Goal: Task Accomplishment & Management: Manage account settings

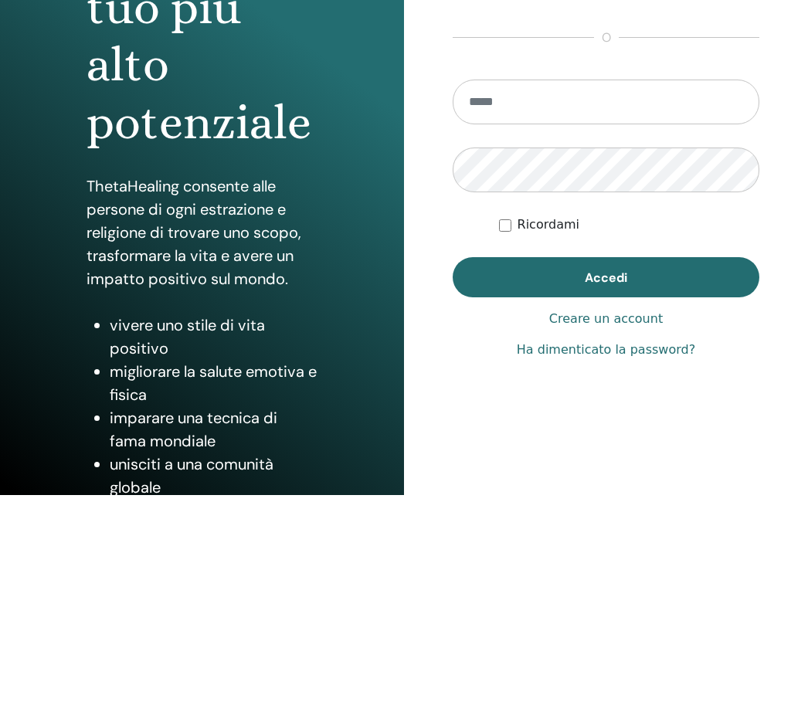
scroll to position [72, 0]
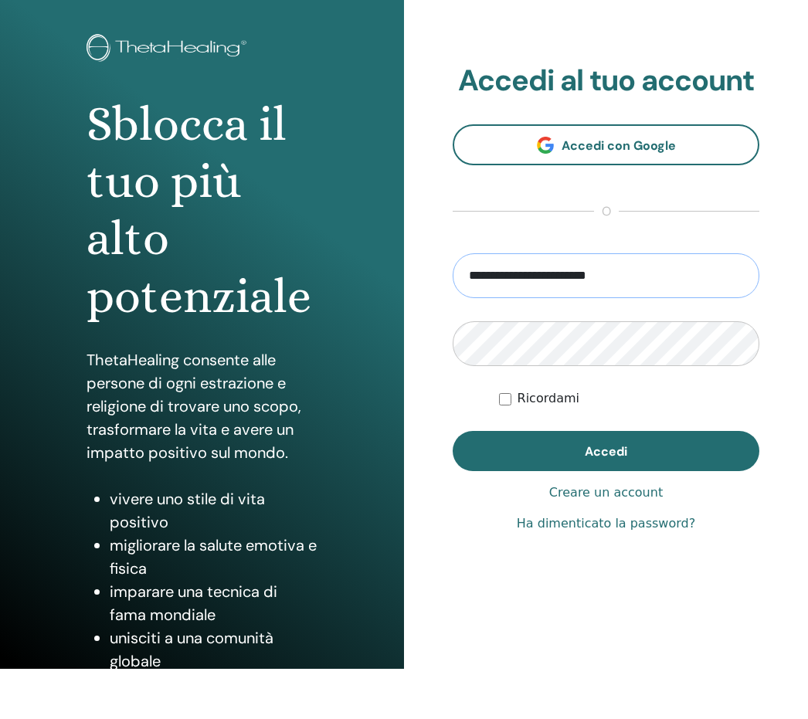
click at [647, 280] on input "**********" at bounding box center [606, 276] width 307 height 45
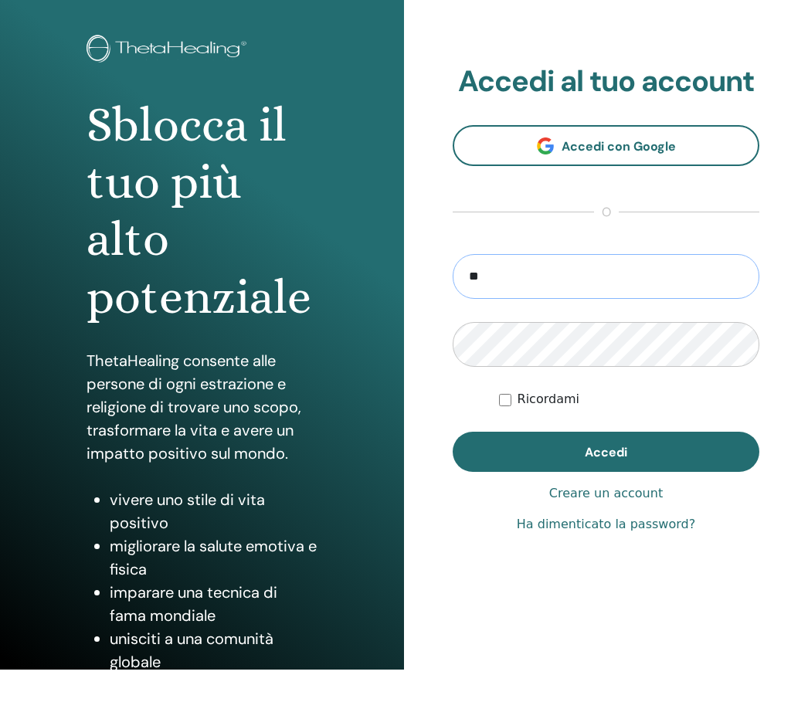
type input "*"
type input "**********"
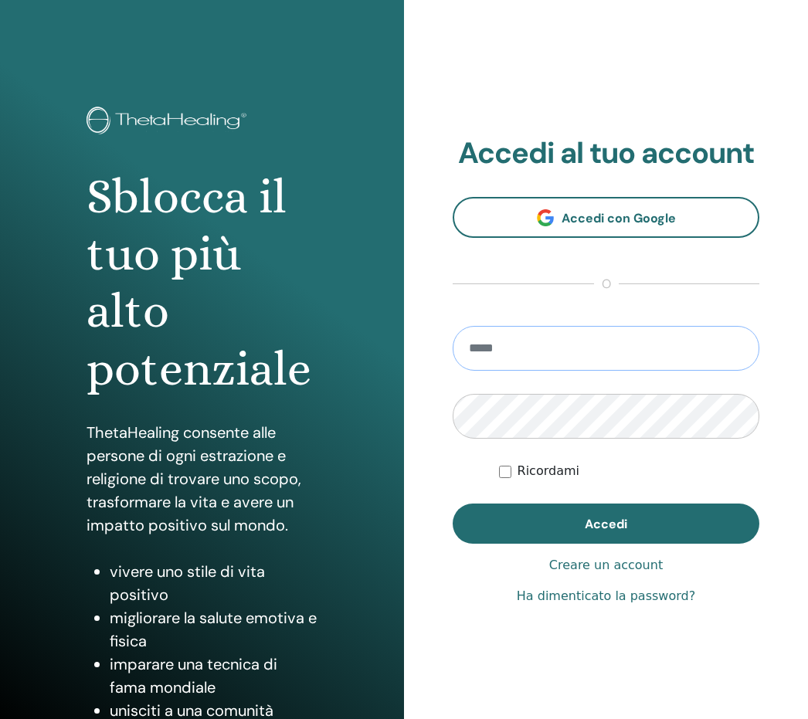
type input "**********"
click at [606, 524] on button "Accedi" at bounding box center [606, 524] width 307 height 40
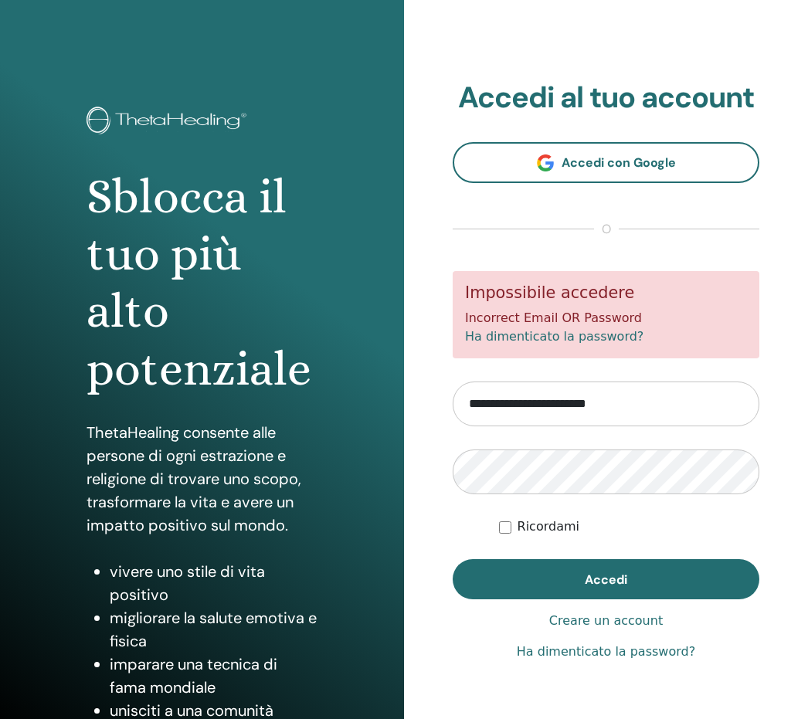
click at [653, 401] on input "**********" at bounding box center [606, 404] width 307 height 45
type input "*"
type input "**********"
click at [606, 579] on button "Accedi" at bounding box center [606, 579] width 307 height 40
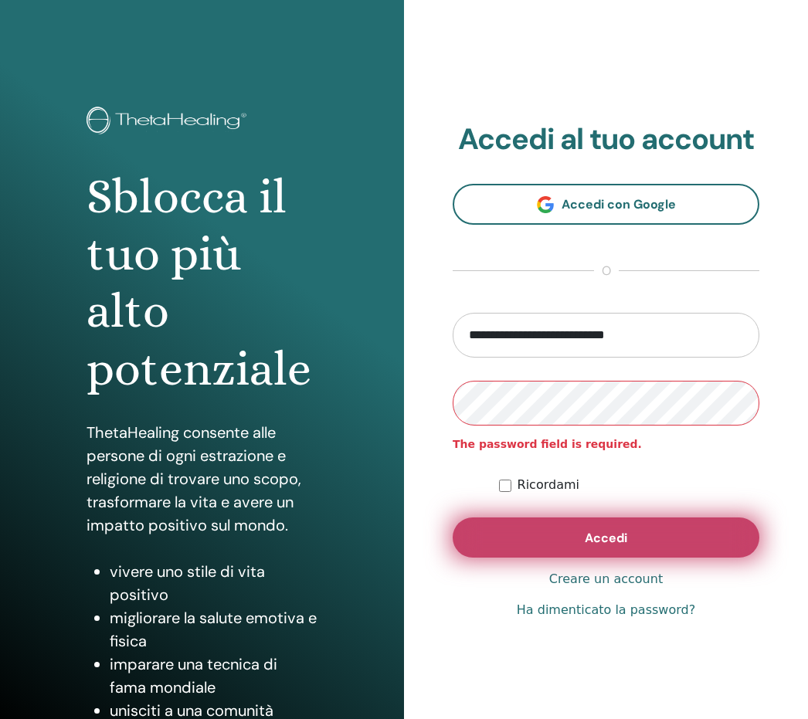
click at [592, 546] on button "Accedi" at bounding box center [606, 538] width 307 height 40
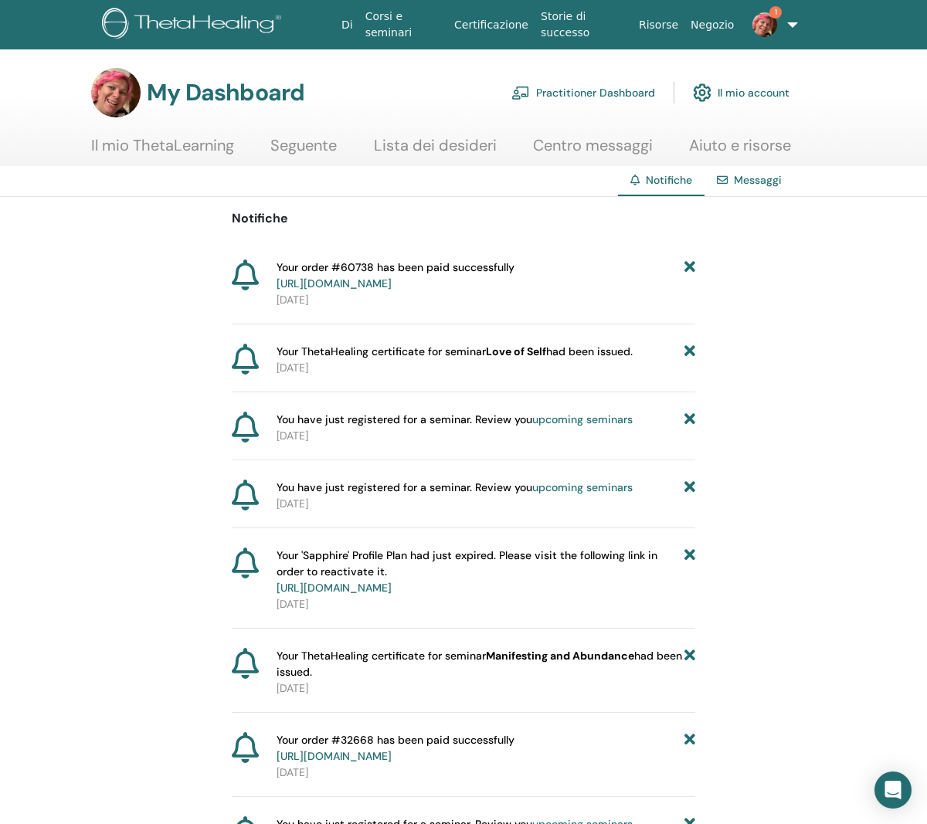
click at [770, 96] on link "Il mio account" at bounding box center [741, 93] width 97 height 34
click at [768, 93] on link "Il mio account" at bounding box center [741, 93] width 97 height 34
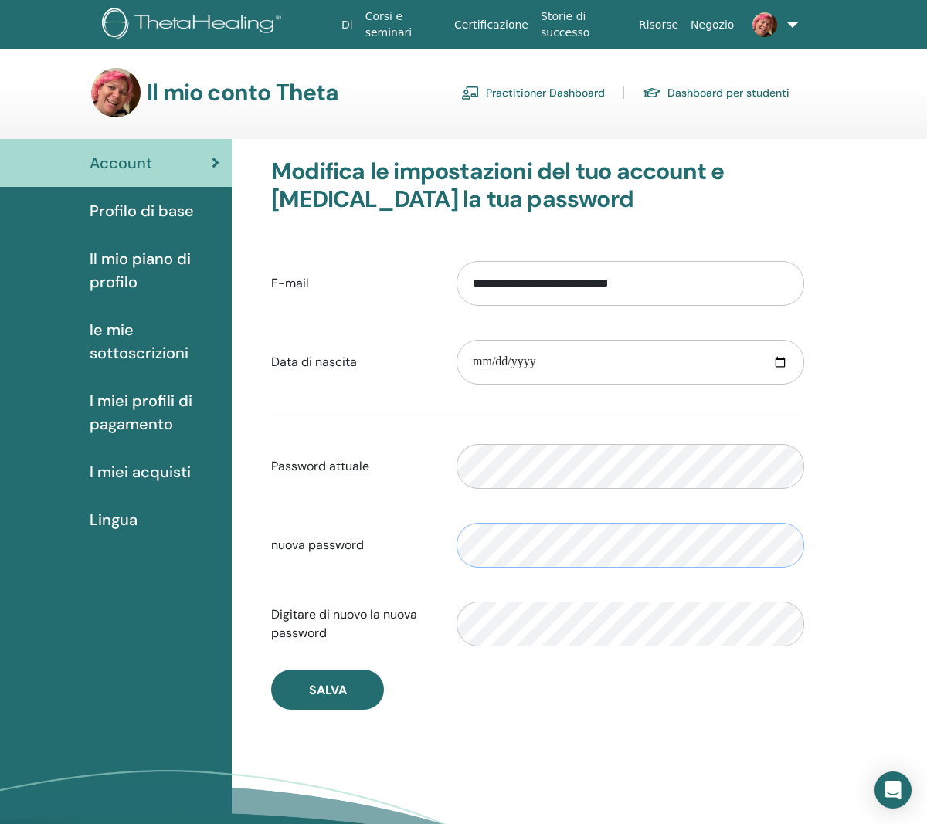
click at [563, 547] on body "Di Corsi e seminari Certificazione Storie di successo Risorse Negozio AG Ariann…" at bounding box center [463, 412] width 927 height 824
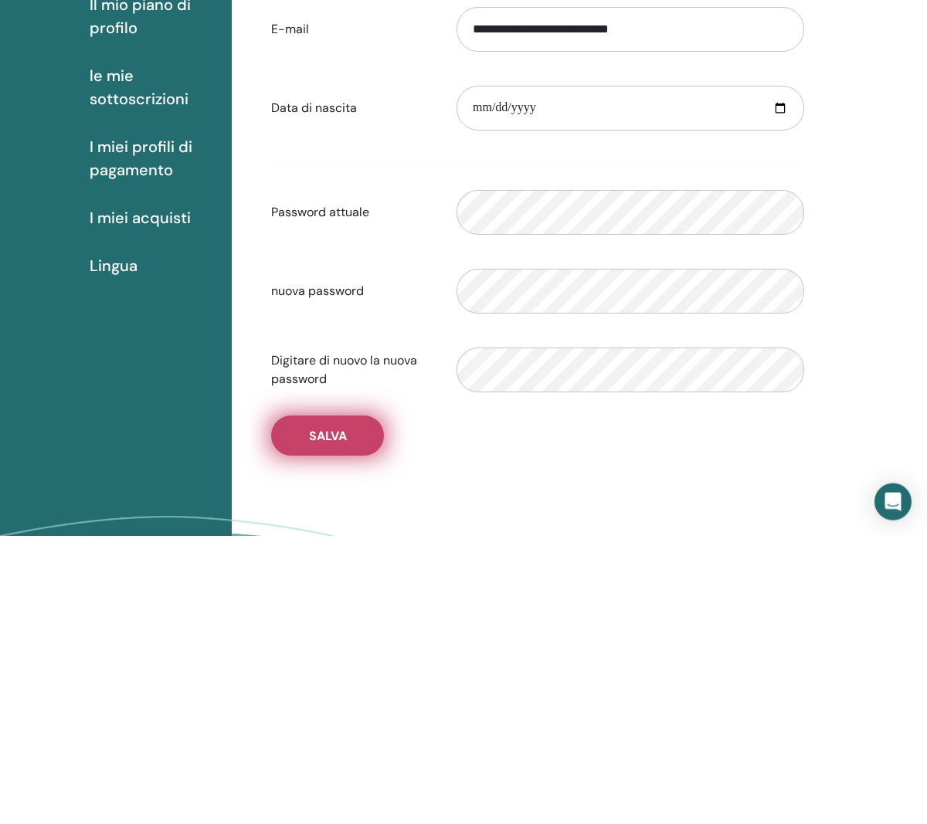
click at [353, 704] on button "Salva" at bounding box center [327, 724] width 113 height 40
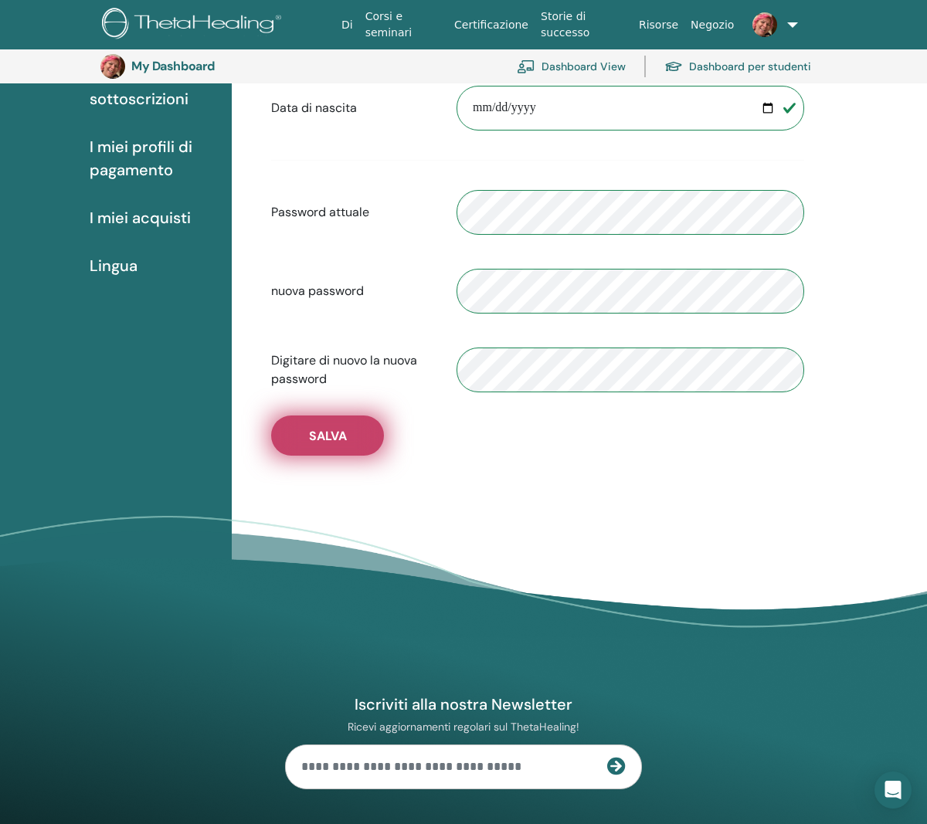
click at [346, 443] on span "Salva" at bounding box center [328, 436] width 38 height 16
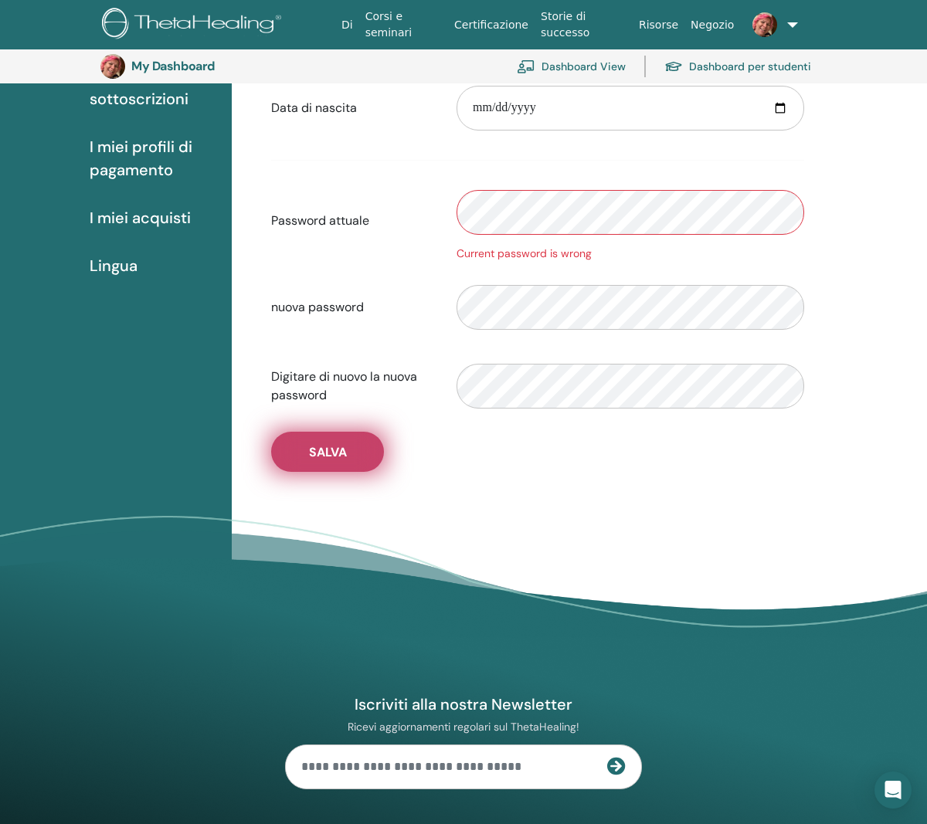
click at [338, 457] on span "Salva" at bounding box center [328, 452] width 38 height 16
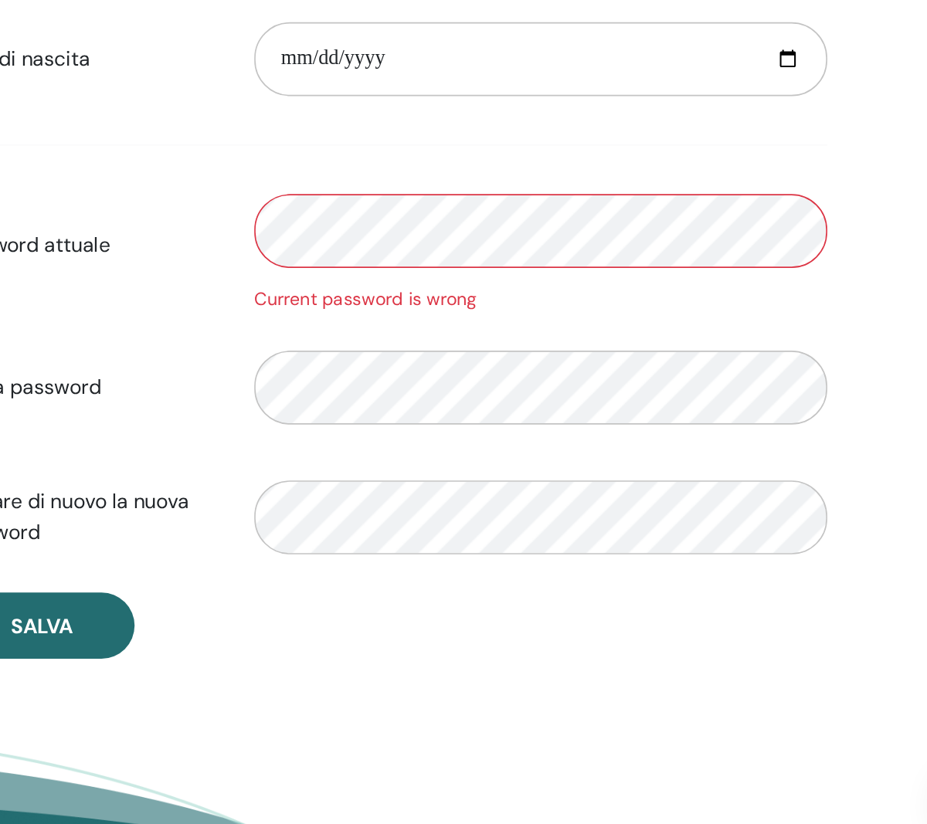
scroll to position [76, 0]
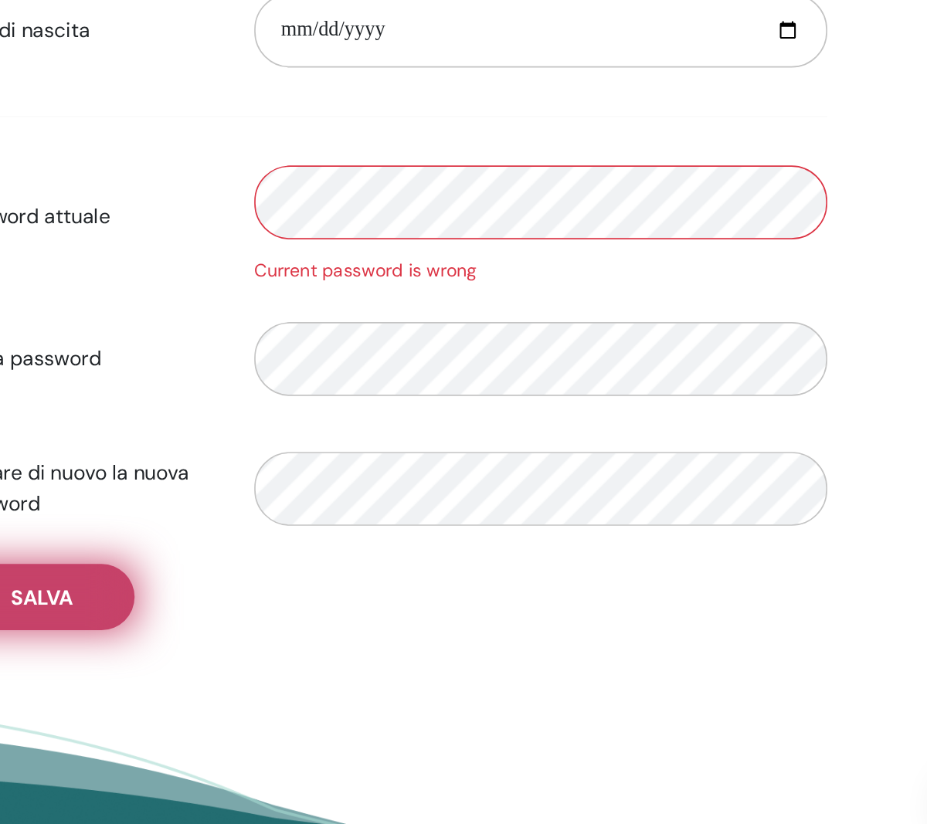
click at [309, 657] on span "Salva" at bounding box center [328, 665] width 38 height 16
click at [271, 644] on button "Salva" at bounding box center [327, 664] width 113 height 40
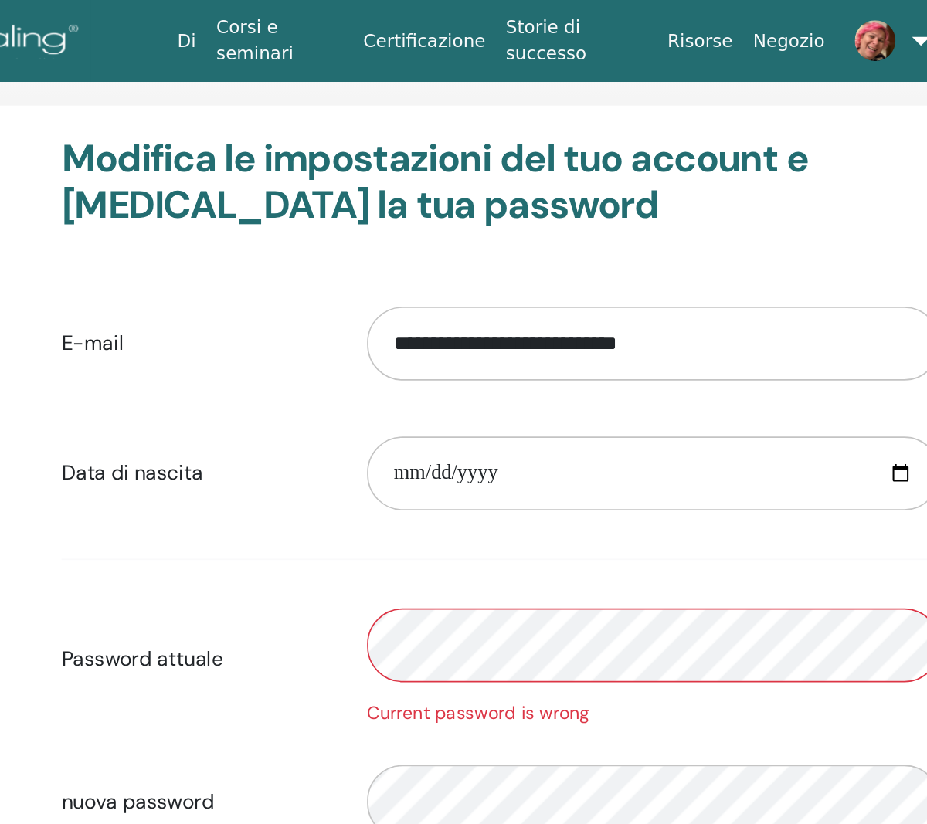
scroll to position [70, 0]
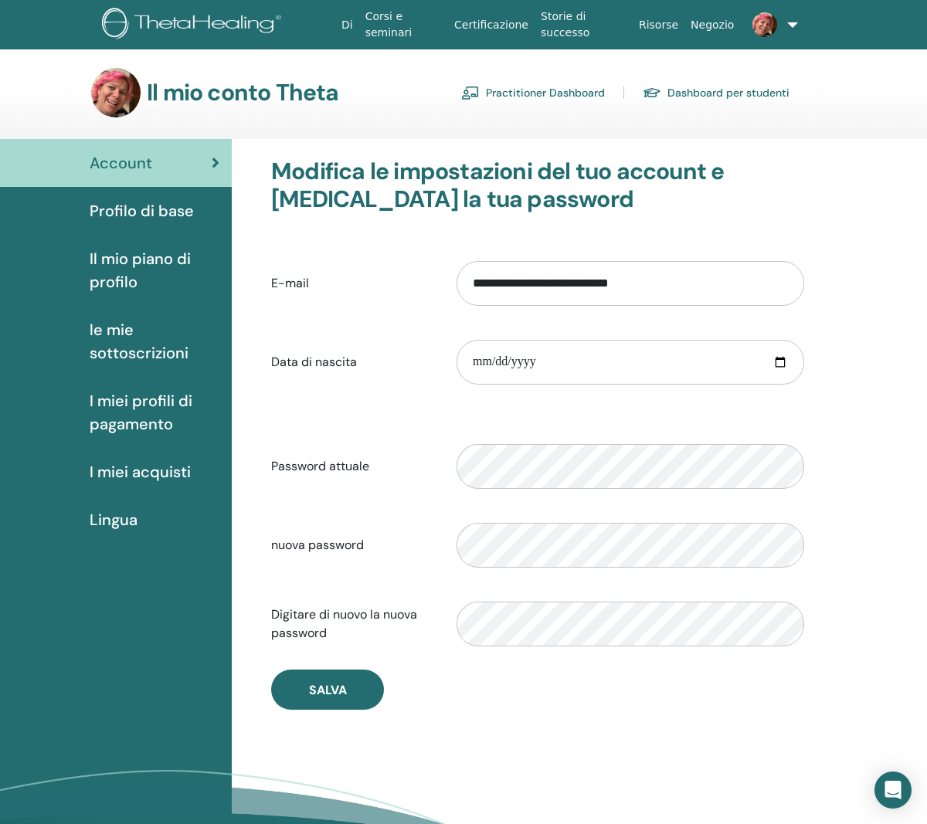
click at [131, 273] on span "Il mio piano di profilo" at bounding box center [155, 270] width 130 height 46
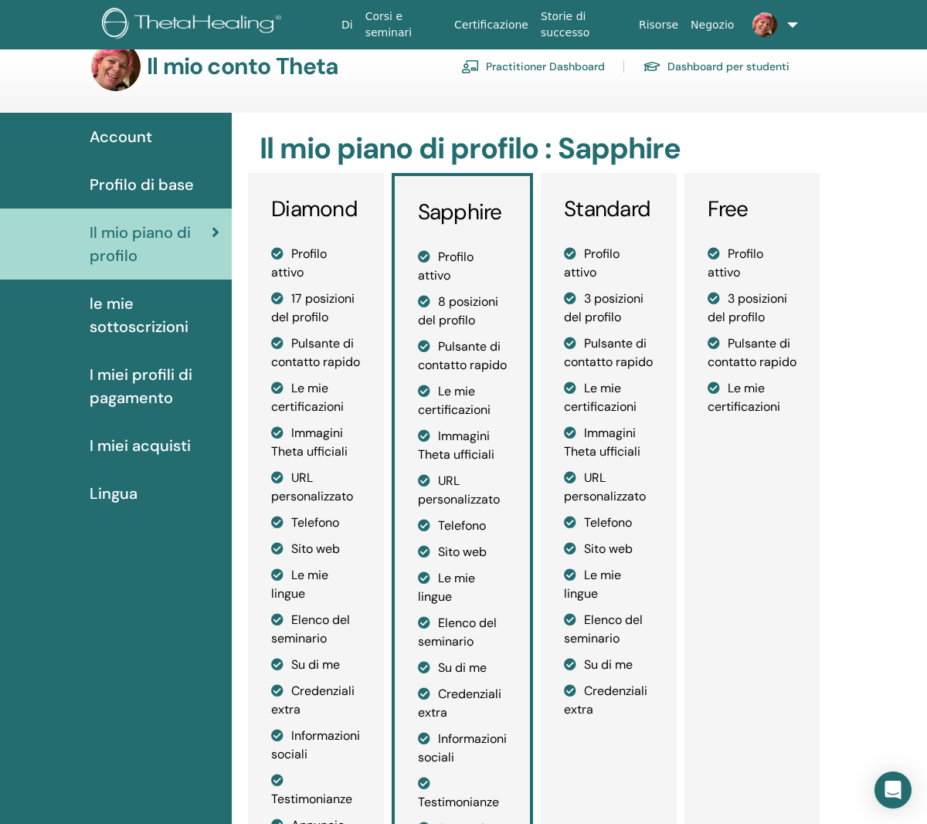
scroll to position [28, 0]
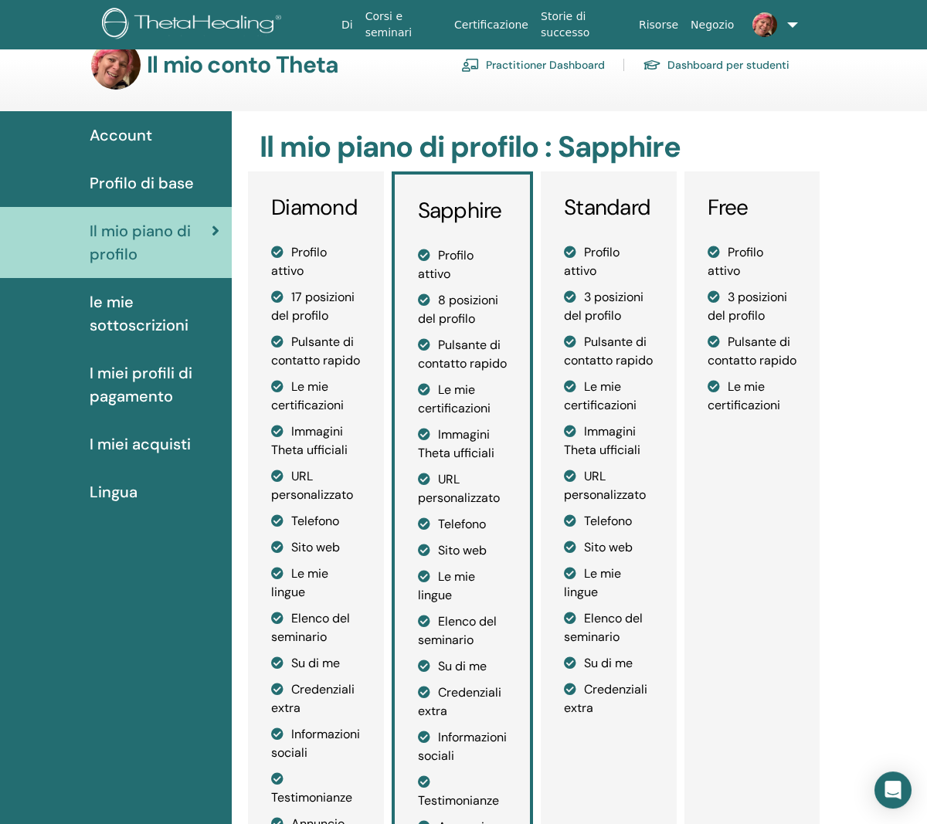
click at [480, 676] on li "Su di me" at bounding box center [463, 666] width 90 height 19
click at [440, 676] on li "Su di me" at bounding box center [463, 666] width 90 height 19
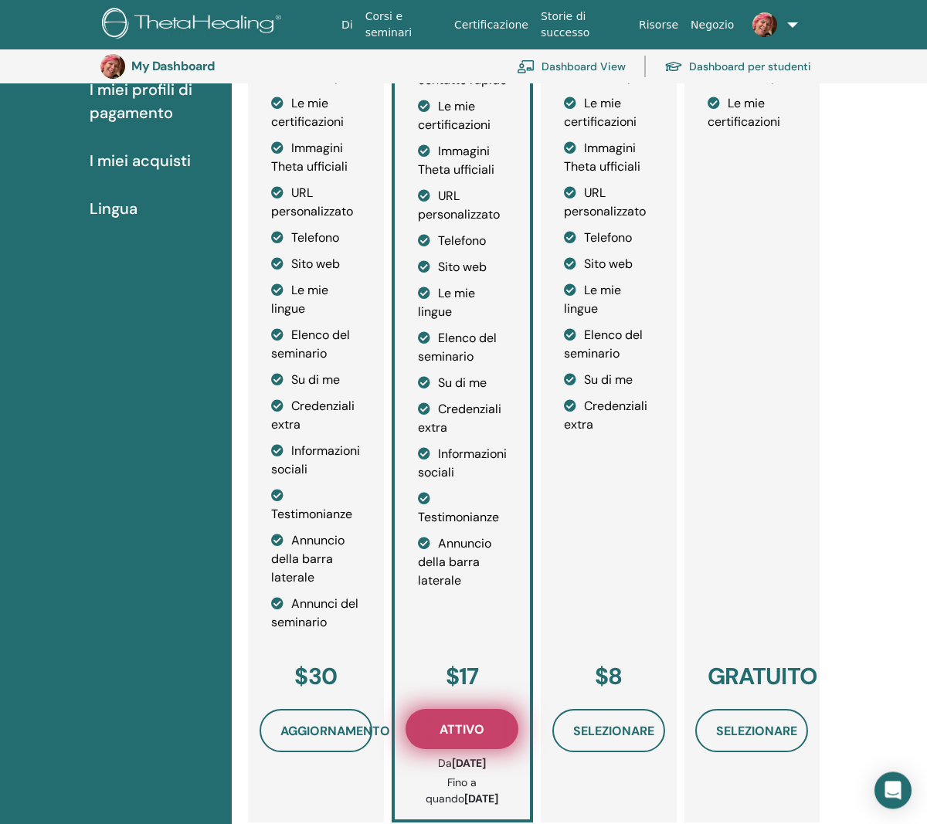
scroll to position [345, 0]
click at [474, 749] on button "Attivo" at bounding box center [462, 729] width 113 height 40
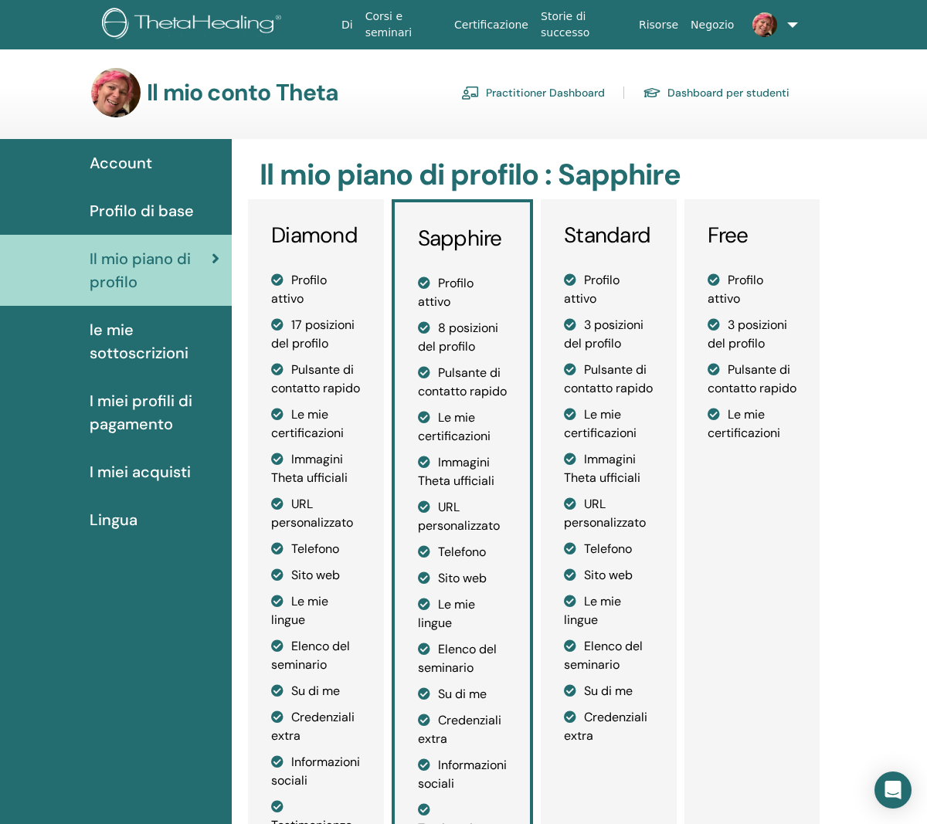
click at [131, 171] on span "Account" at bounding box center [121, 162] width 63 height 23
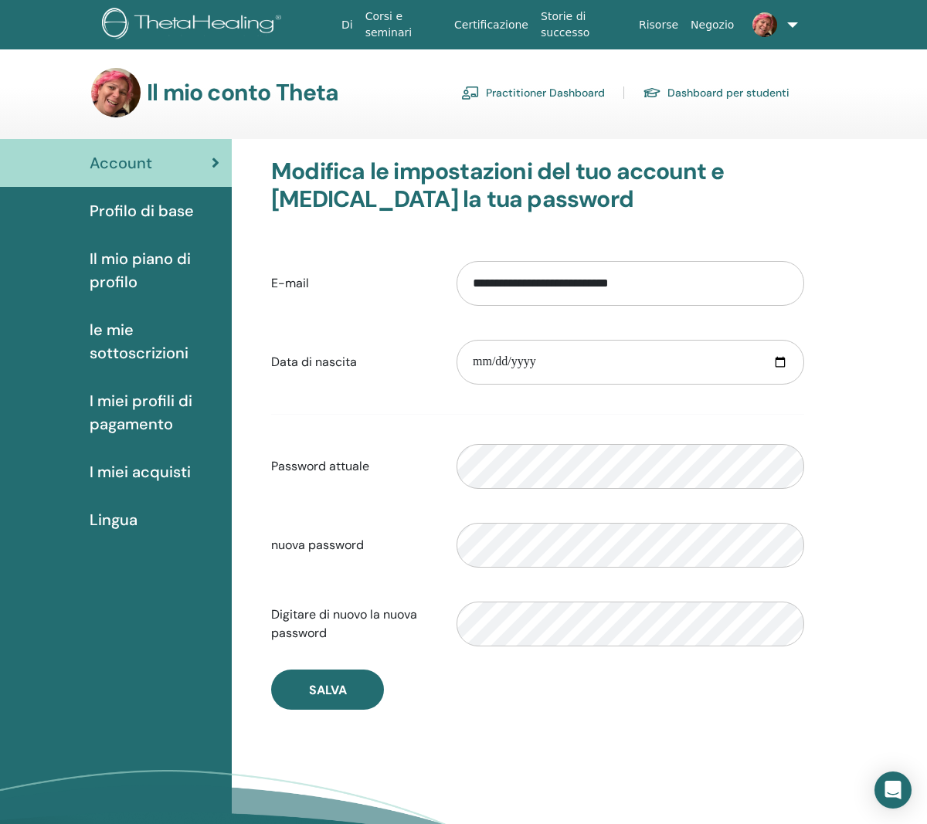
click at [798, 27] on ul "Di Corsi e seminari Certificazione Storie di successo Risorse Negozio AG Ariann…" at bounding box center [566, 24] width 555 height 49
click at [786, 19] on link at bounding box center [768, 24] width 57 height 49
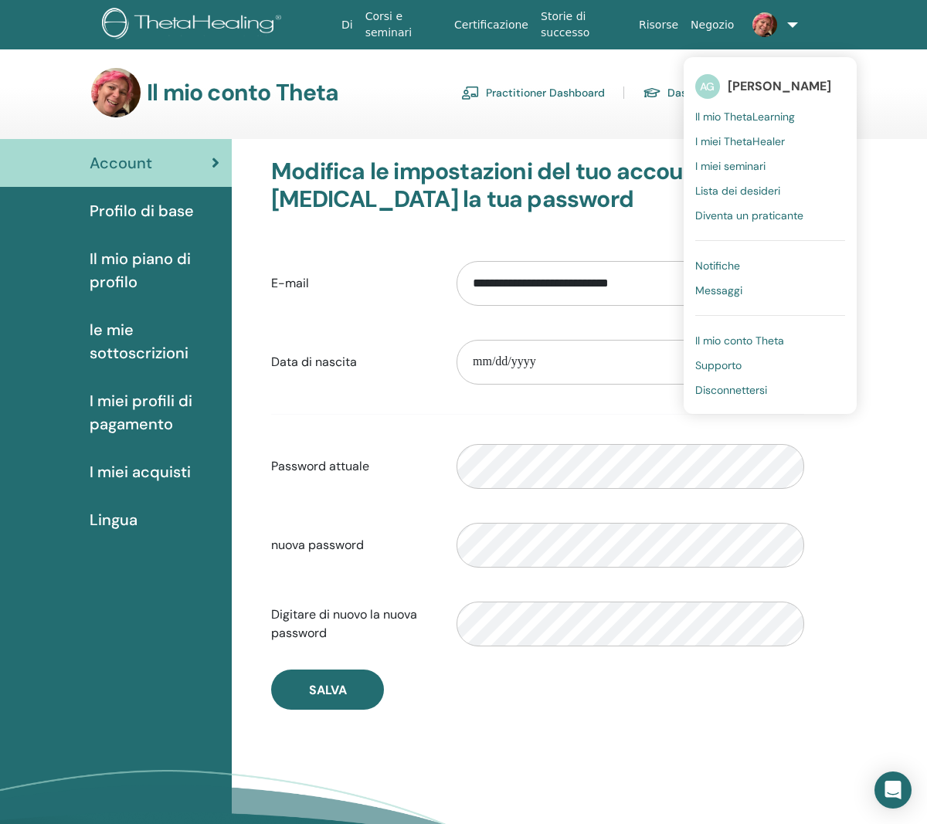
click at [771, 119] on span "Il mio ThetaLearning" at bounding box center [745, 117] width 100 height 14
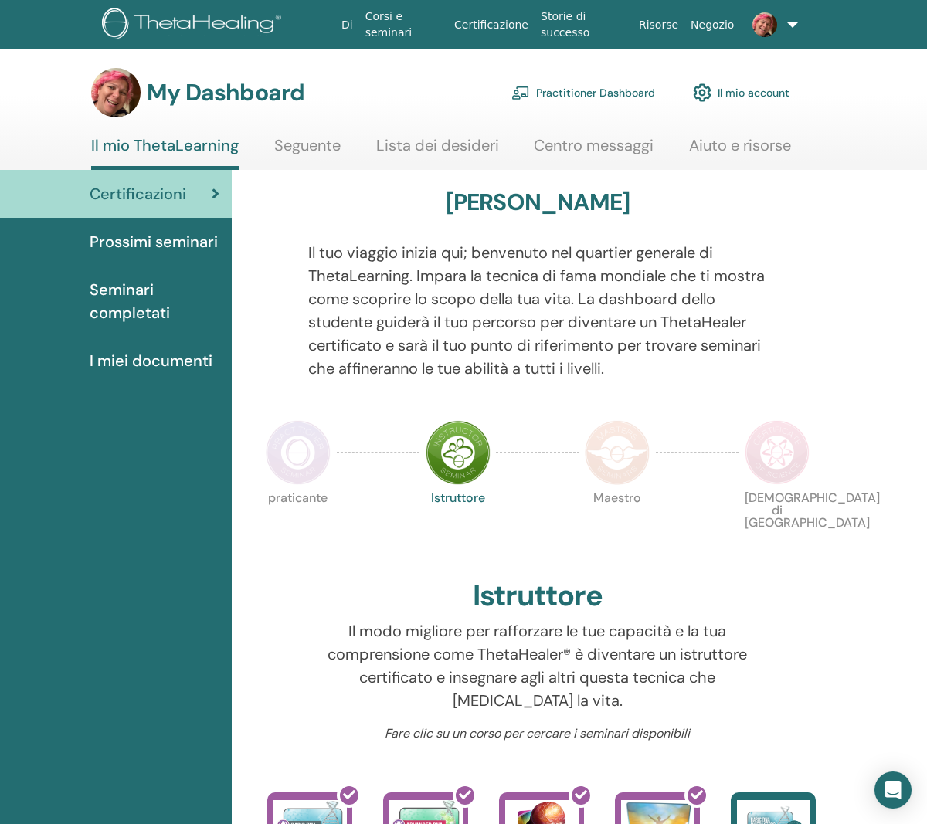
scroll to position [11, 0]
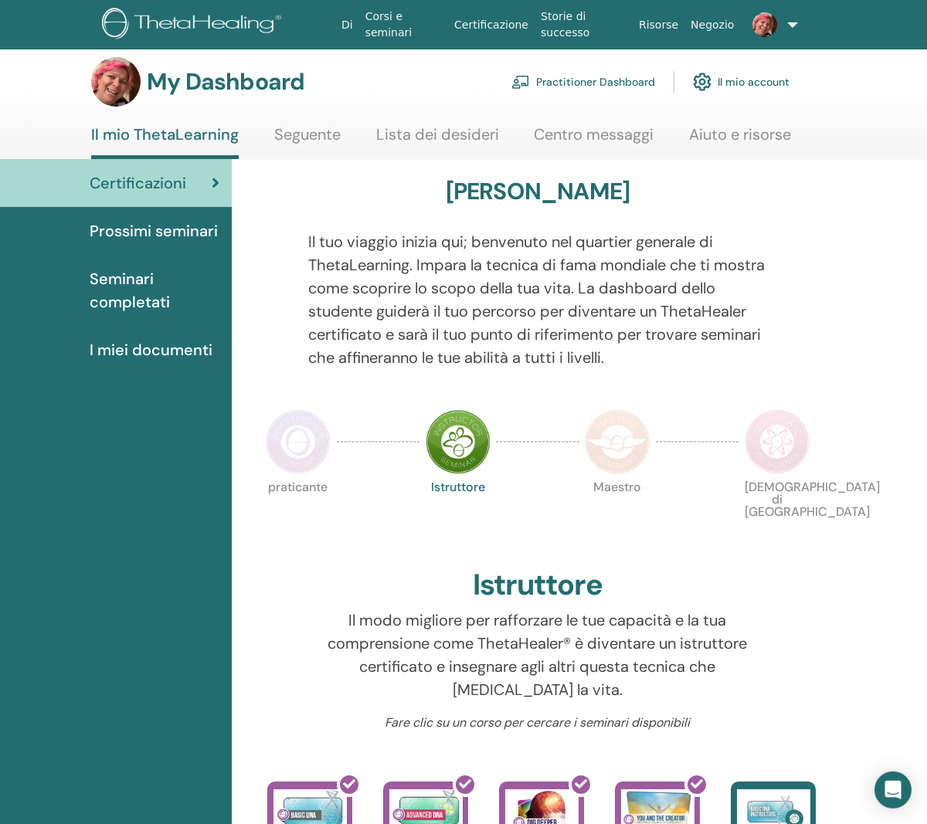
click at [305, 138] on link "Seguente" at bounding box center [307, 140] width 66 height 30
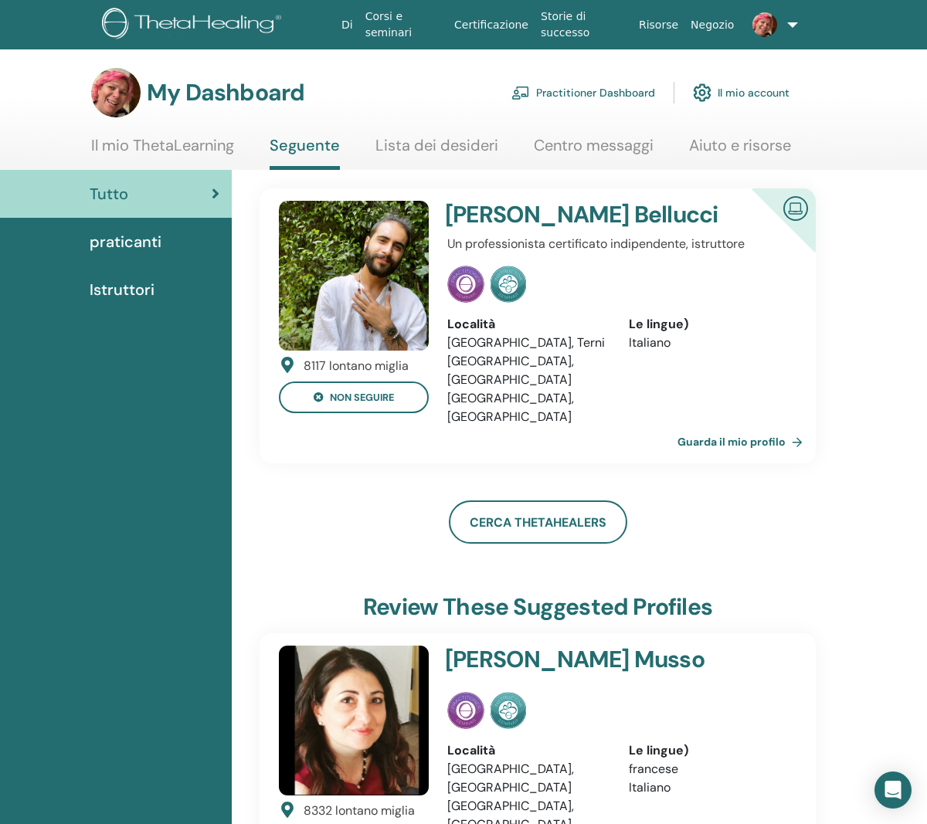
click at [427, 150] on link "Lista dei desideri" at bounding box center [436, 151] width 123 height 30
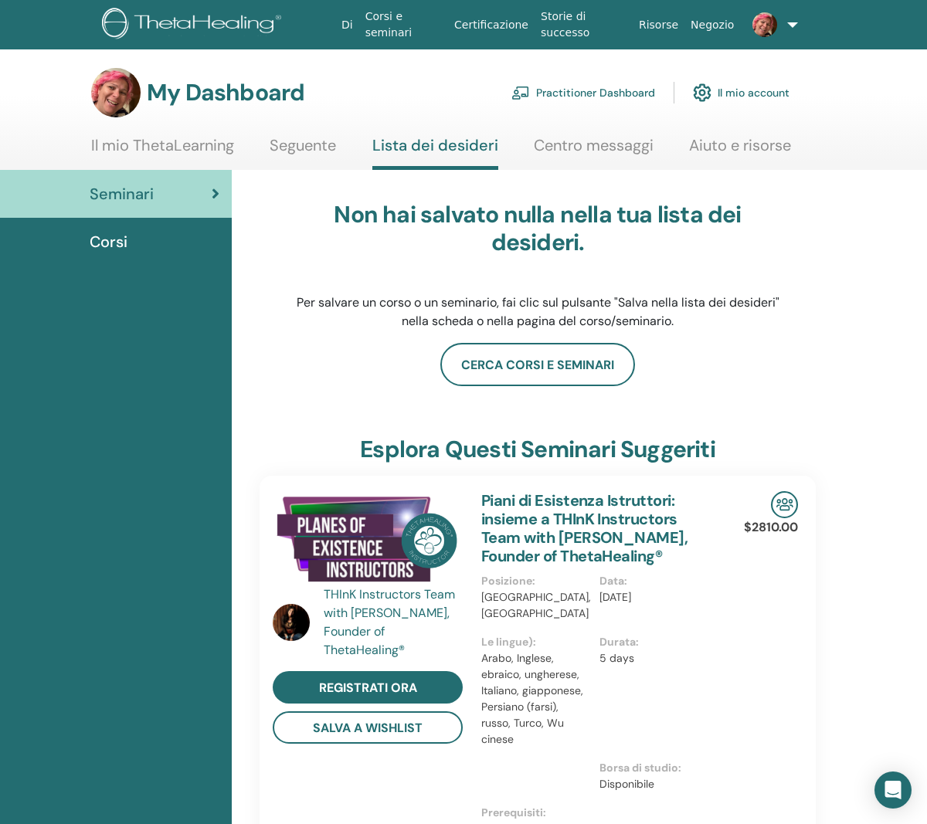
click at [571, 151] on link "Centro messaggi" at bounding box center [594, 151] width 120 height 30
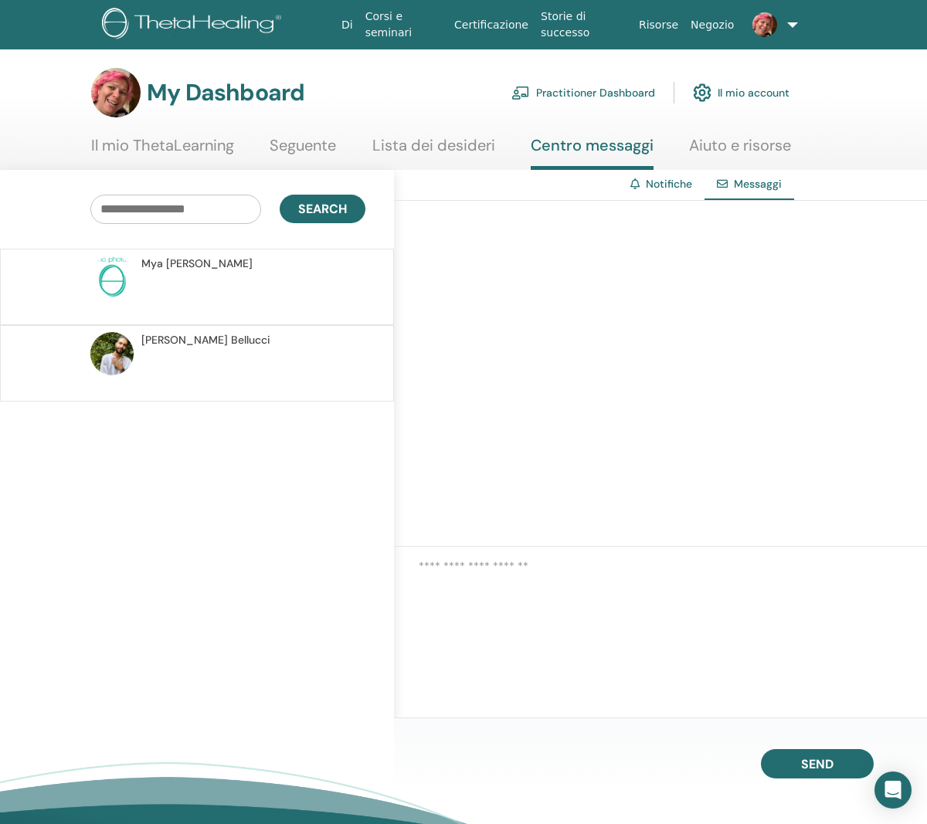
click at [739, 144] on link "Aiuto e risorse" at bounding box center [740, 151] width 102 height 30
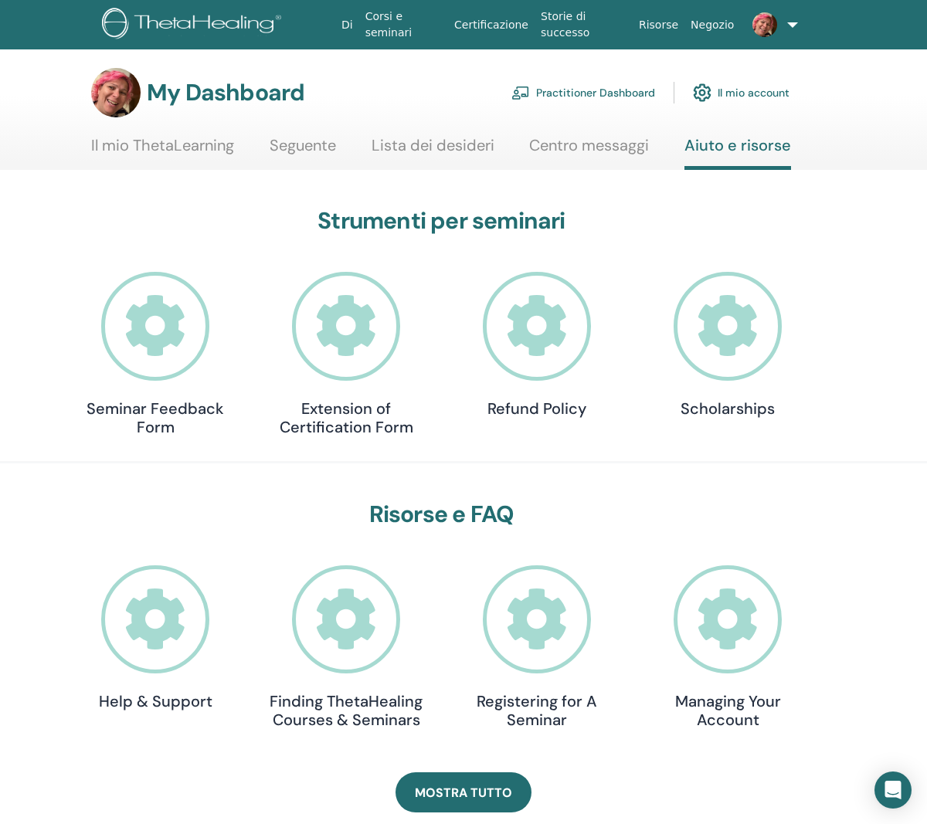
click at [567, 29] on link "Storie di successo" at bounding box center [584, 24] width 98 height 45
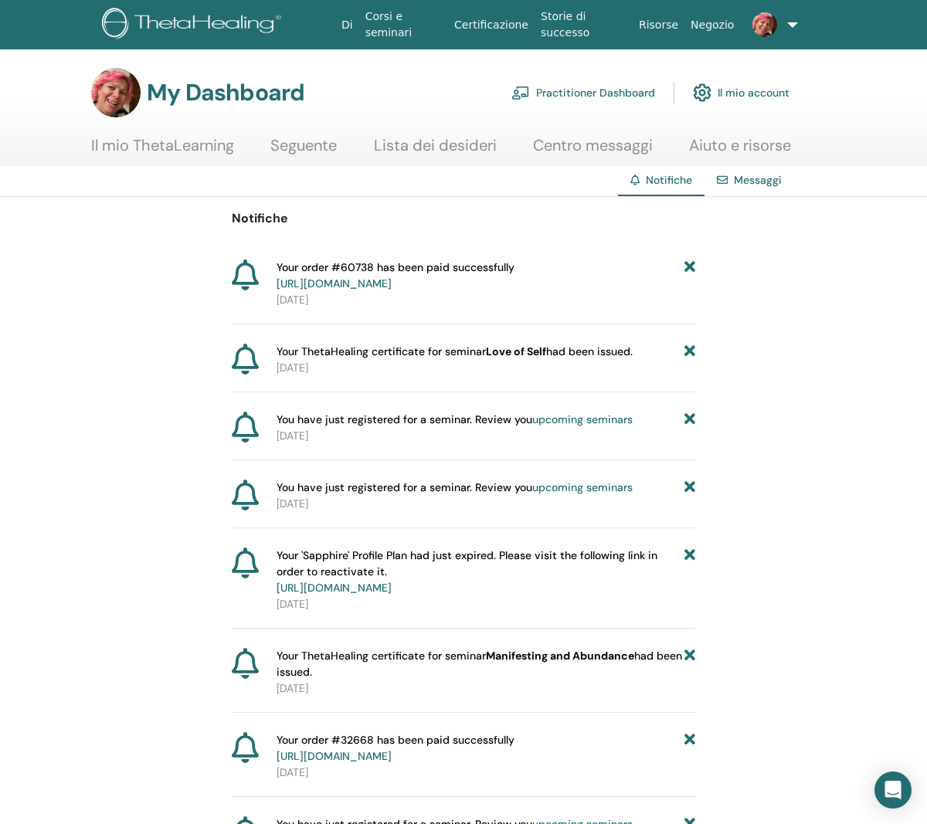
click at [485, 27] on link "Certificazione" at bounding box center [491, 25] width 87 height 29
click at [790, 31] on link at bounding box center [768, 24] width 57 height 49
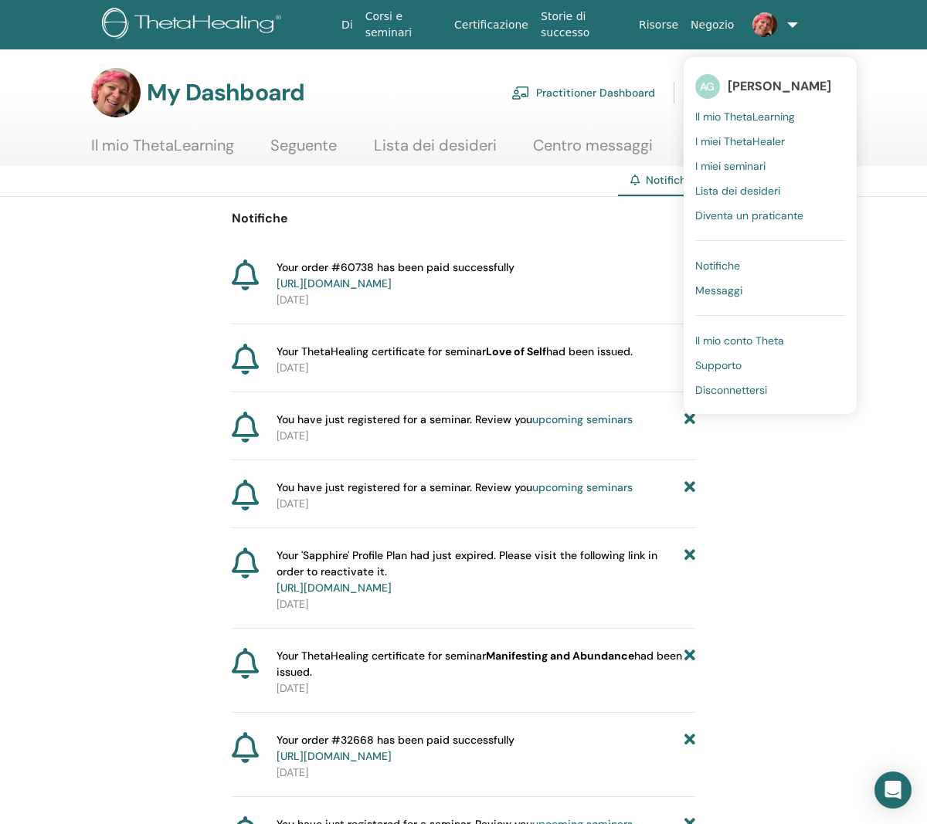
click at [764, 120] on span "Il mio ThetaLearning" at bounding box center [745, 117] width 100 height 14
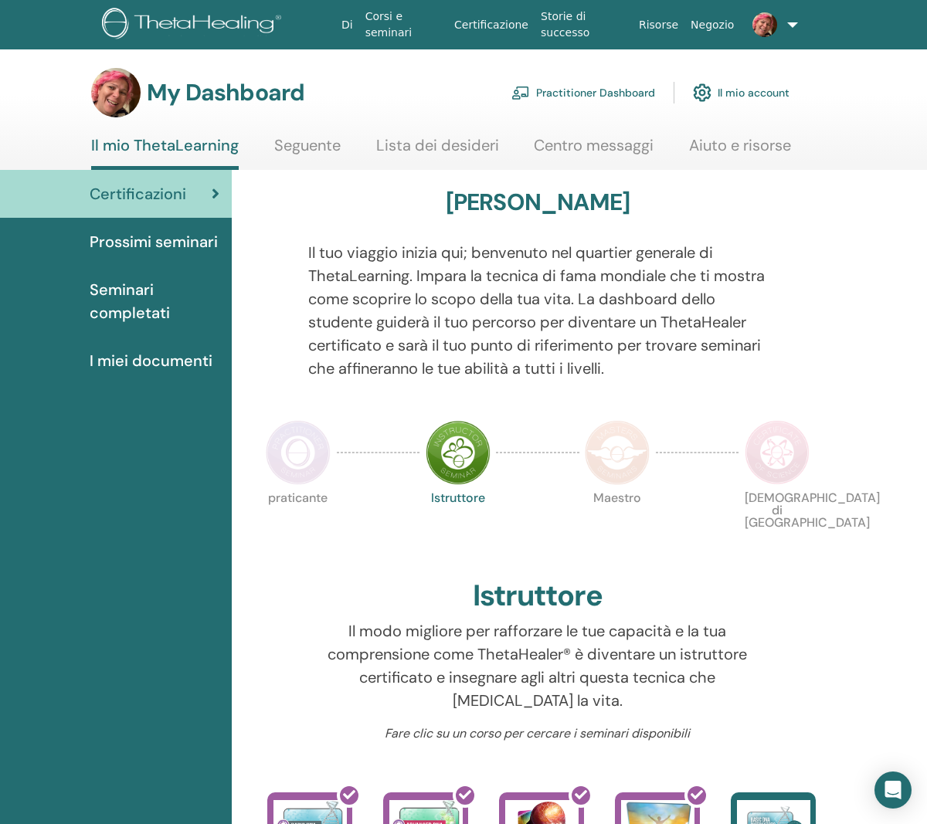
click at [177, 365] on span "I miei documenti" at bounding box center [151, 360] width 123 height 23
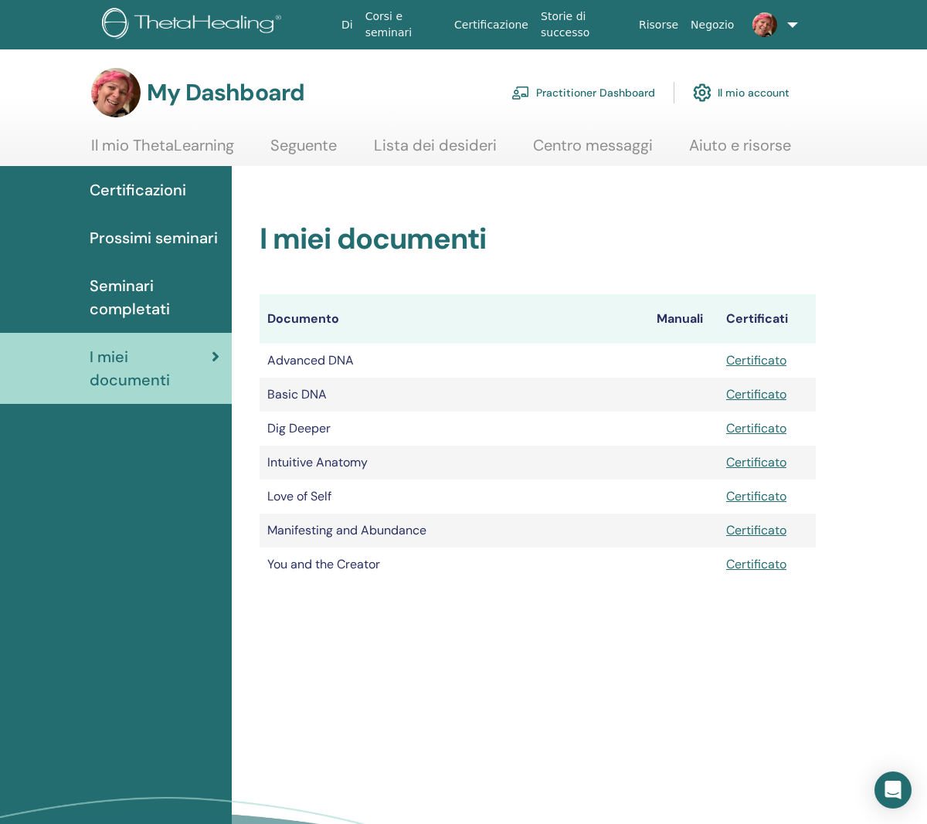
click at [133, 304] on span "Seminari completati" at bounding box center [155, 297] width 130 height 46
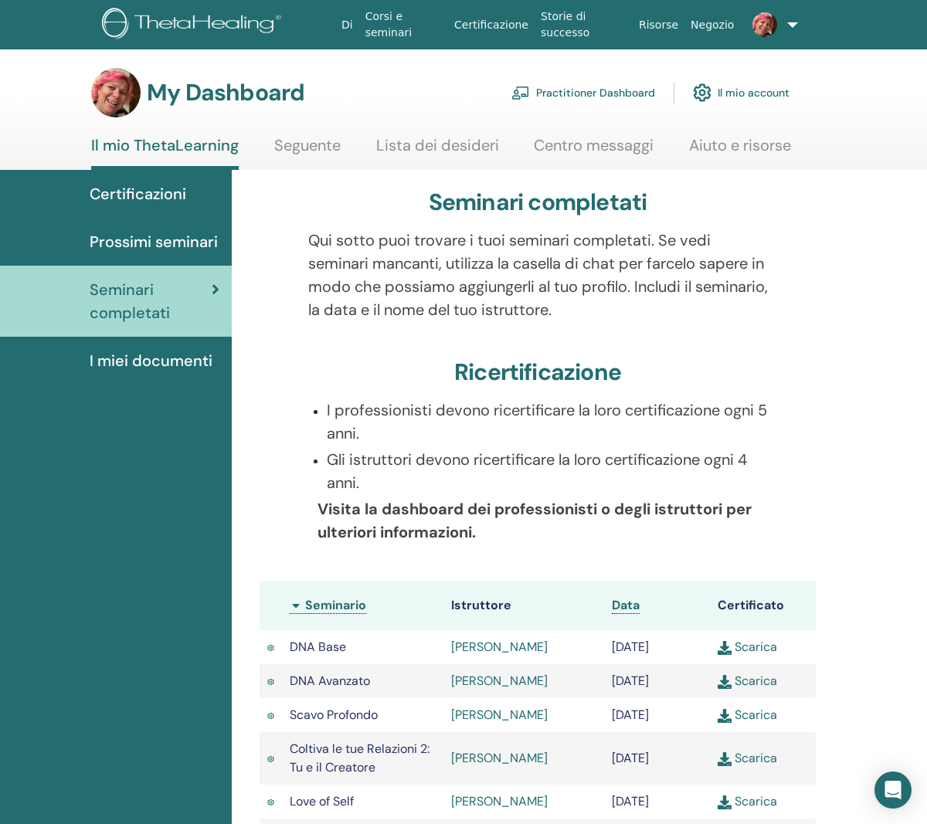
click at [301, 154] on link "Seguente" at bounding box center [307, 151] width 66 height 30
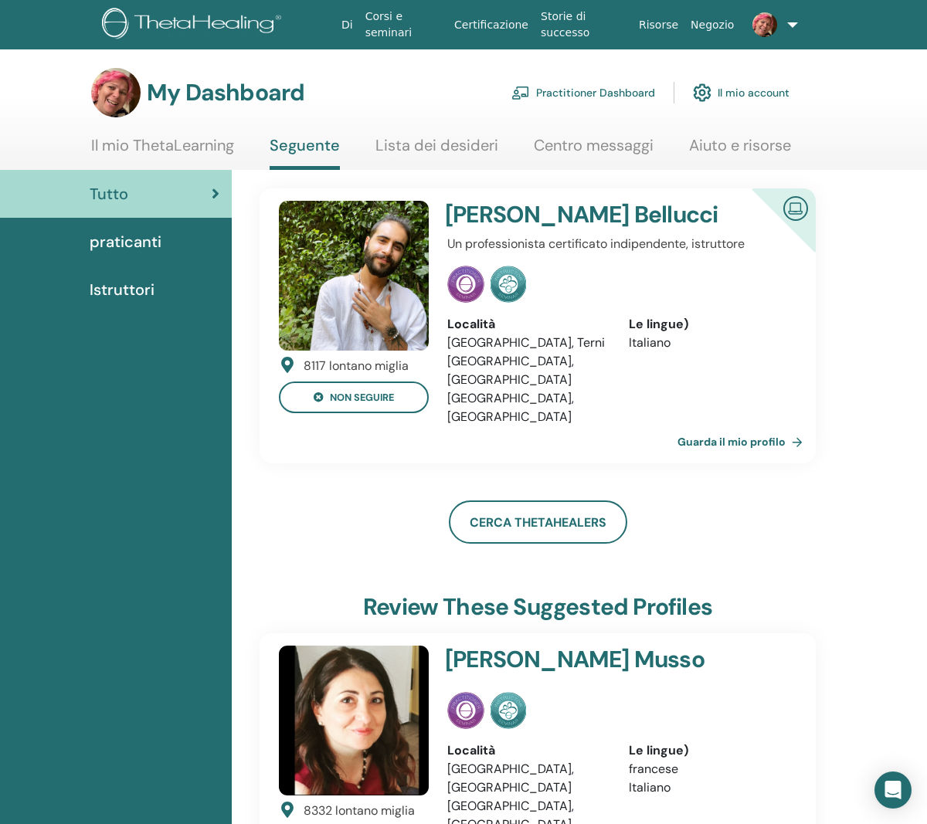
click at [756, 149] on link "Aiuto e risorse" at bounding box center [740, 151] width 102 height 30
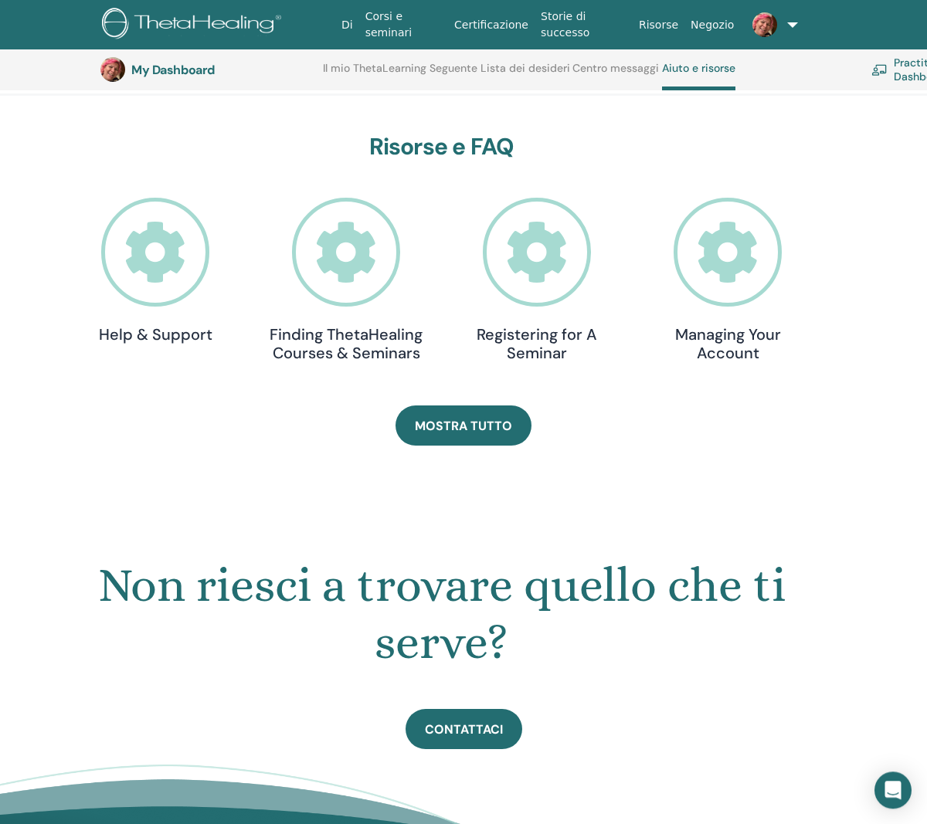
scroll to position [407, 0]
click at [730, 338] on h4 "Managing Your Account" at bounding box center [728, 344] width 155 height 37
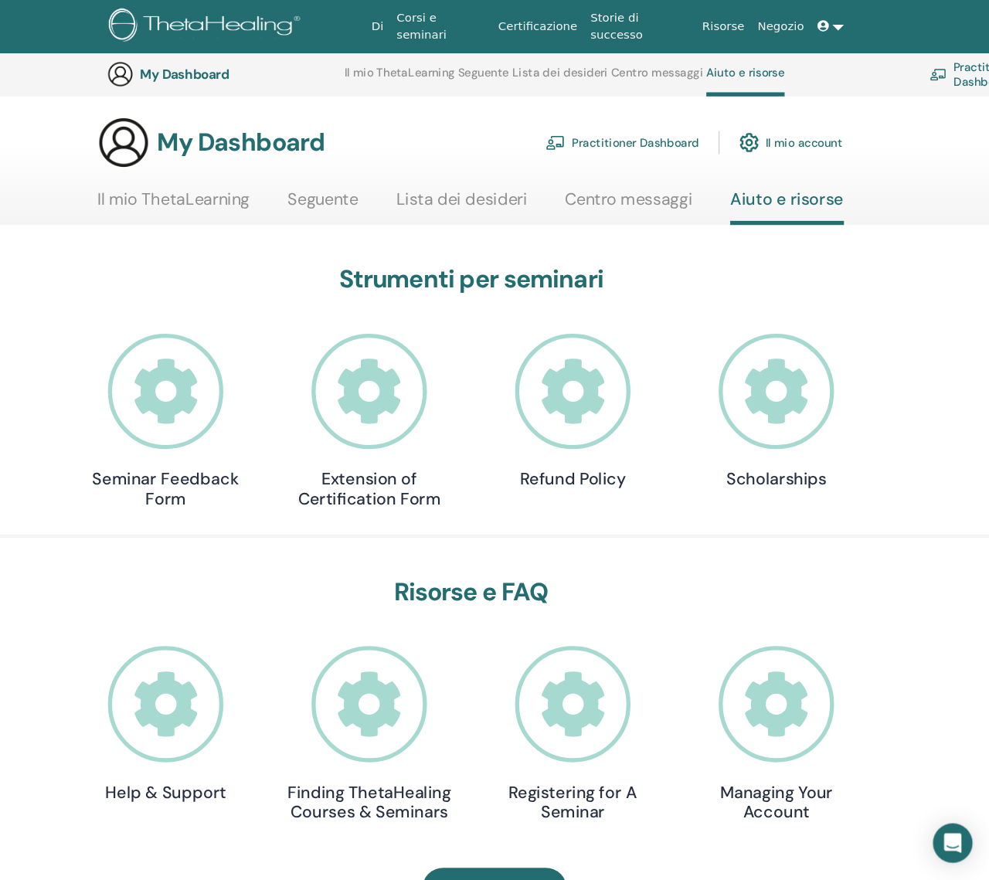
scroll to position [439, 0]
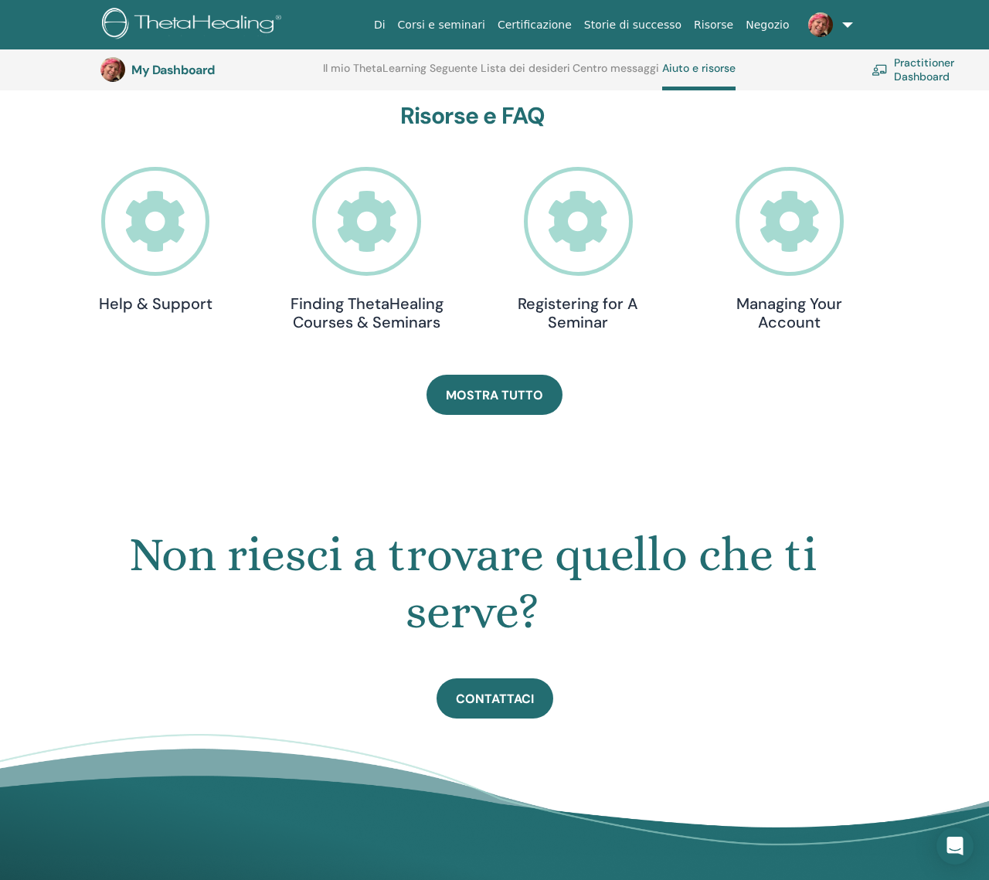
click at [848, 28] on link at bounding box center [827, 24] width 63 height 49
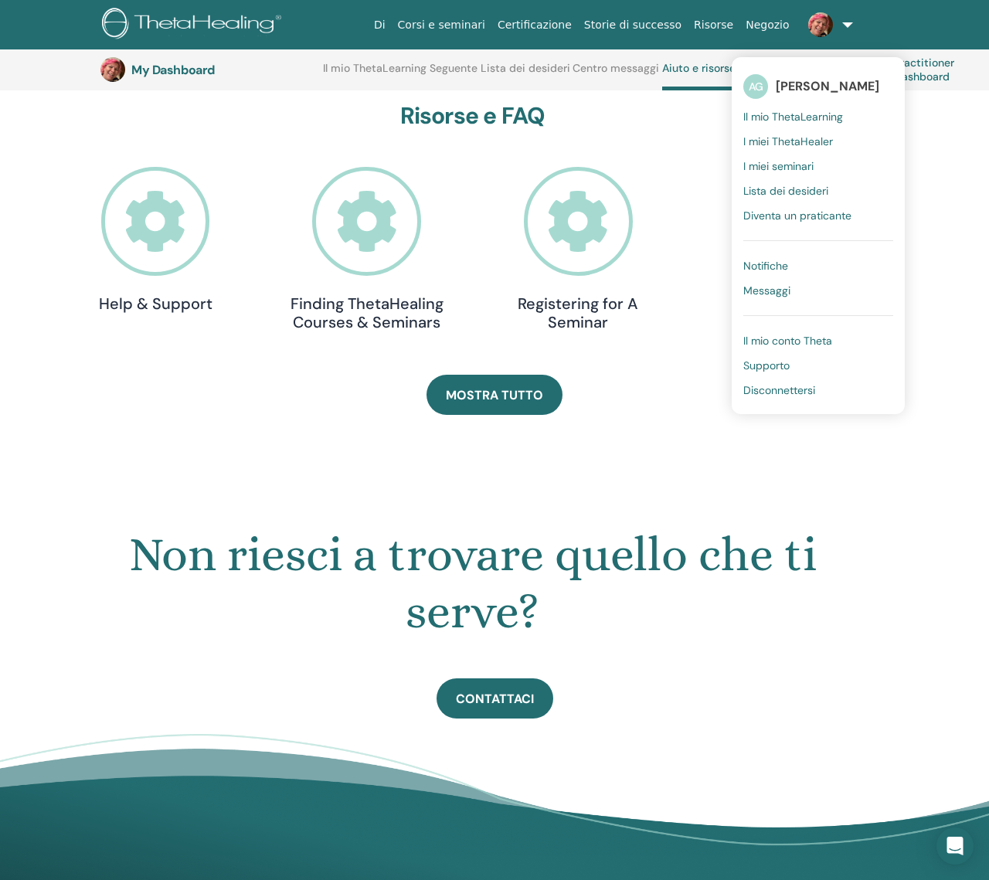
click at [135, 76] on h3 "My Dashboard" at bounding box center [208, 70] width 155 height 15
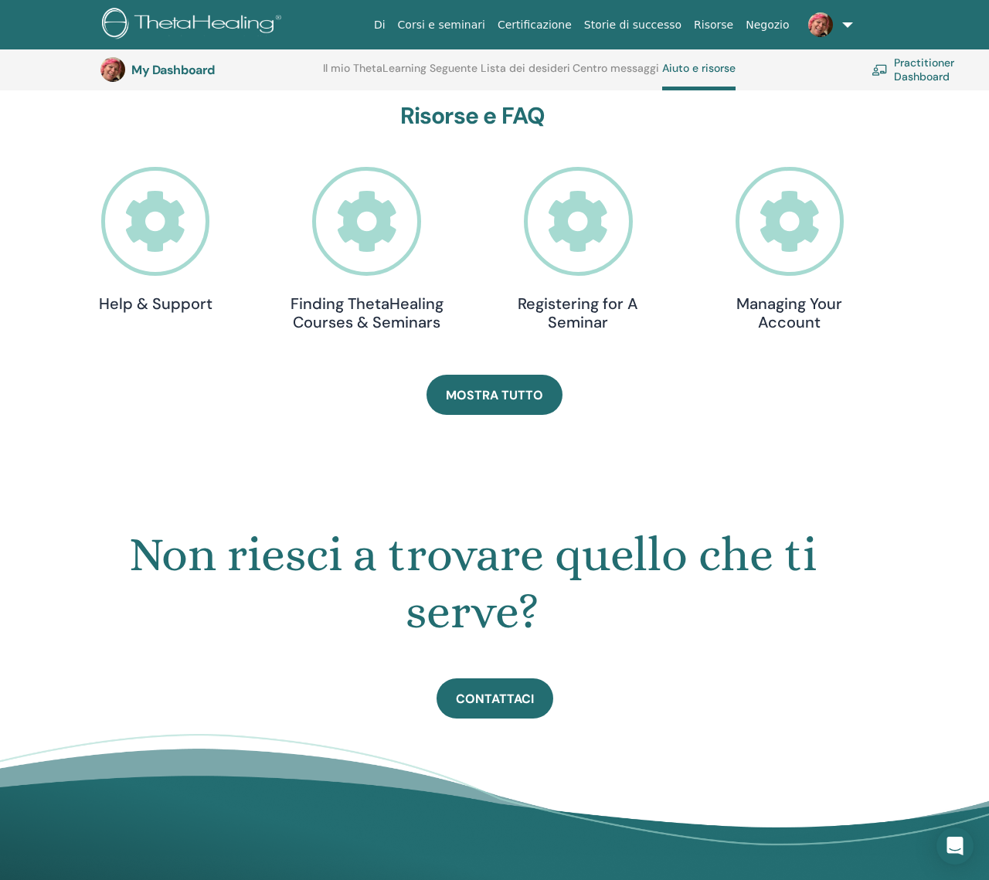
click at [111, 72] on img at bounding box center [112, 69] width 25 height 25
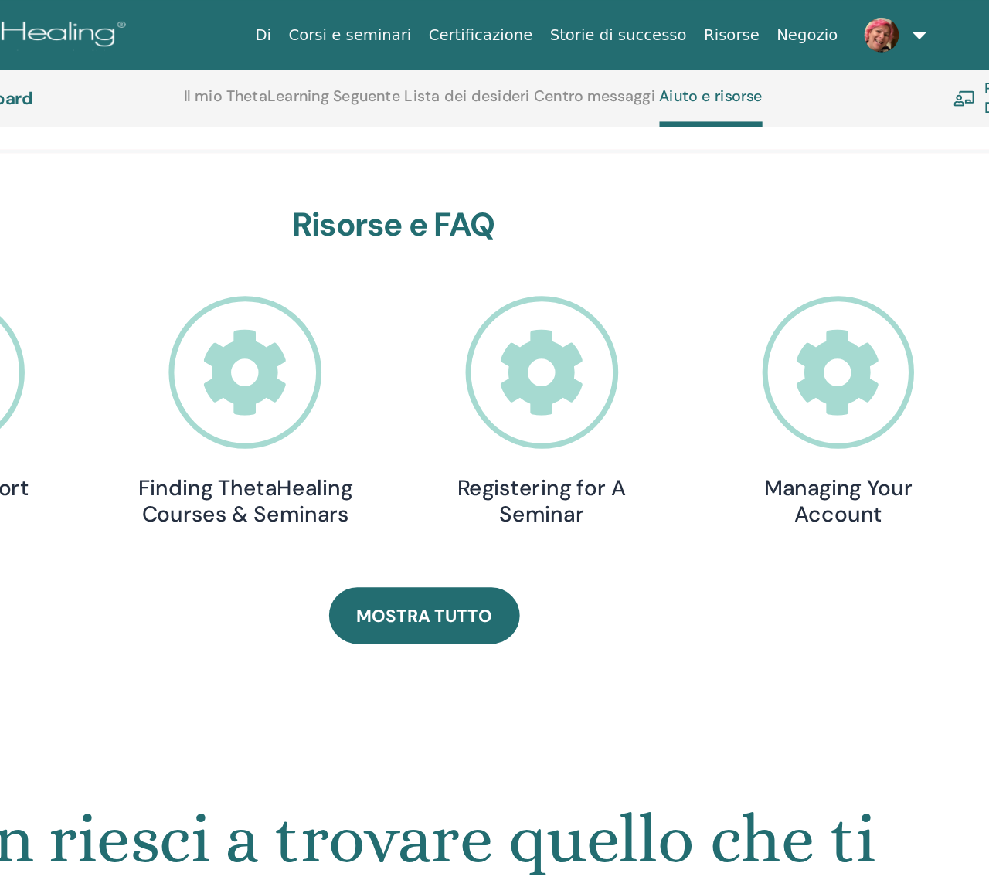
scroll to position [379, 0]
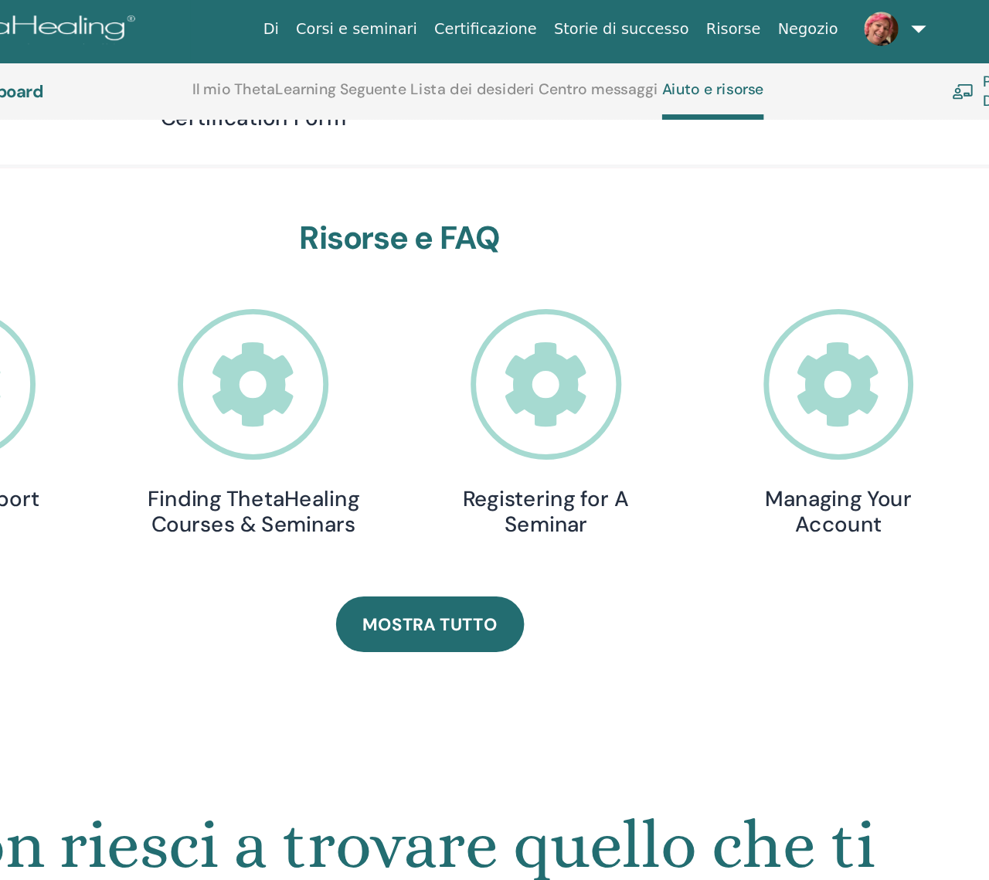
click at [796, 25] on link at bounding box center [827, 24] width 63 height 49
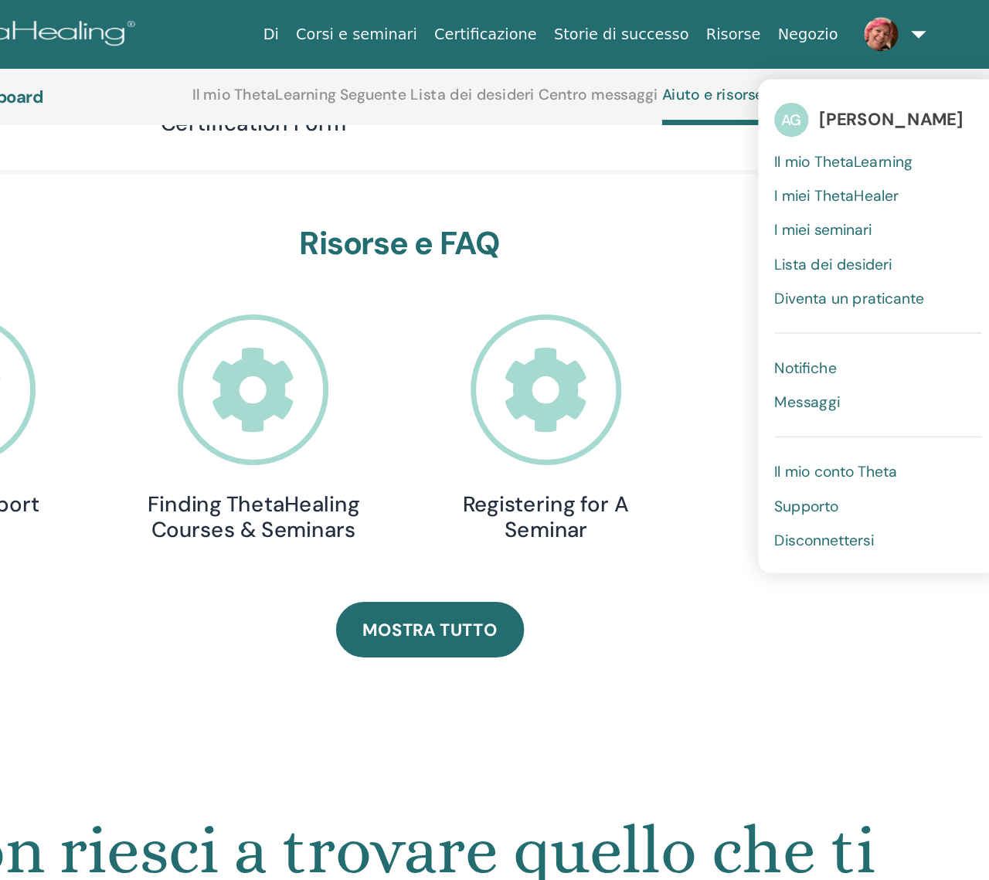
click at [743, 119] on span "Il mio ThetaLearning" at bounding box center [793, 117] width 100 height 14
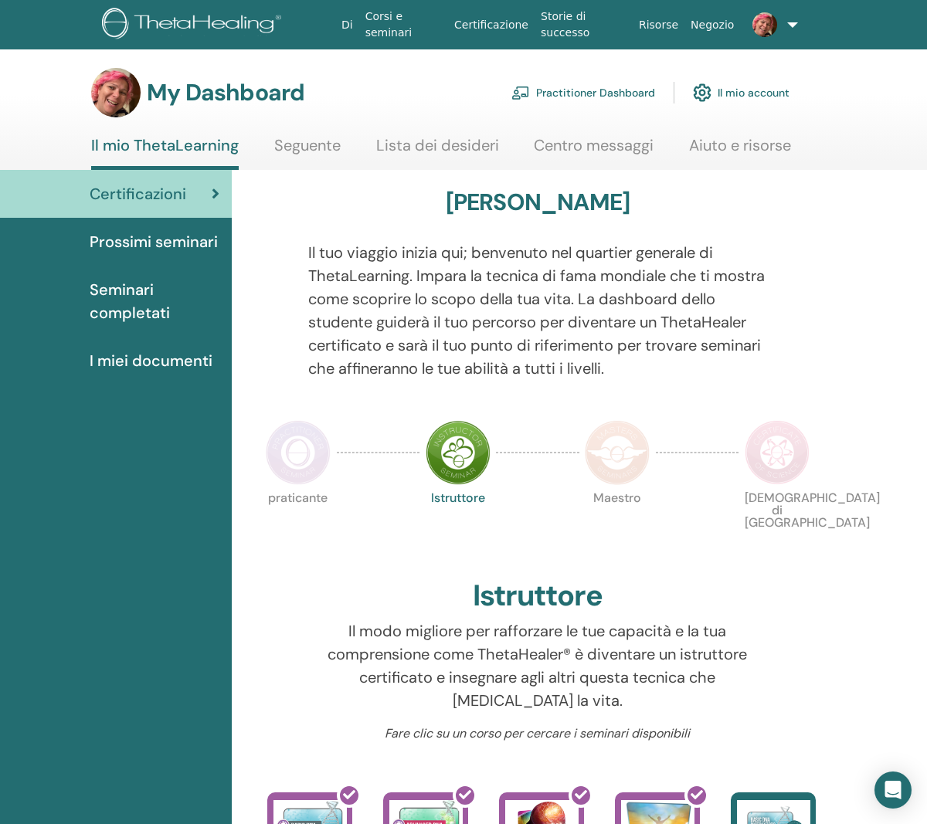
scroll to position [11, 0]
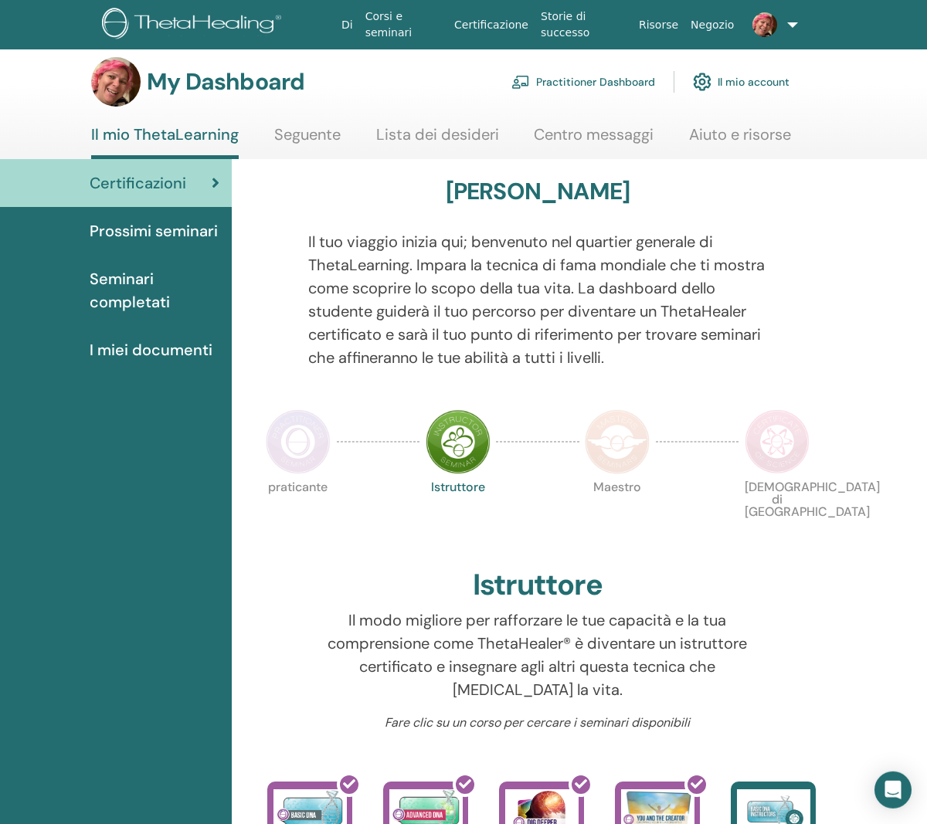
click at [790, 26] on link at bounding box center [768, 24] width 57 height 49
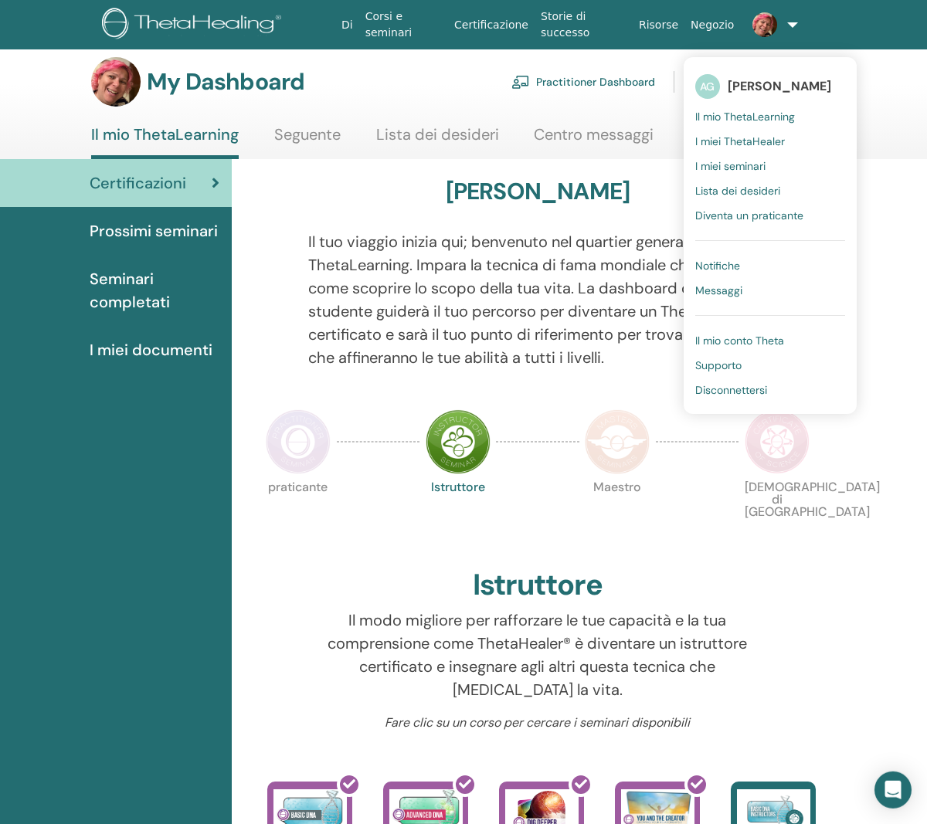
click at [744, 87] on span "[PERSON_NAME]" at bounding box center [780, 86] width 104 height 16
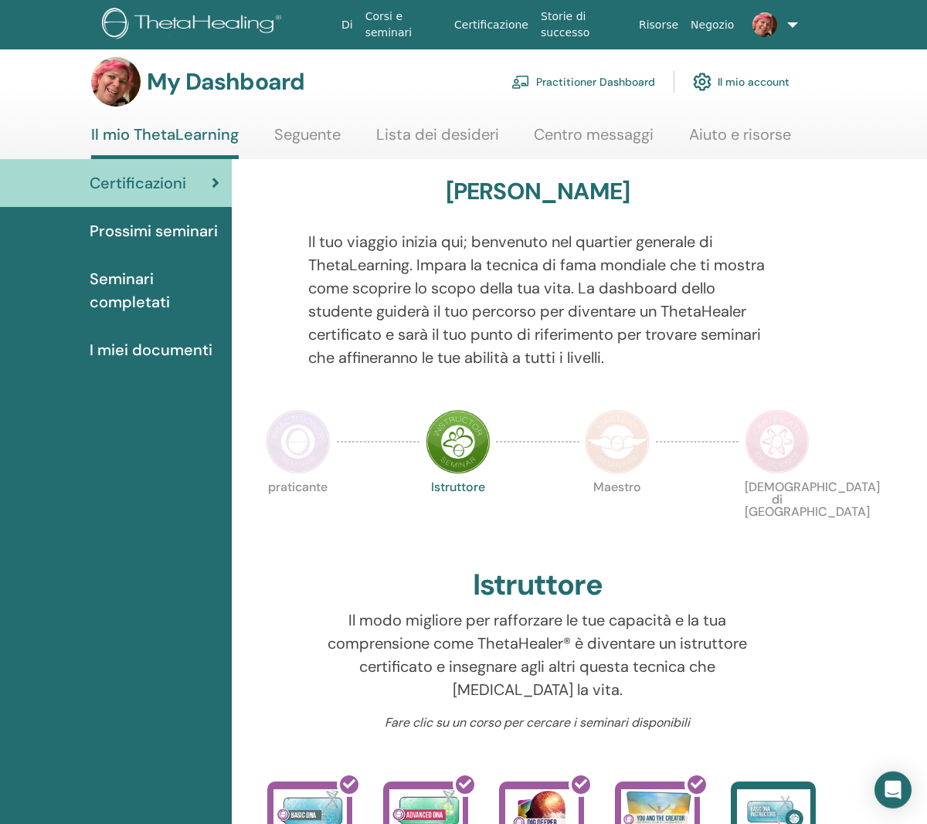
click at [791, 25] on link at bounding box center [768, 24] width 57 height 49
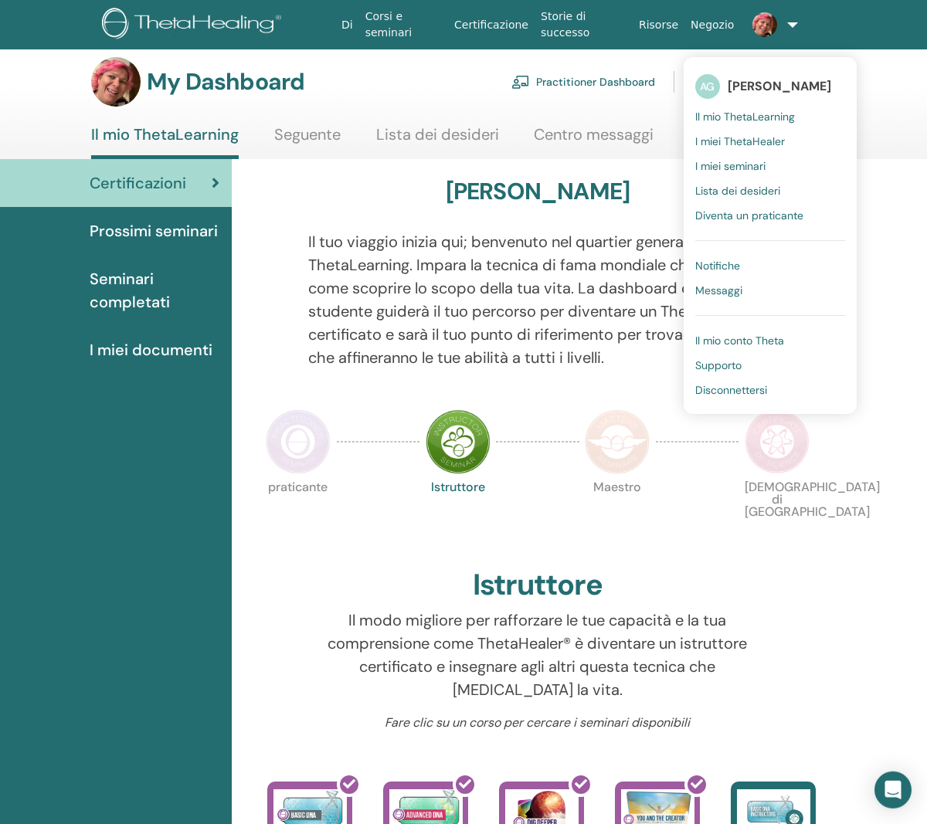
click at [711, 88] on span "AG" at bounding box center [707, 86] width 25 height 25
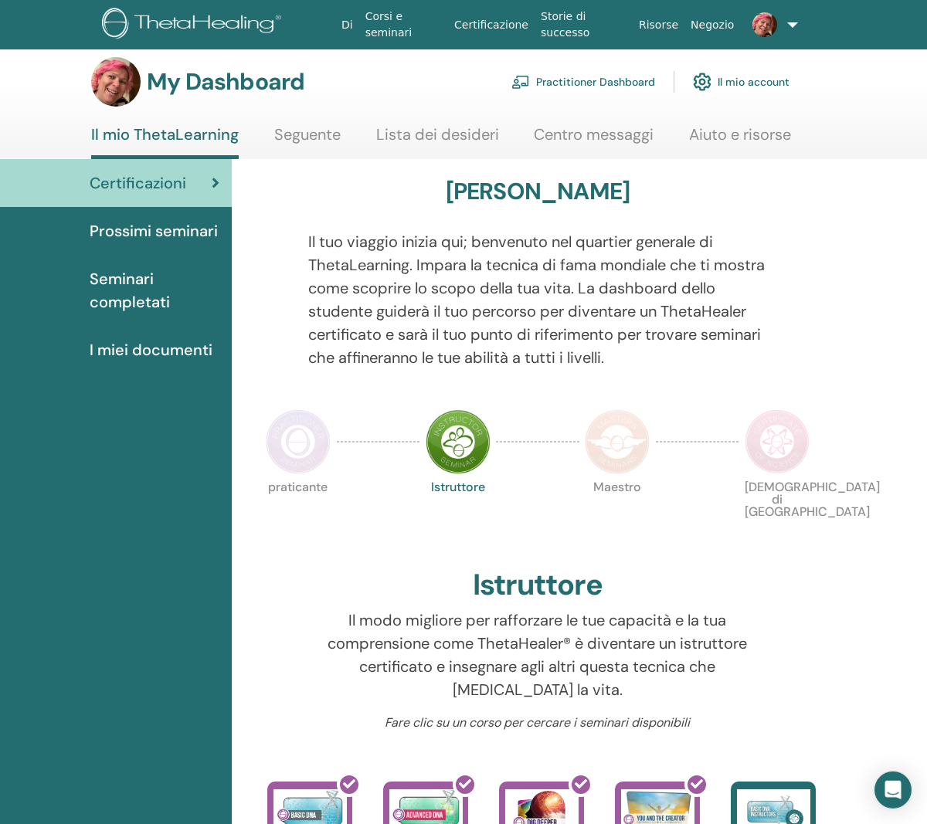
click at [786, 23] on link at bounding box center [768, 24] width 57 height 49
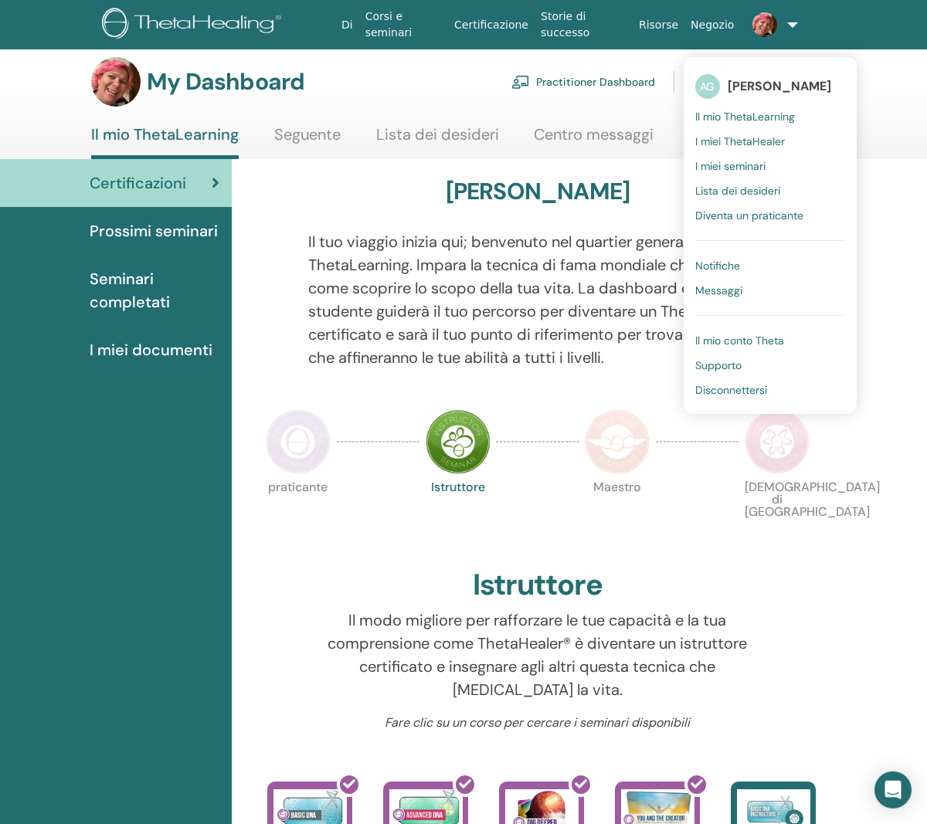
click at [128, 90] on img at bounding box center [115, 81] width 49 height 49
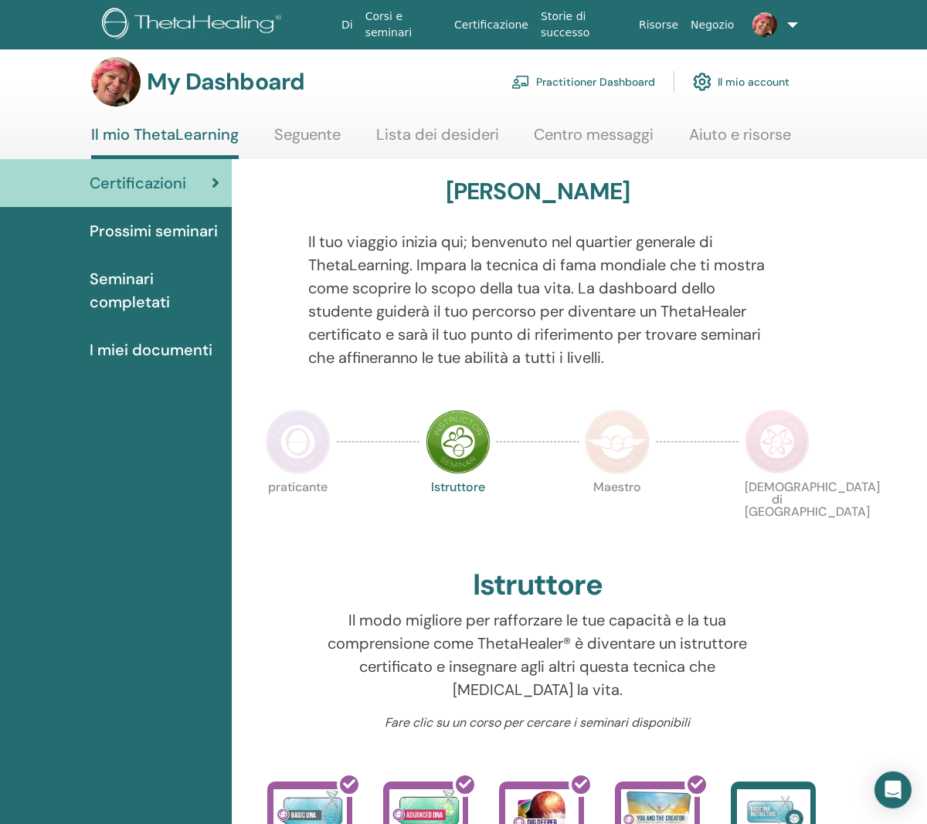
click at [163, 80] on h3 "My Dashboard" at bounding box center [226, 82] width 158 height 28
click at [793, 25] on link at bounding box center [768, 24] width 57 height 49
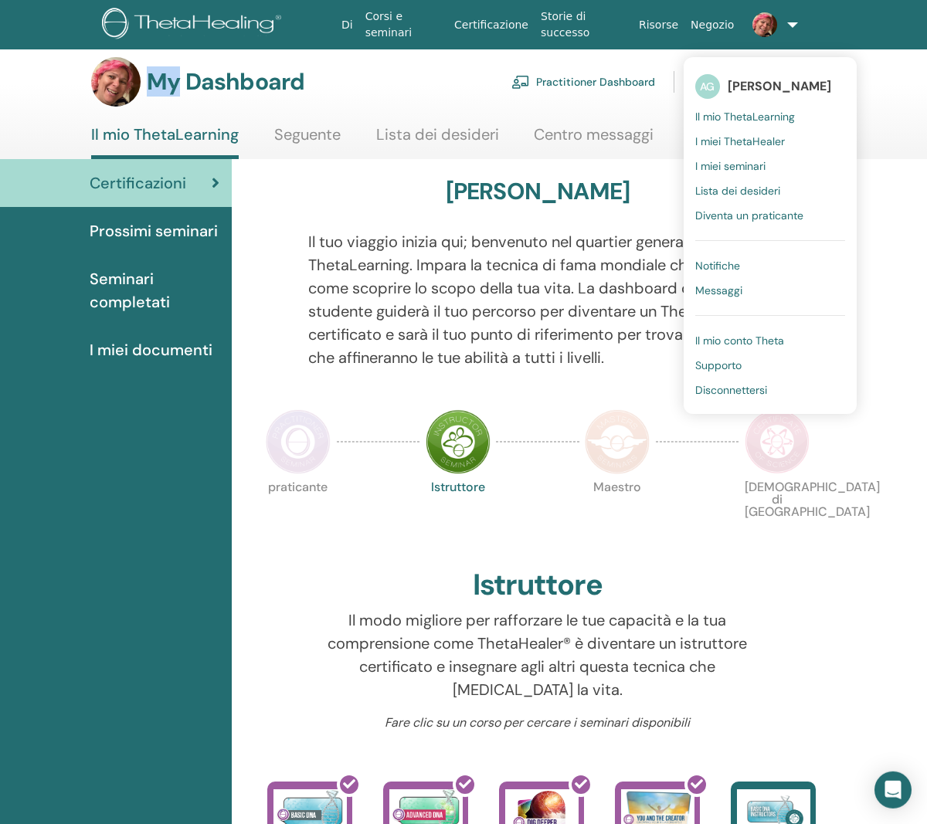
click at [784, 90] on span "[PERSON_NAME]" at bounding box center [780, 86] width 104 height 16
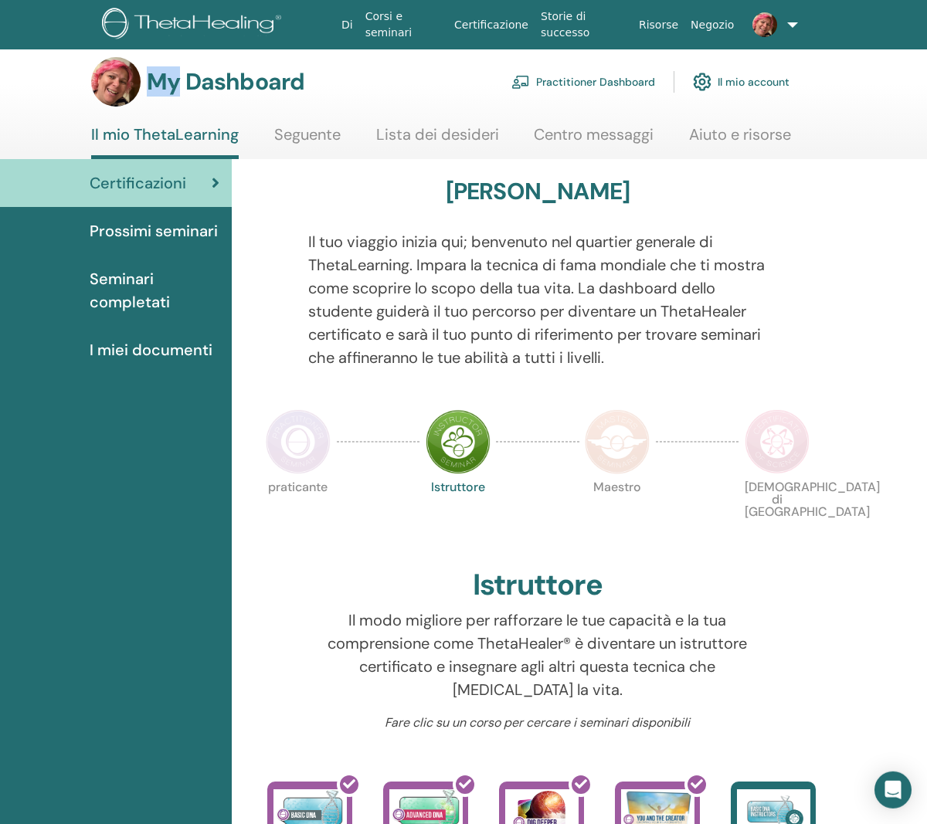
click at [797, 32] on link at bounding box center [768, 24] width 57 height 49
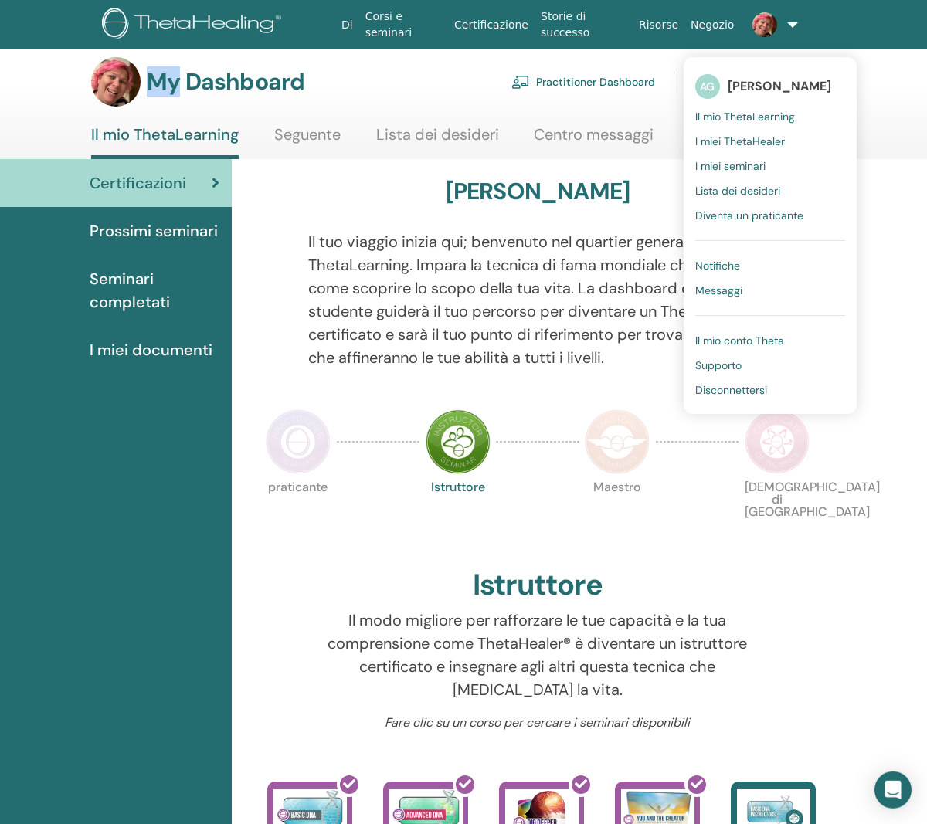
click at [712, 268] on span "Notifiche" at bounding box center [717, 266] width 45 height 14
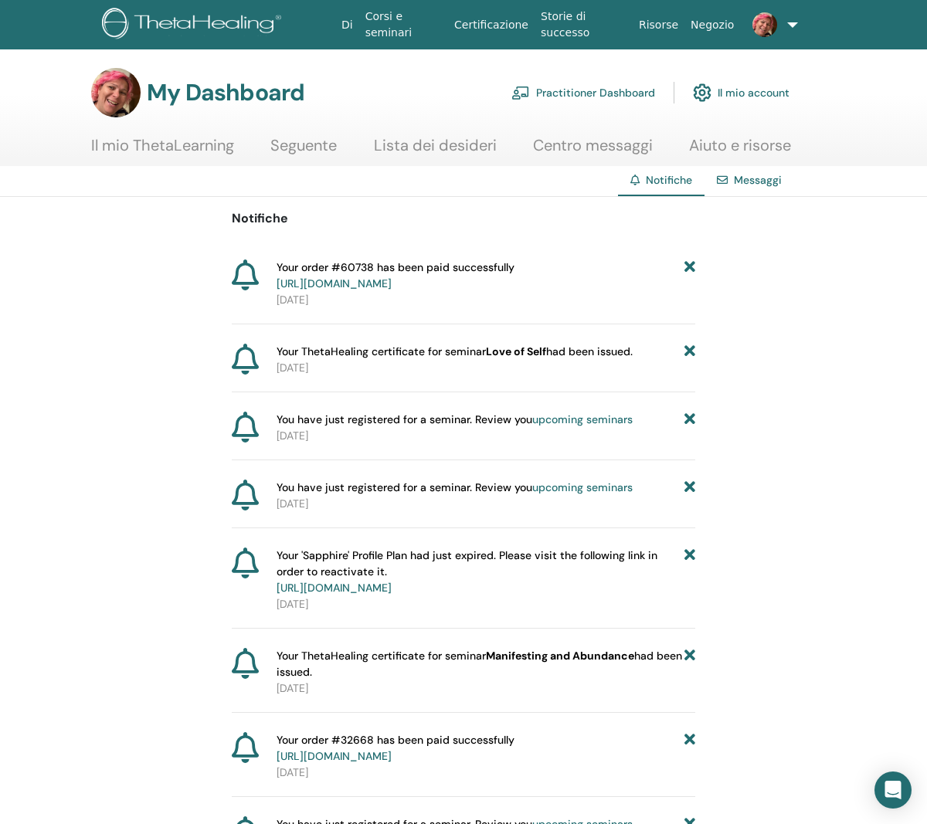
click at [756, 97] on link "Il mio account" at bounding box center [741, 93] width 97 height 34
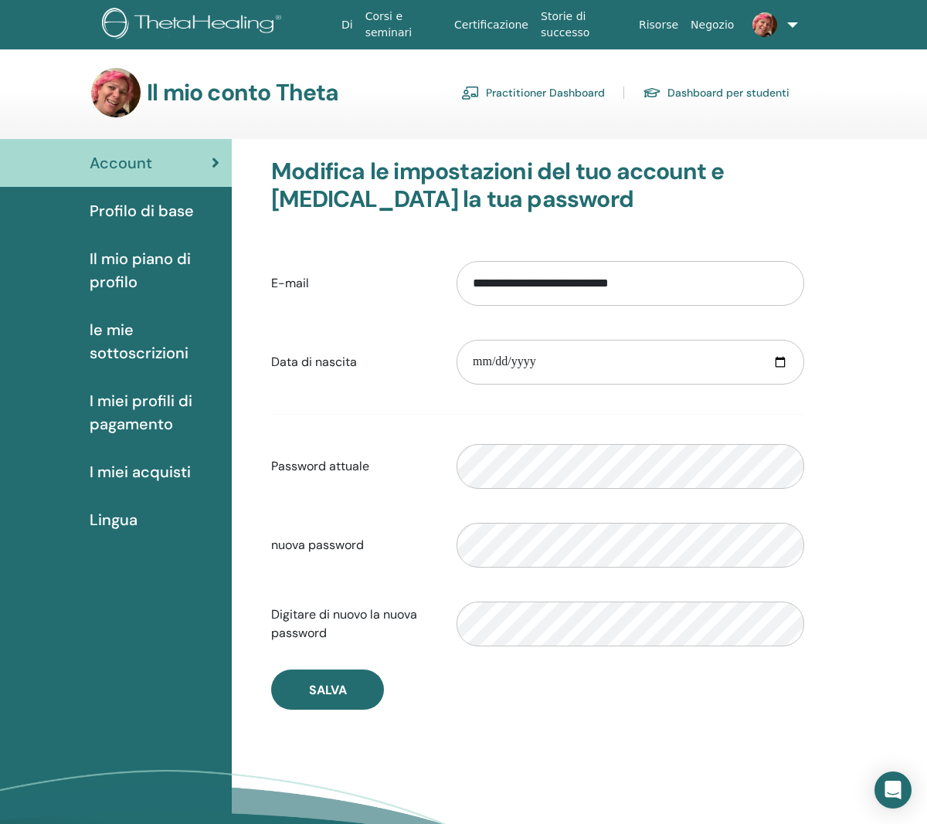
click at [110, 270] on span "Il mio piano di profilo" at bounding box center [155, 270] width 130 height 46
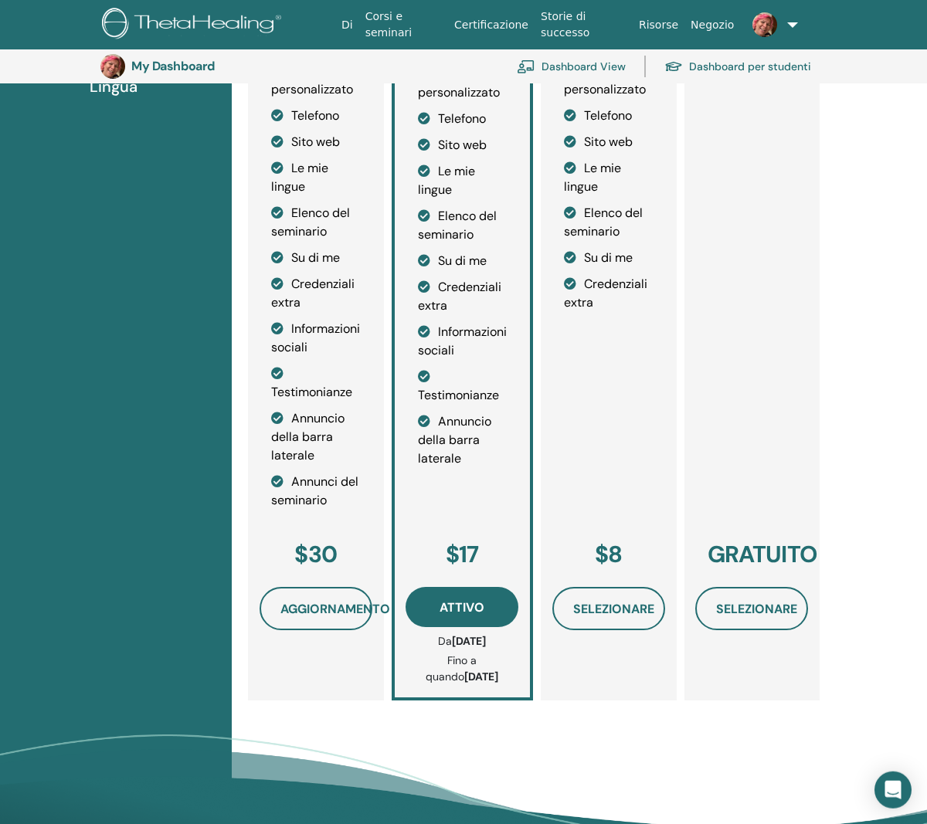
scroll to position [468, 0]
click at [481, 615] on span "Attivo" at bounding box center [462, 607] width 45 height 16
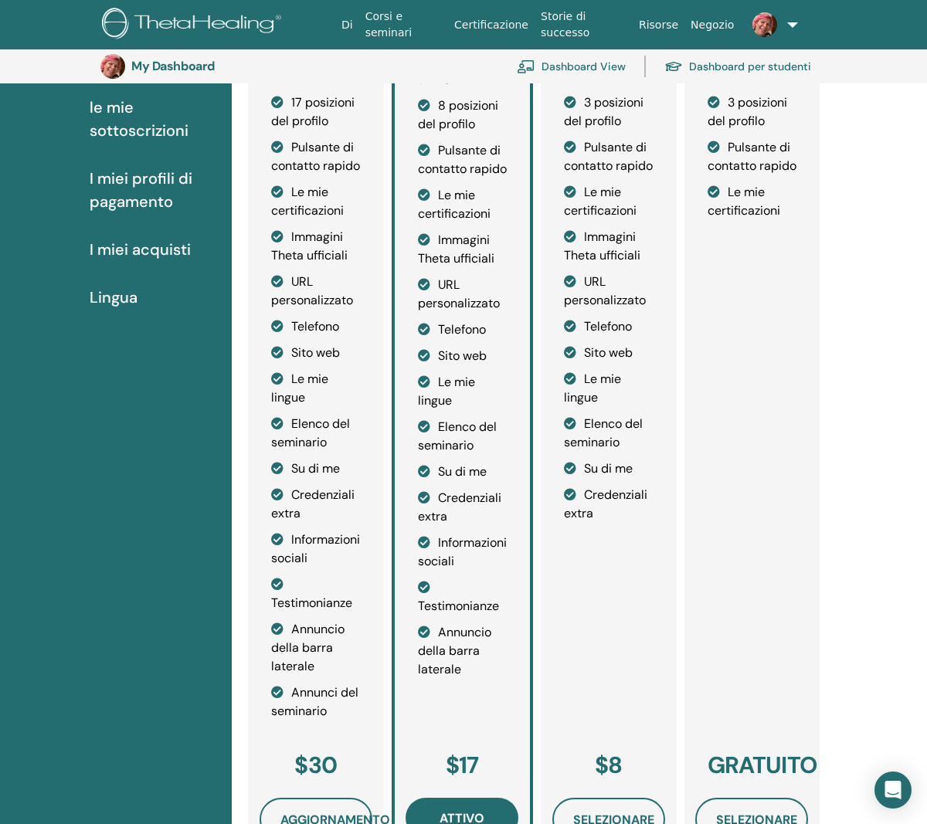
scroll to position [255, 0]
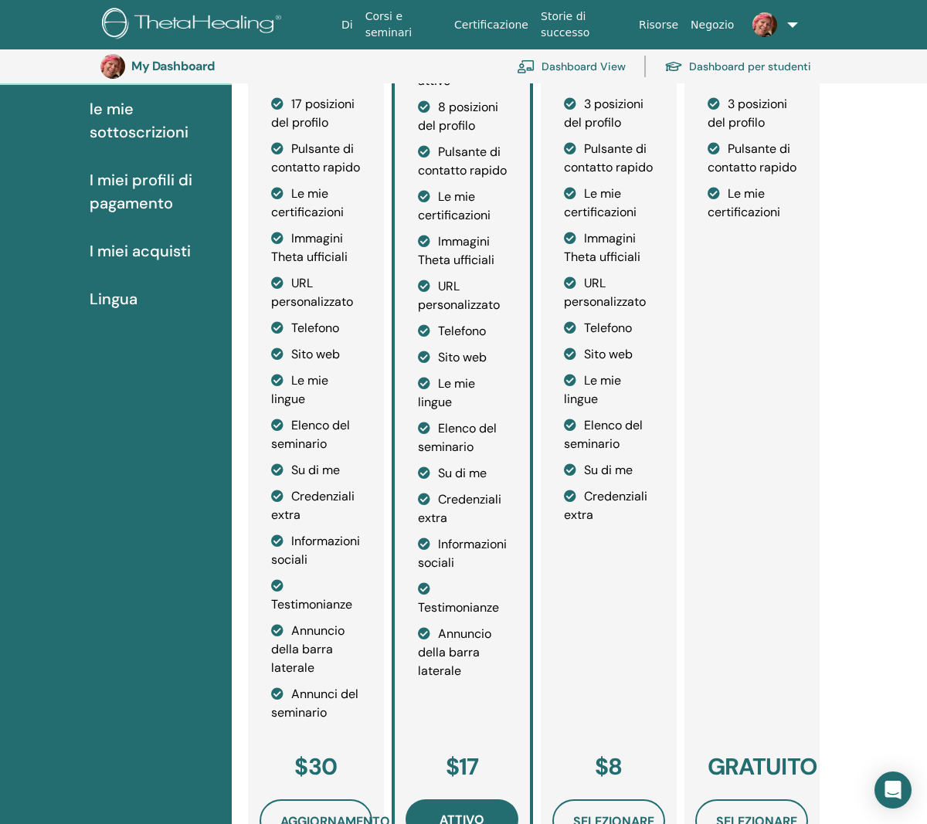
click at [470, 483] on li "Su di me" at bounding box center [463, 473] width 90 height 19
click at [416, 489] on div "Sapphire Profilo attivo 8 posizioni del profilo Pulsante di contatto rapido Le …" at bounding box center [463, 354] width 142 height 752
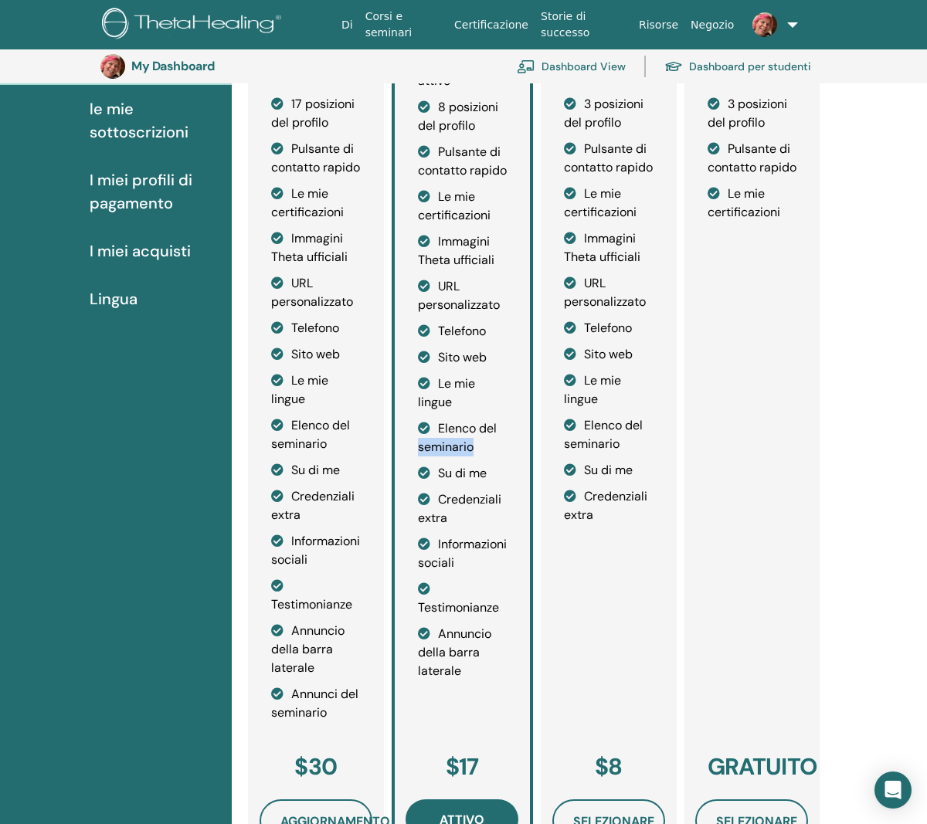
click at [481, 483] on li "Su di me" at bounding box center [463, 473] width 90 height 19
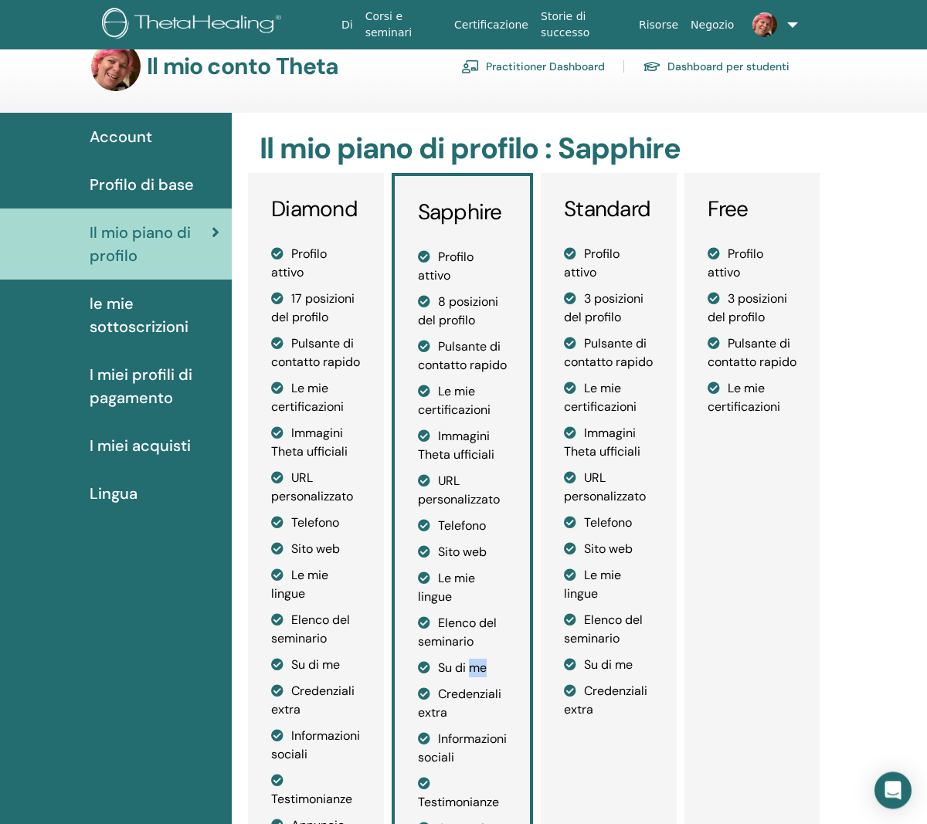
scroll to position [0, 0]
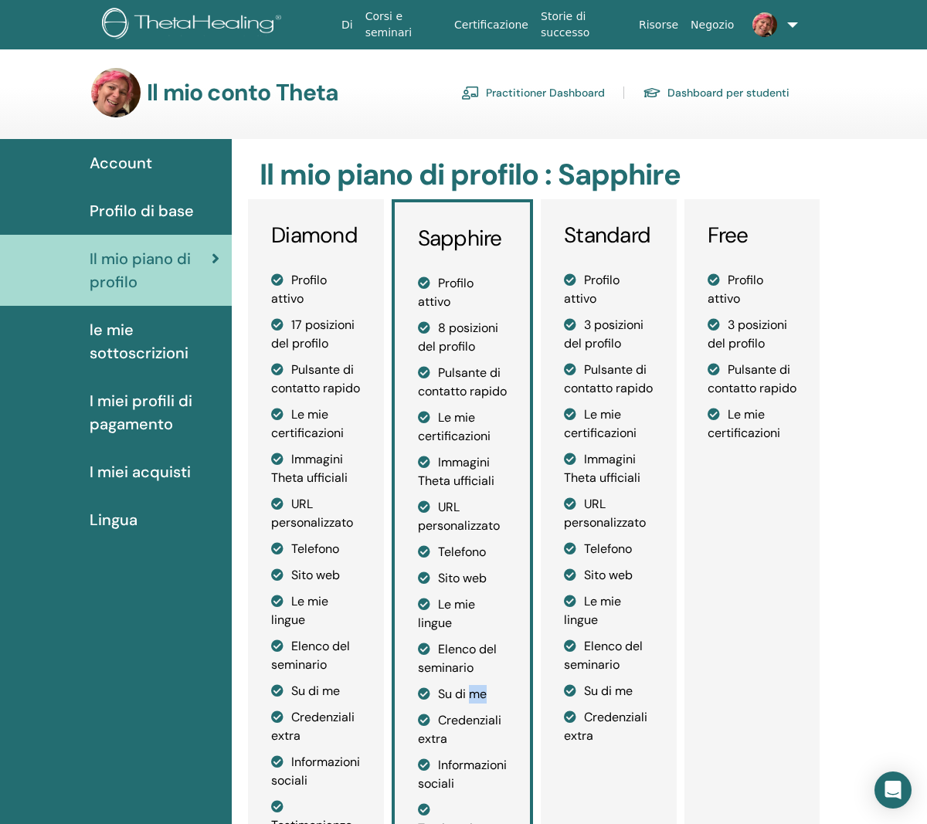
click at [136, 418] on span "I miei profili di pagamento" at bounding box center [155, 412] width 130 height 46
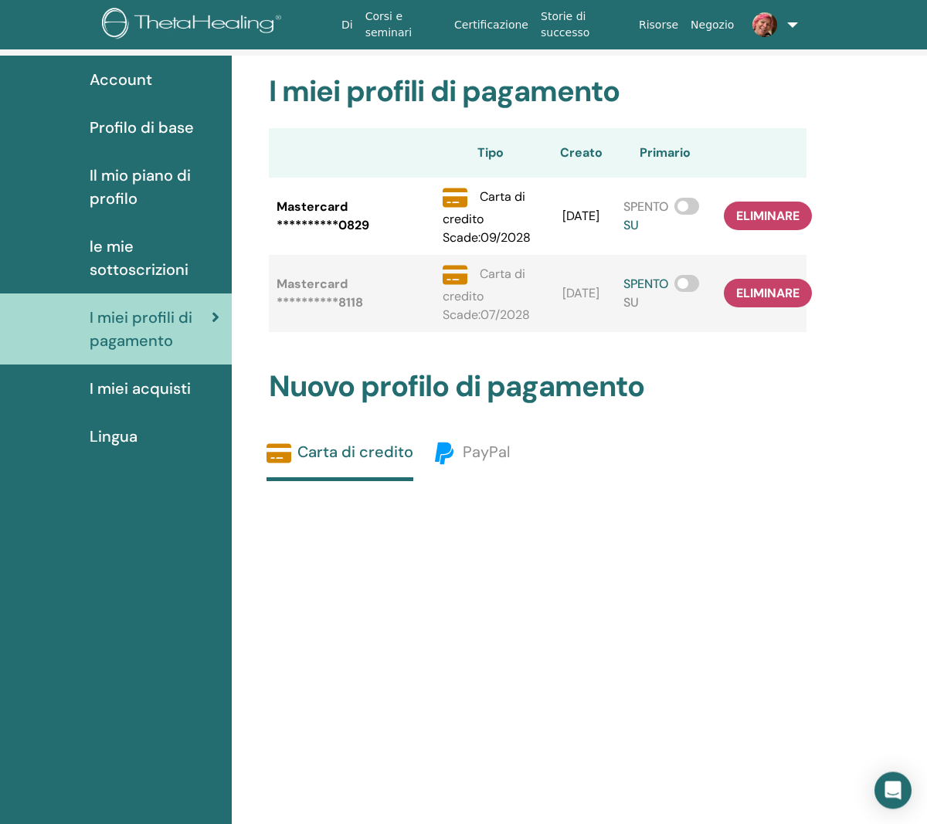
scroll to position [83, 0]
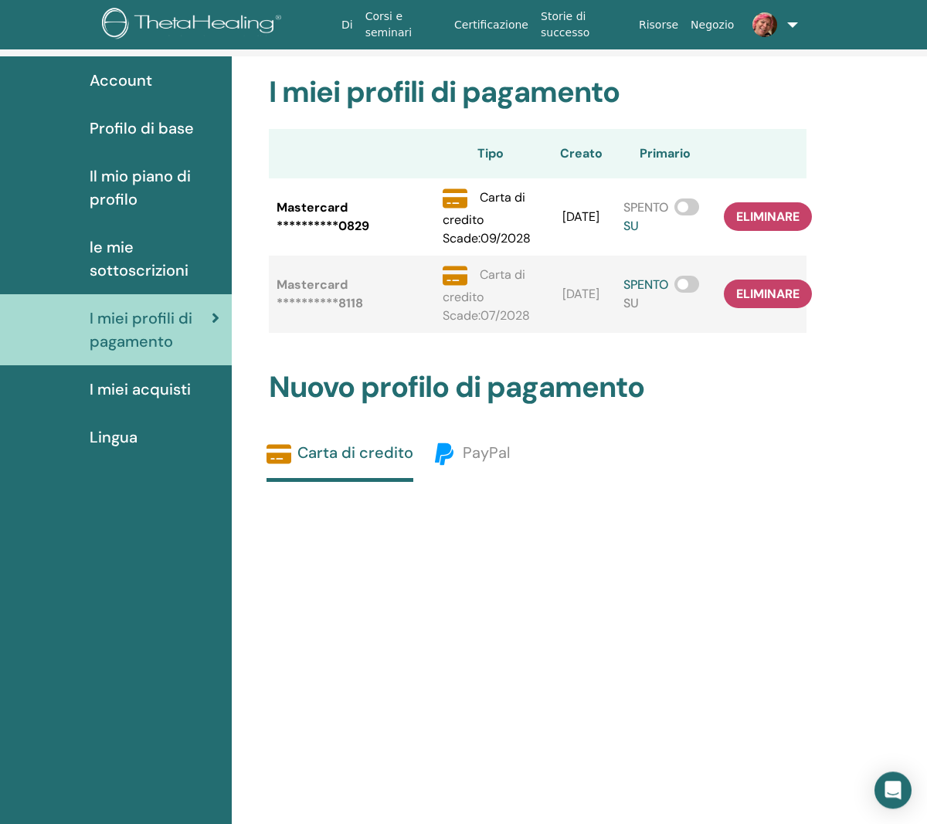
click at [122, 272] on span "le mie sottoscrizioni" at bounding box center [155, 259] width 130 height 46
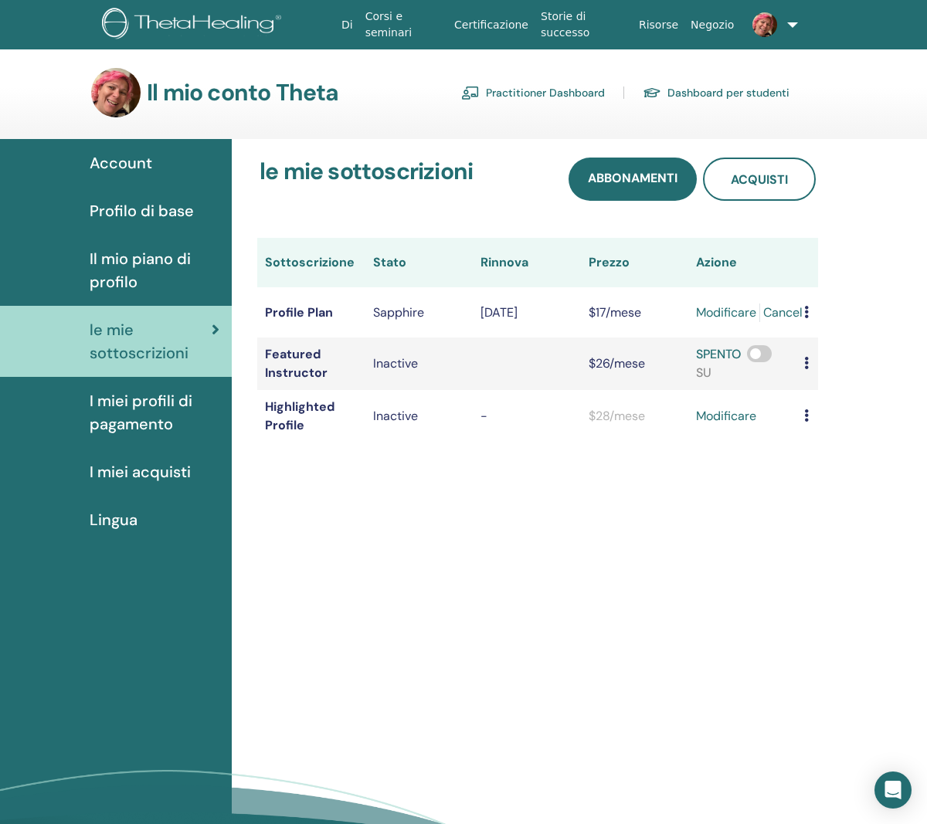
click at [696, 316] on link "modificare" at bounding box center [726, 313] width 60 height 19
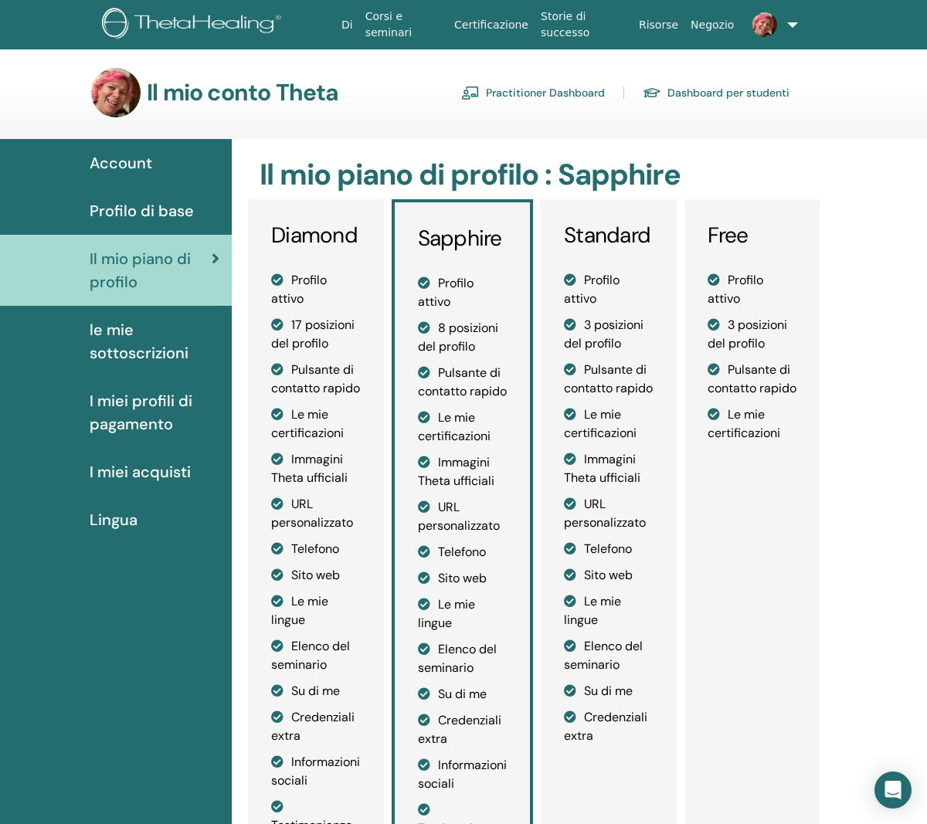
click at [788, 28] on link at bounding box center [768, 24] width 57 height 49
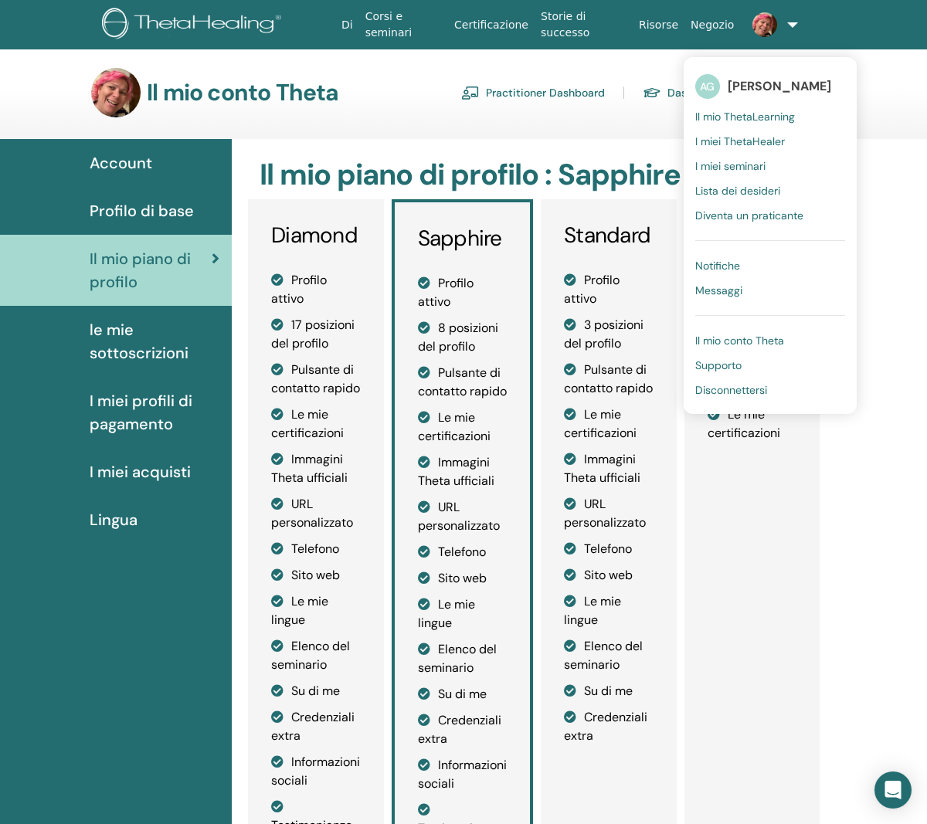
click at [728, 369] on span "Supporto" at bounding box center [718, 365] width 46 height 14
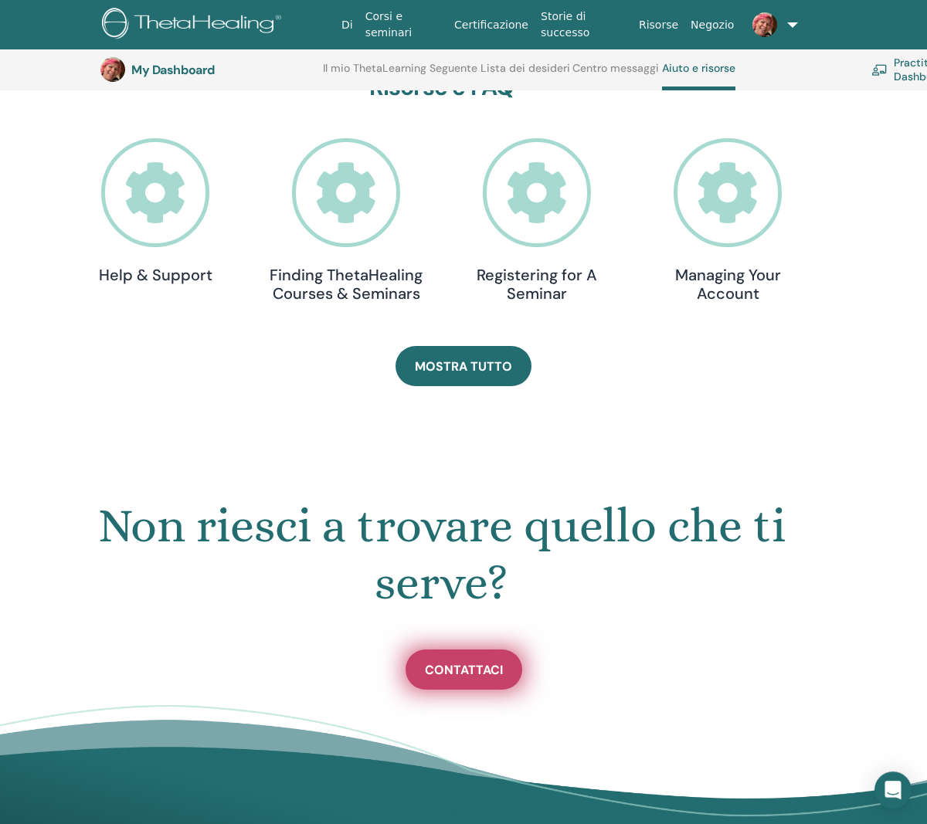
scroll to position [467, 0]
click at [470, 684] on link "Contattaci" at bounding box center [464, 670] width 117 height 40
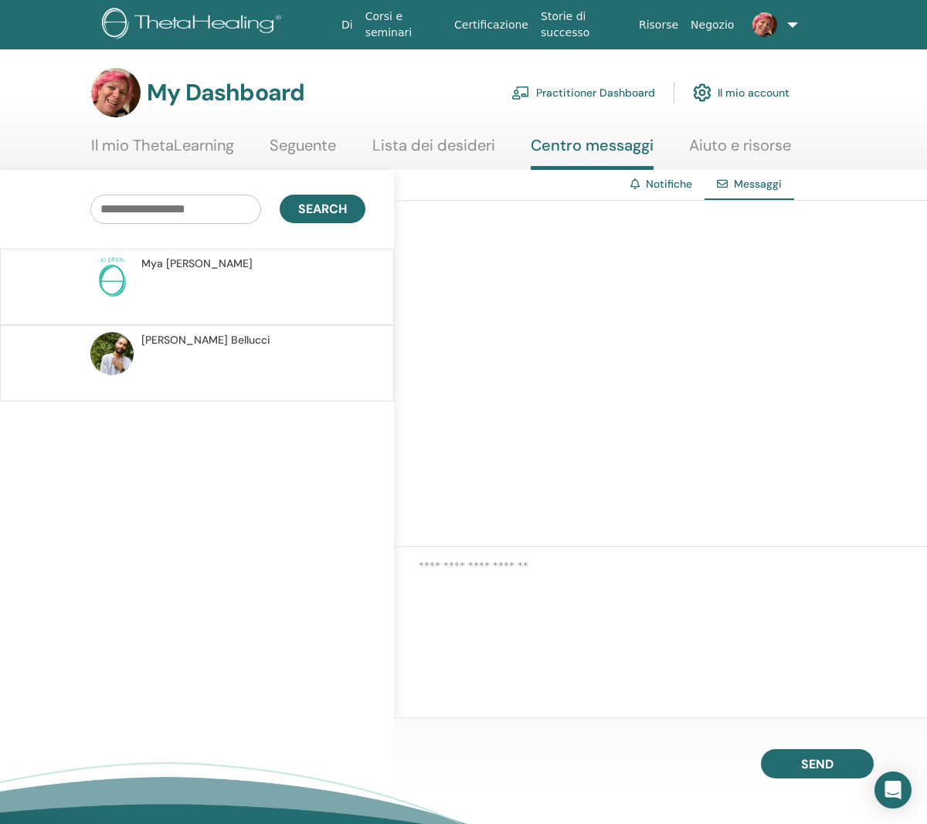
click at [752, 96] on link "Il mio account" at bounding box center [741, 93] width 97 height 34
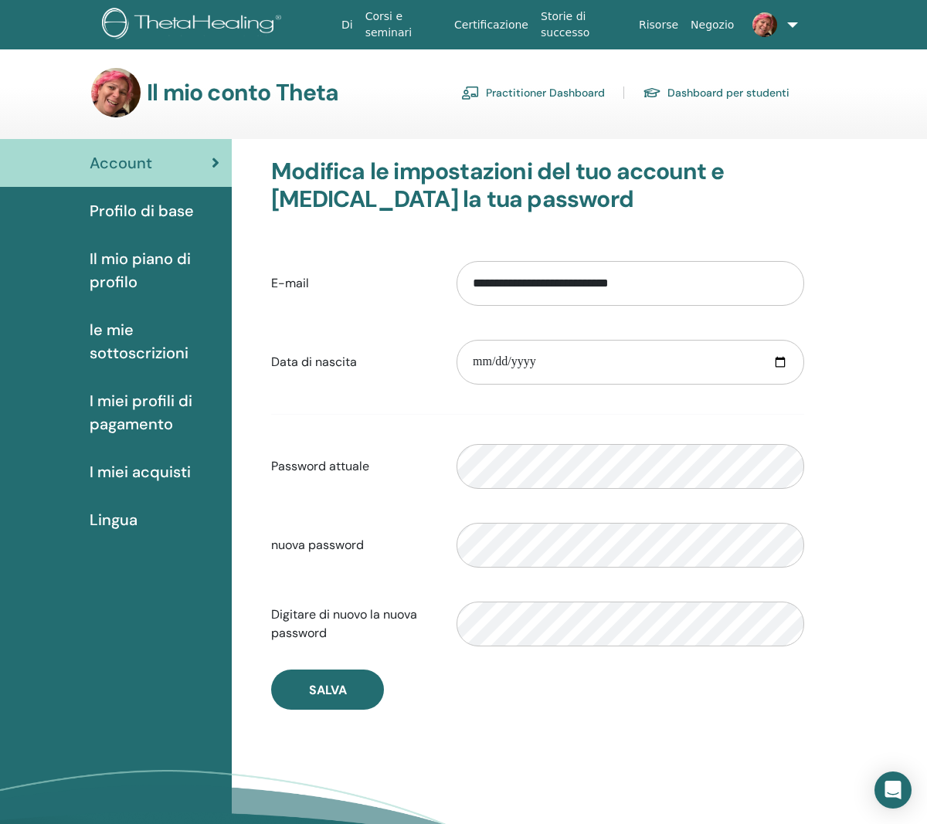
click at [178, 224] on link "Profilo di base" at bounding box center [116, 211] width 232 height 48
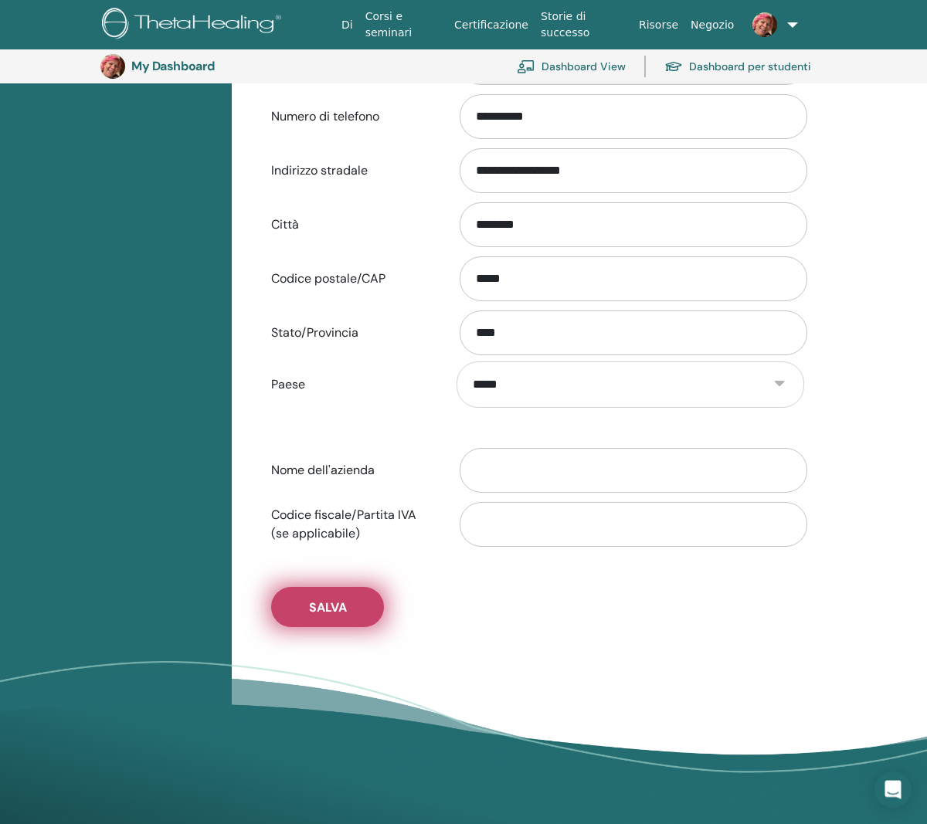
scroll to position [484, 0]
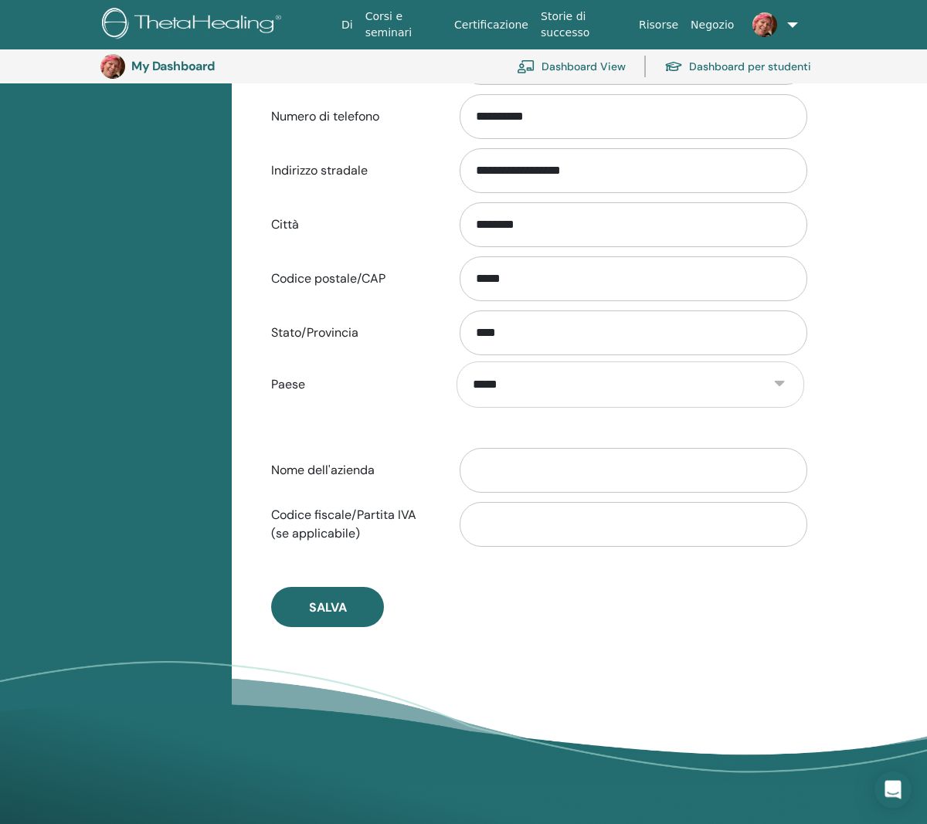
click at [348, 606] on button "Salva" at bounding box center [327, 607] width 113 height 40
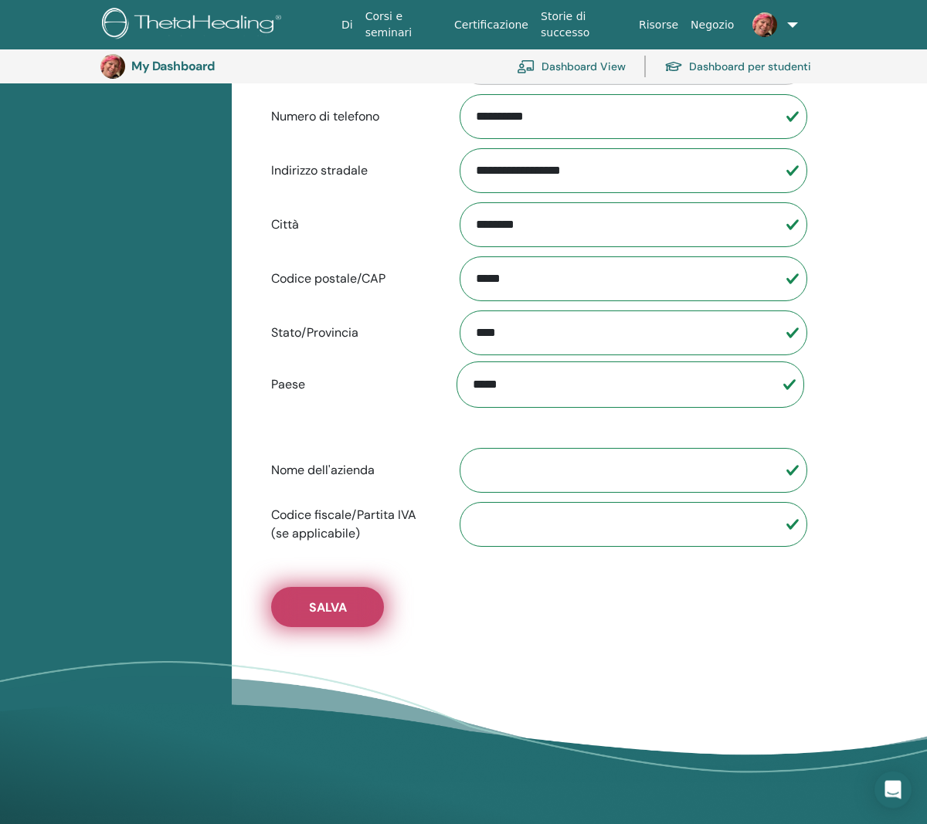
click at [348, 611] on button "Salva" at bounding box center [327, 607] width 113 height 40
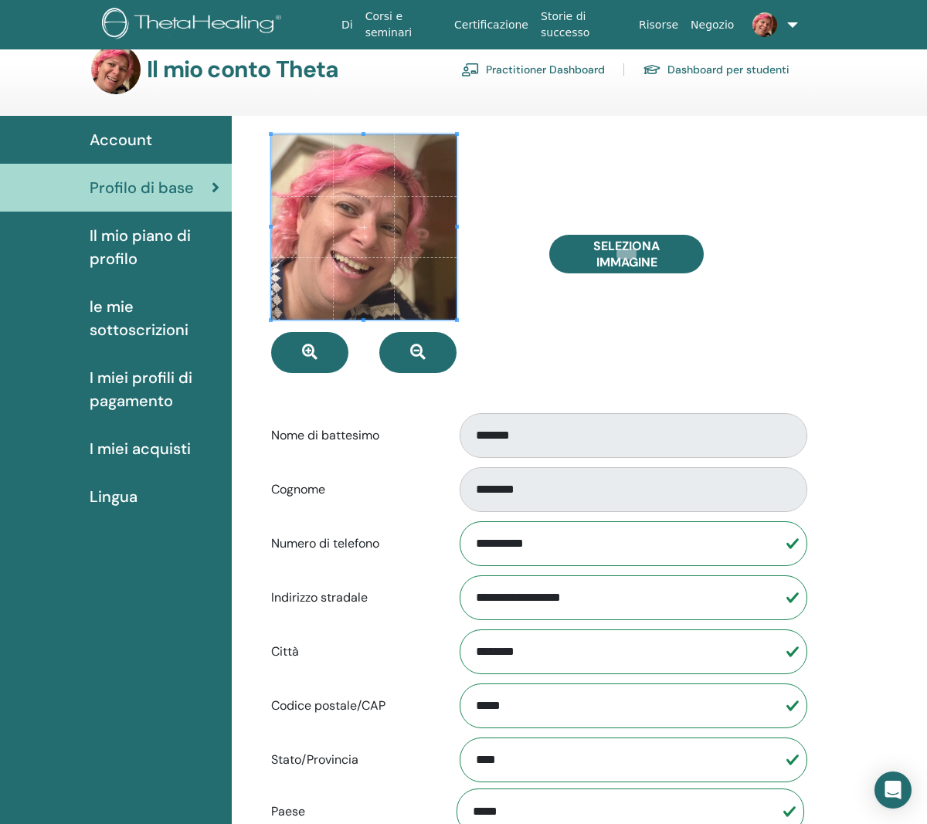
scroll to position [0, 0]
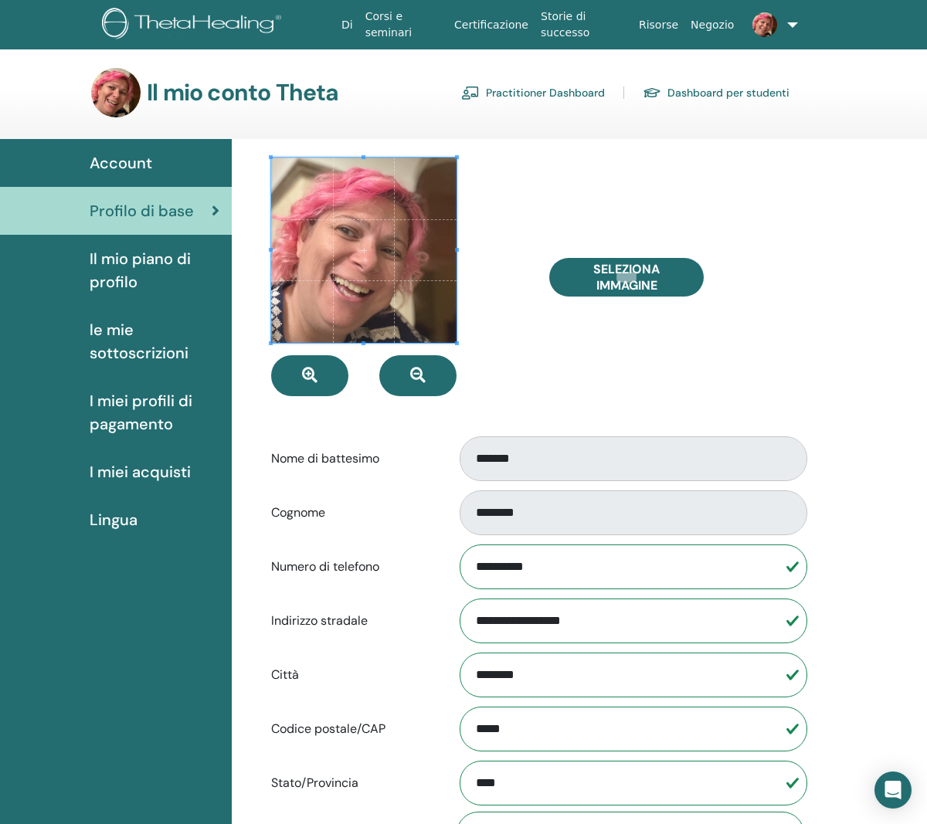
click at [124, 284] on span "Il mio piano di profilo" at bounding box center [155, 270] width 130 height 46
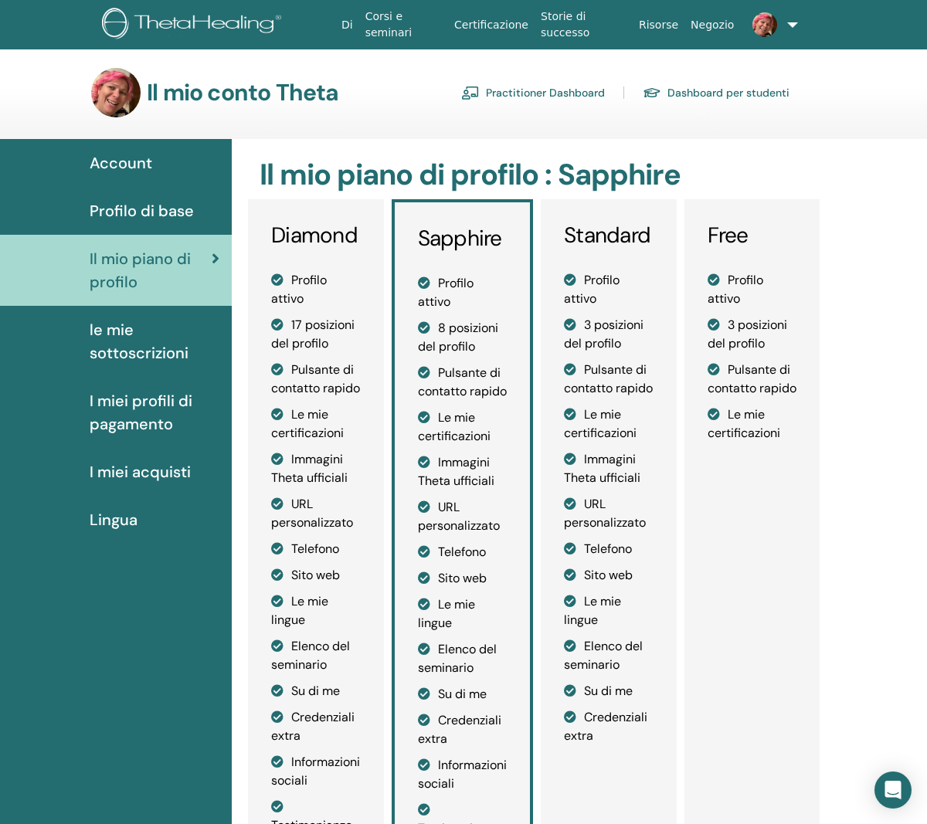
click at [758, 97] on link "Dashboard per studenti" at bounding box center [716, 92] width 147 height 25
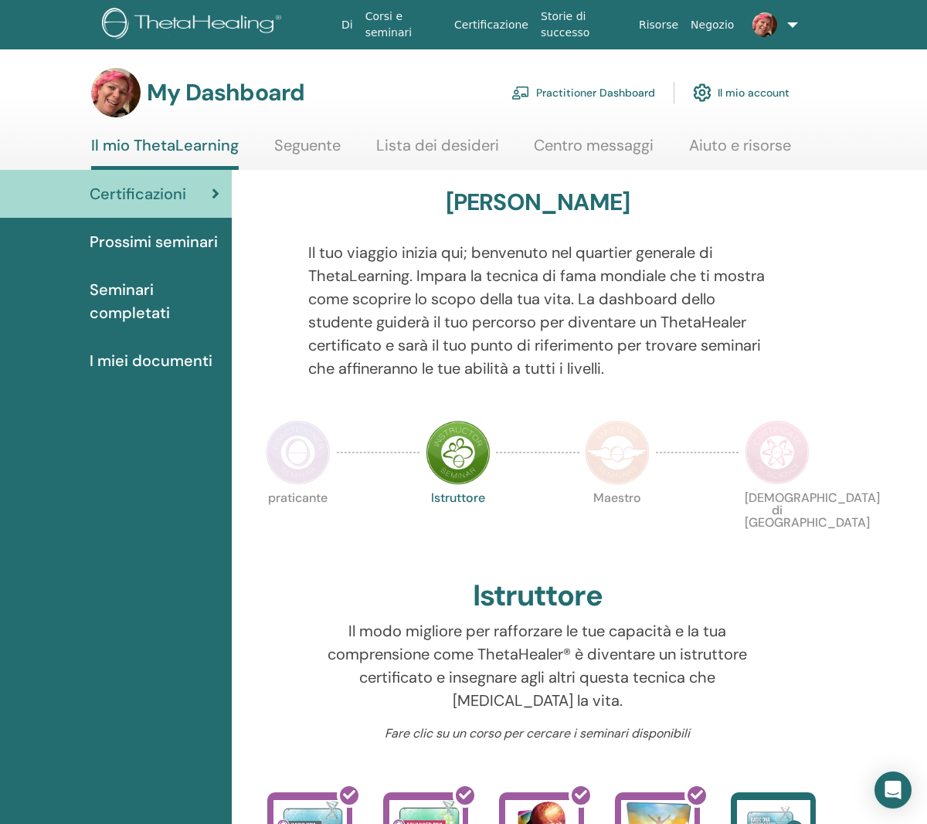
scroll to position [11, 0]
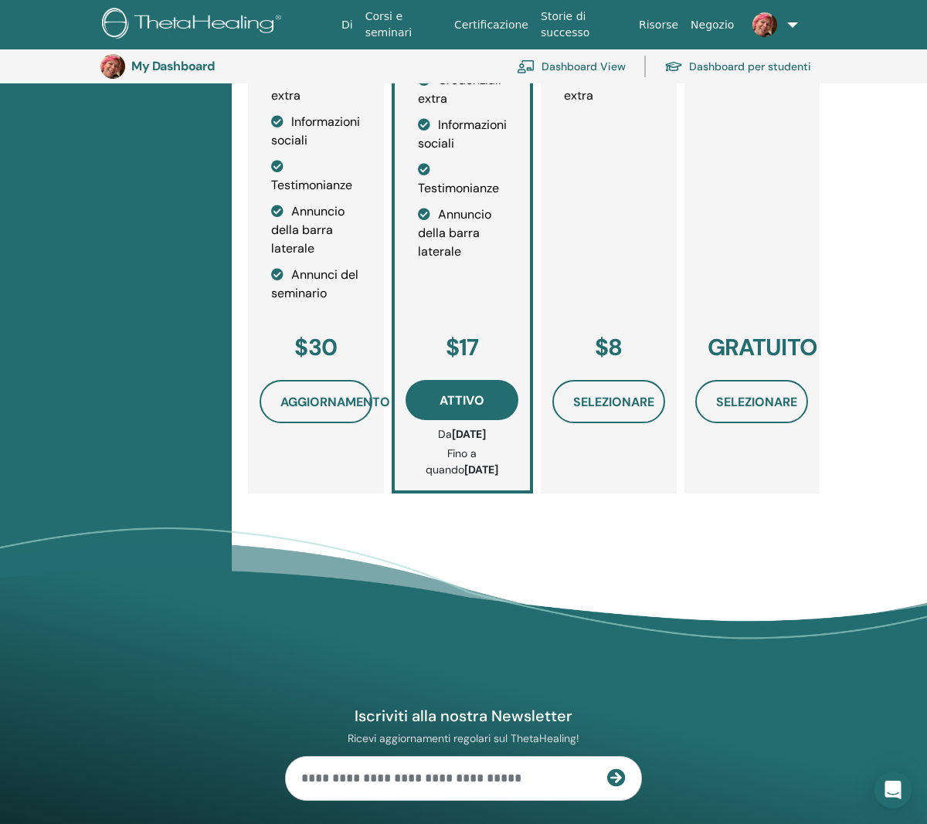
scroll to position [675, 0]
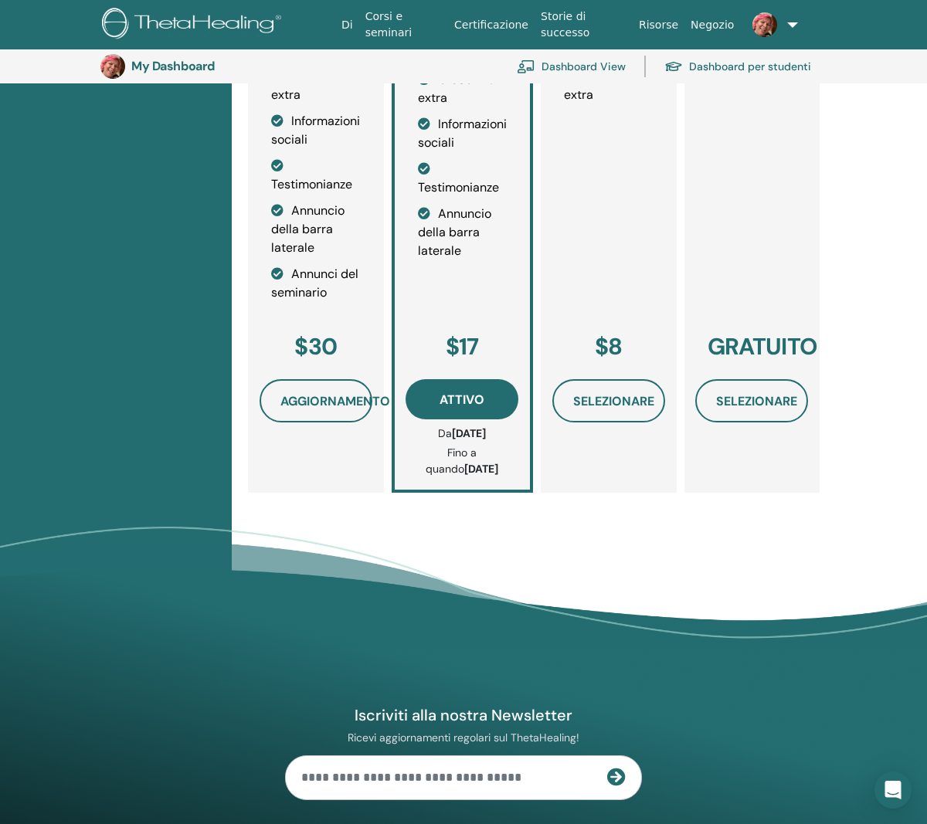
click at [450, 420] on button "Attivo" at bounding box center [462, 399] width 113 height 40
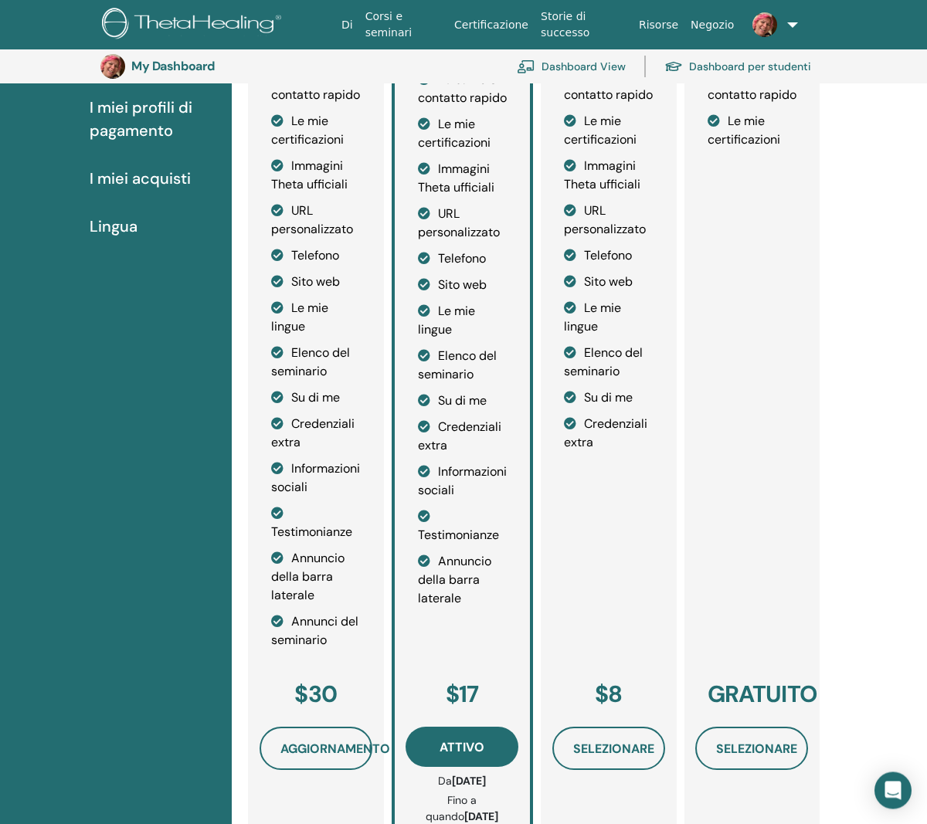
scroll to position [327, 0]
click at [473, 411] on li "Su di me" at bounding box center [463, 401] width 90 height 19
click at [474, 411] on li "Su di me" at bounding box center [463, 401] width 90 height 19
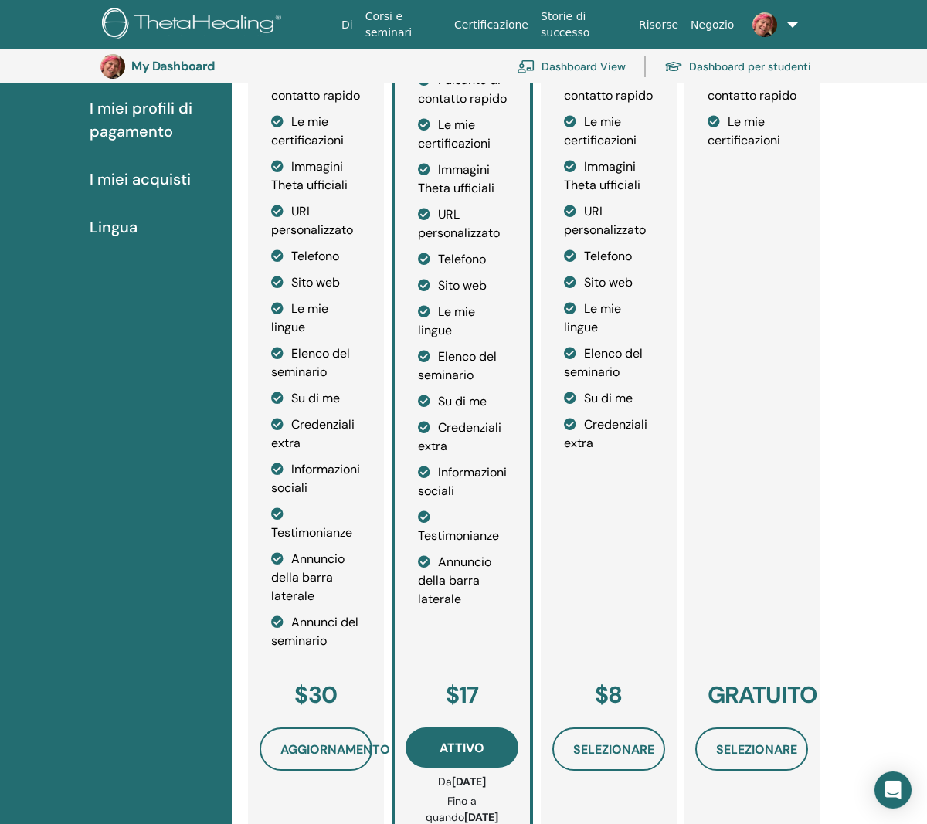
click at [481, 408] on ul "Profilo attivo 8 posizioni del profilo Pulsante di contatto rapido Le mie certi…" at bounding box center [463, 294] width 90 height 627
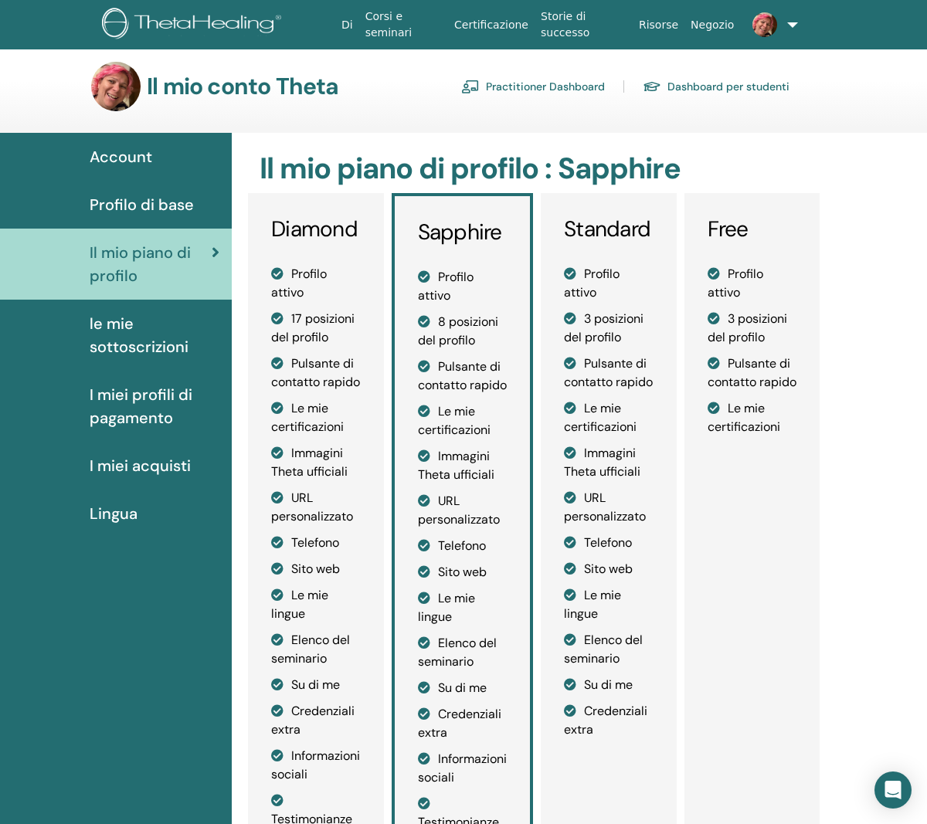
scroll to position [0, 0]
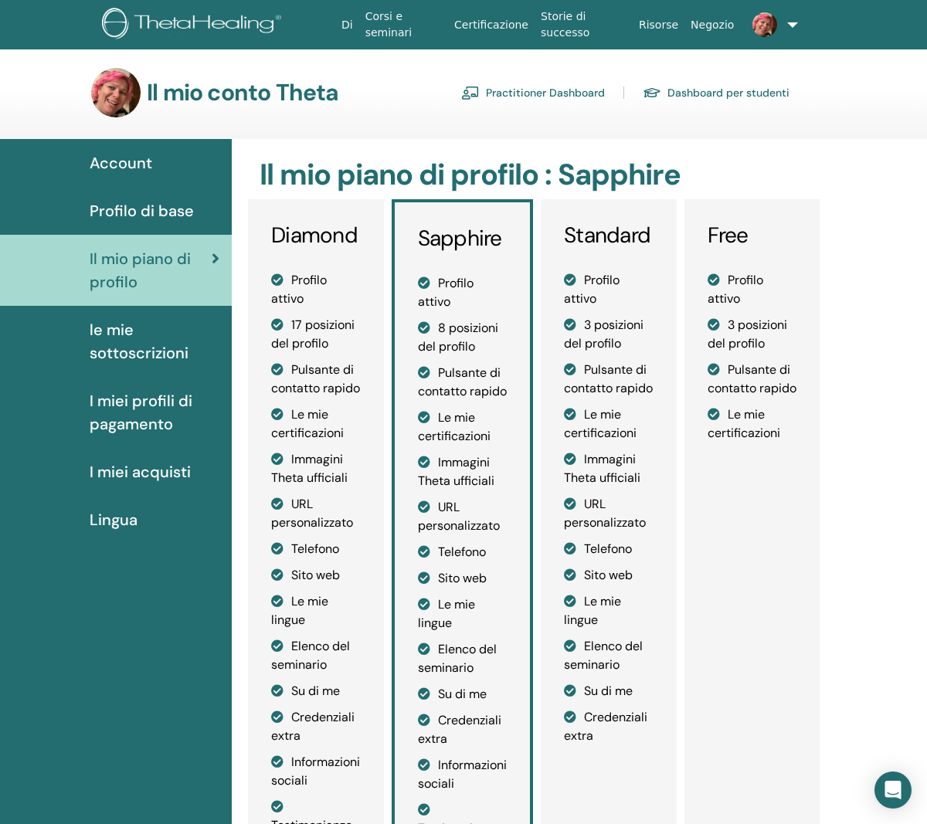
click at [788, 27] on link at bounding box center [768, 24] width 57 height 49
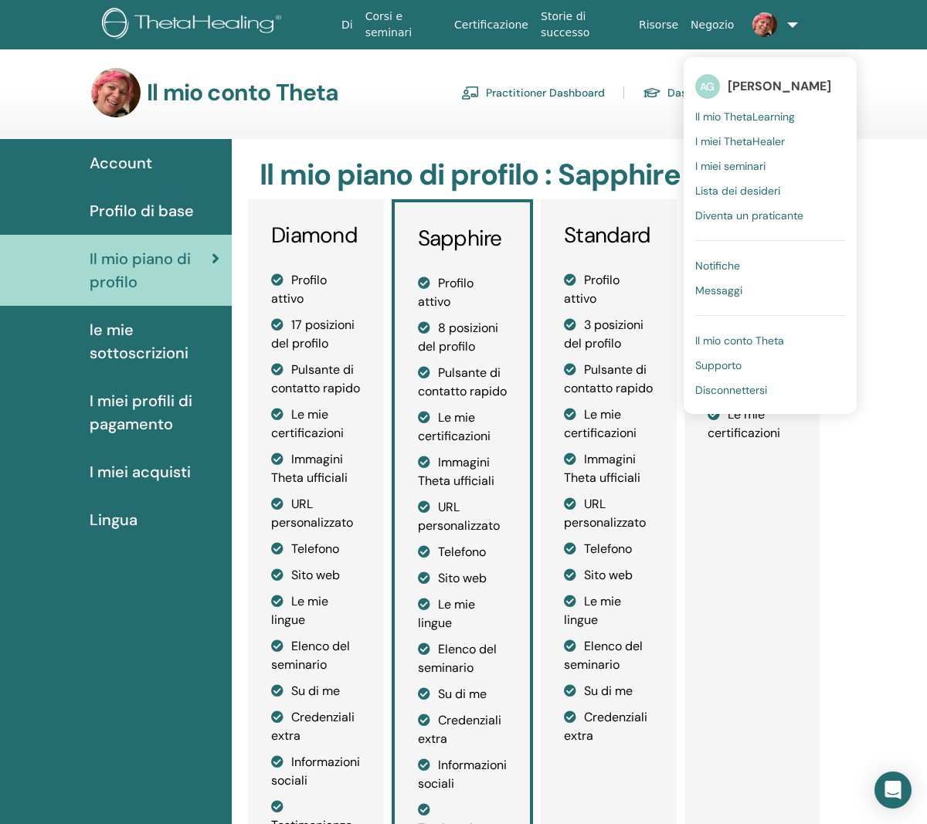
click at [762, 402] on link "Disconnettersi" at bounding box center [770, 390] width 150 height 25
click at [752, 390] on span "Disconnettersi" at bounding box center [731, 390] width 72 height 14
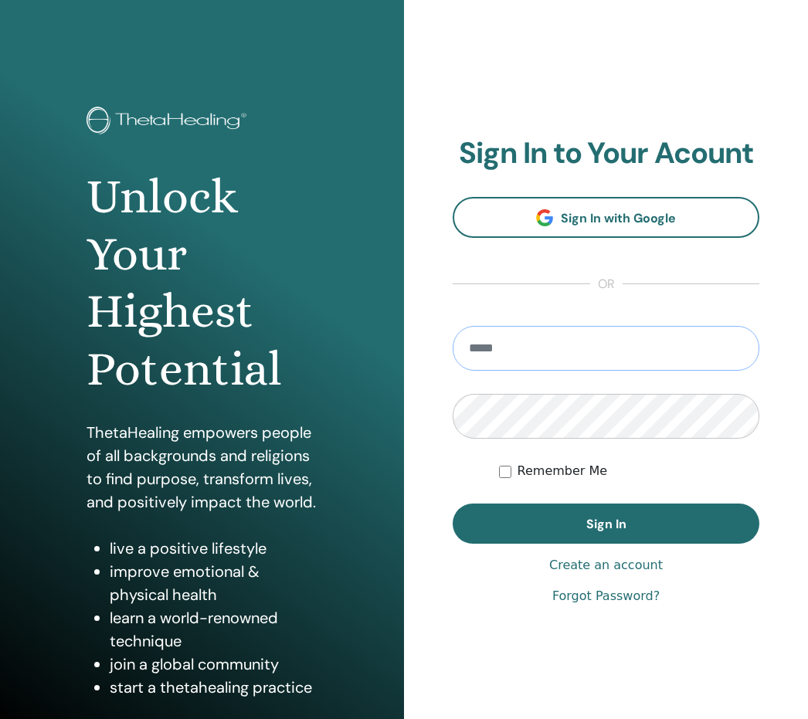
type input "**********"
click at [606, 524] on button "Sign In" at bounding box center [606, 524] width 307 height 40
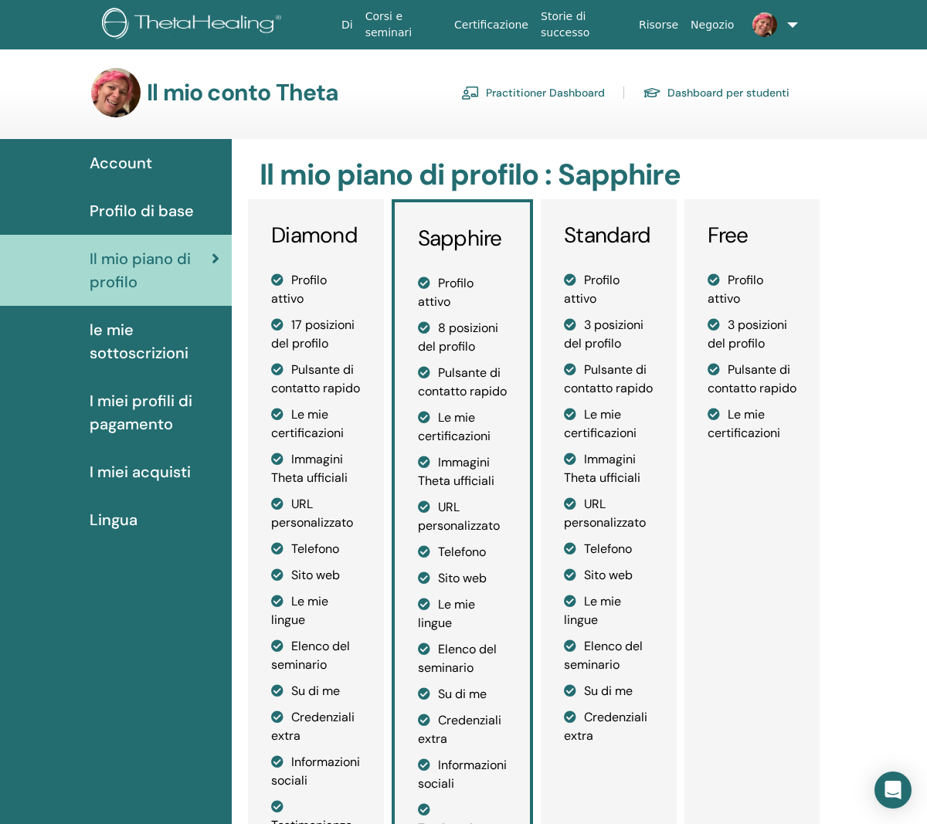
click at [471, 236] on h3 "Sapphire" at bounding box center [463, 239] width 90 height 26
click at [645, 180] on h2 "Il mio piano di profilo : Sapphire" at bounding box center [538, 176] width 556 height 36
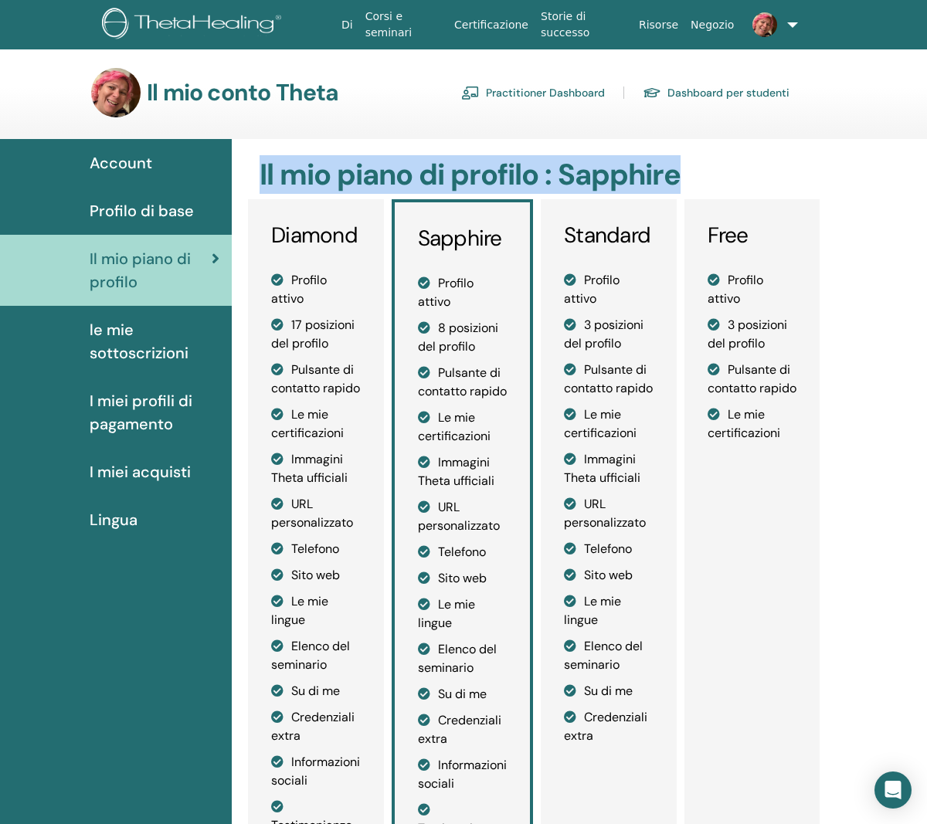
click at [645, 180] on h2 "Il mio piano di profilo : Sapphire" at bounding box center [538, 176] width 556 height 36
click at [136, 415] on span "I miei profili di pagamento" at bounding box center [155, 412] width 130 height 46
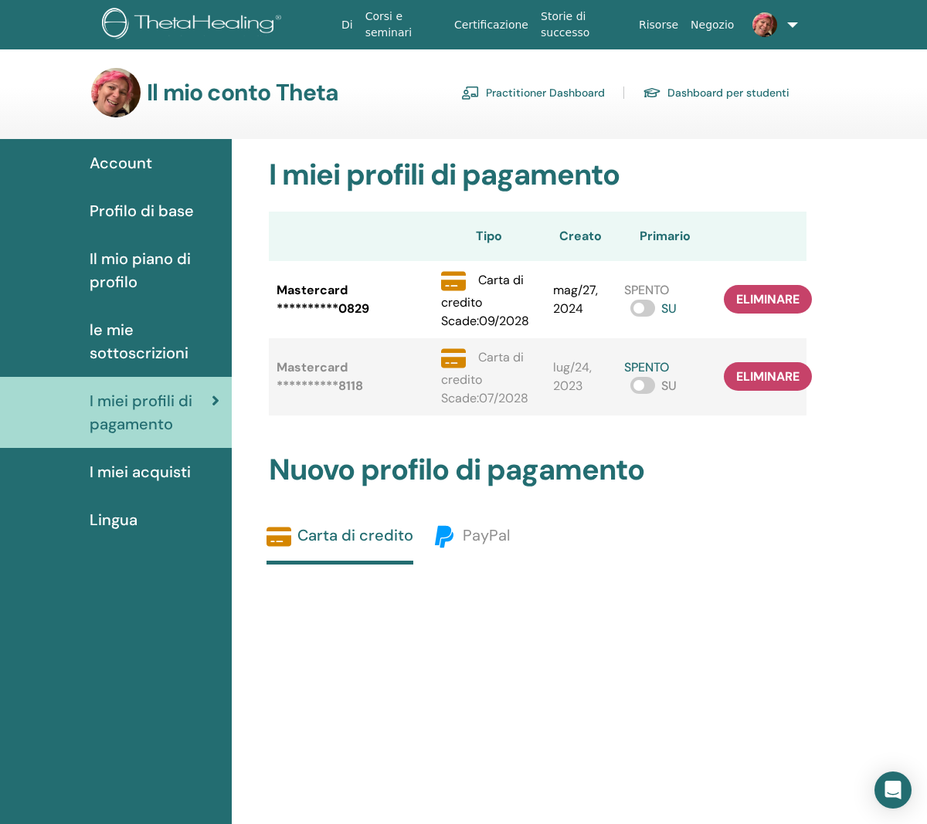
click at [120, 481] on span "I miei acquisti" at bounding box center [140, 471] width 101 height 23
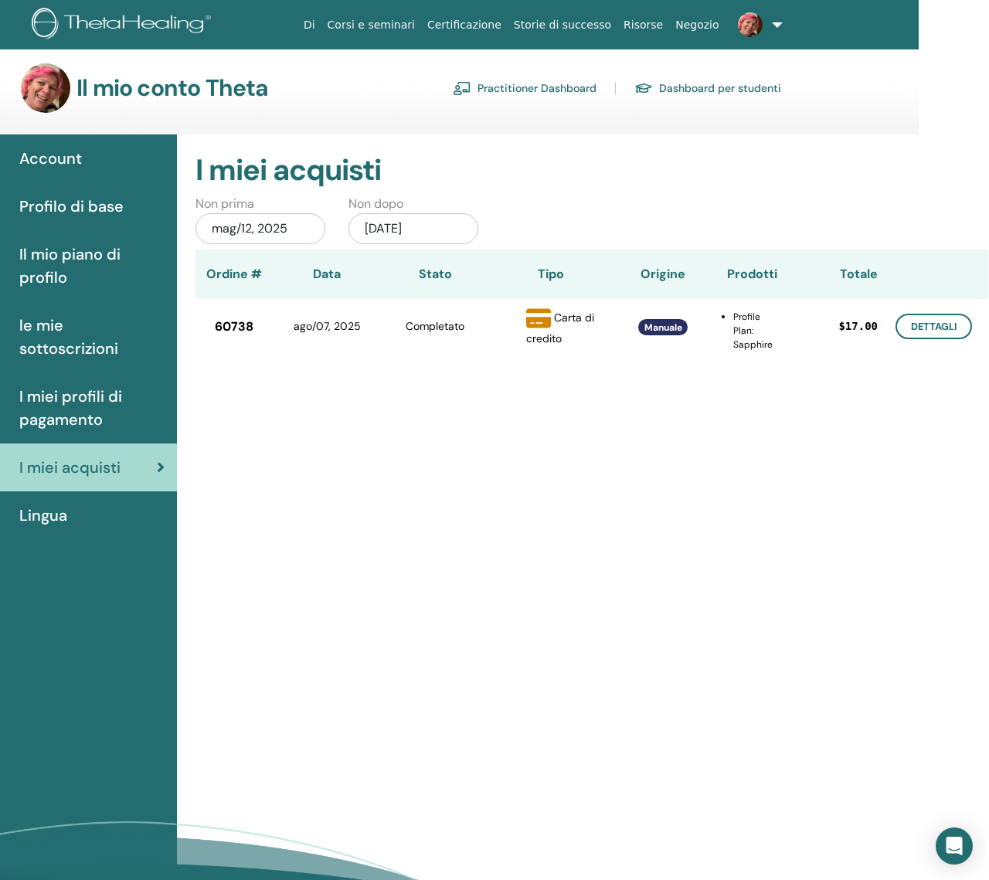
scroll to position [5, 70]
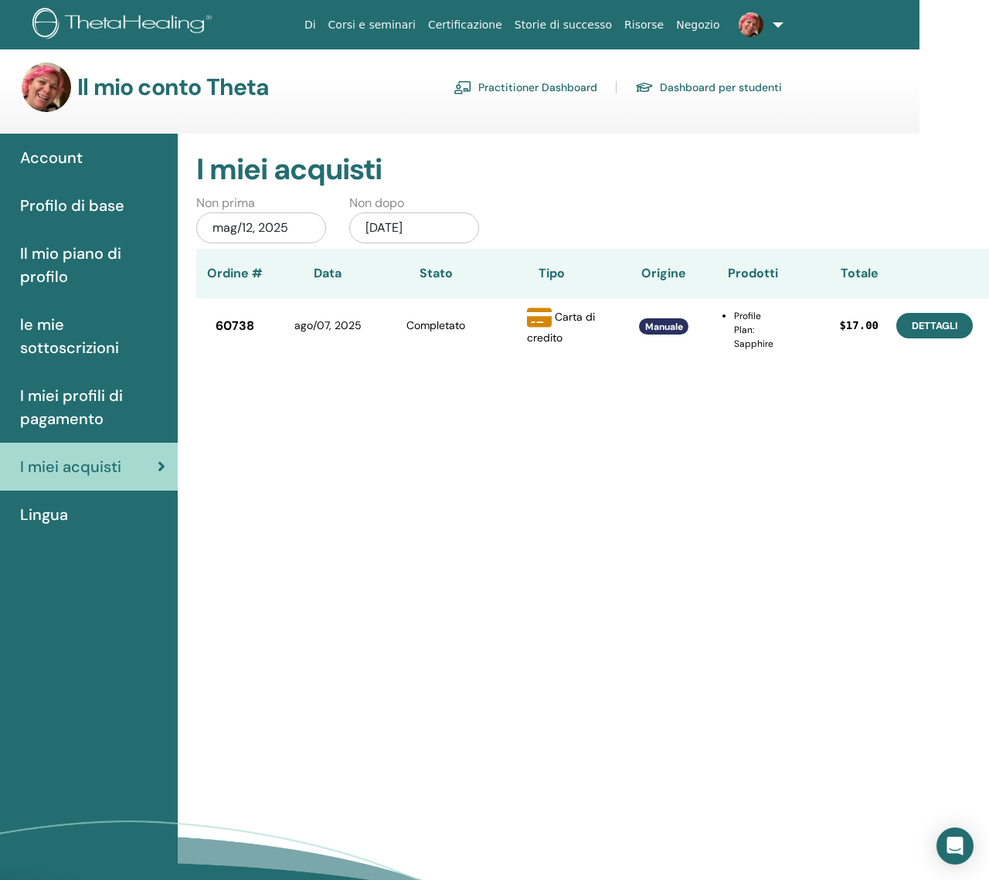
click at [924, 330] on link "Dettagli" at bounding box center [934, 325] width 76 height 25
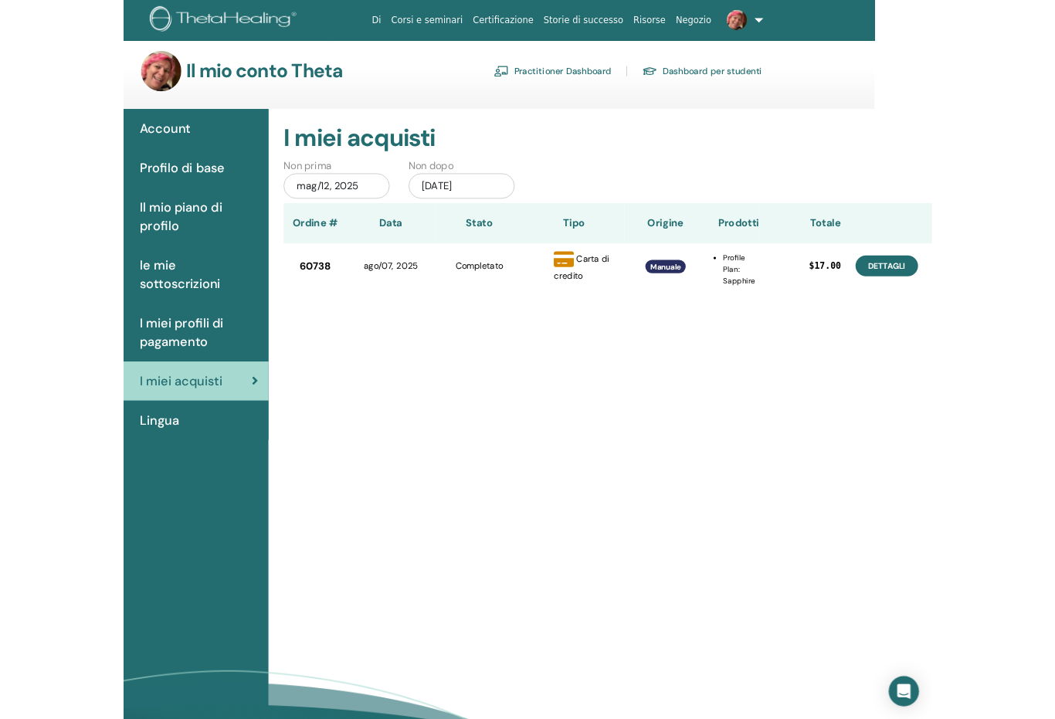
scroll to position [28, 20]
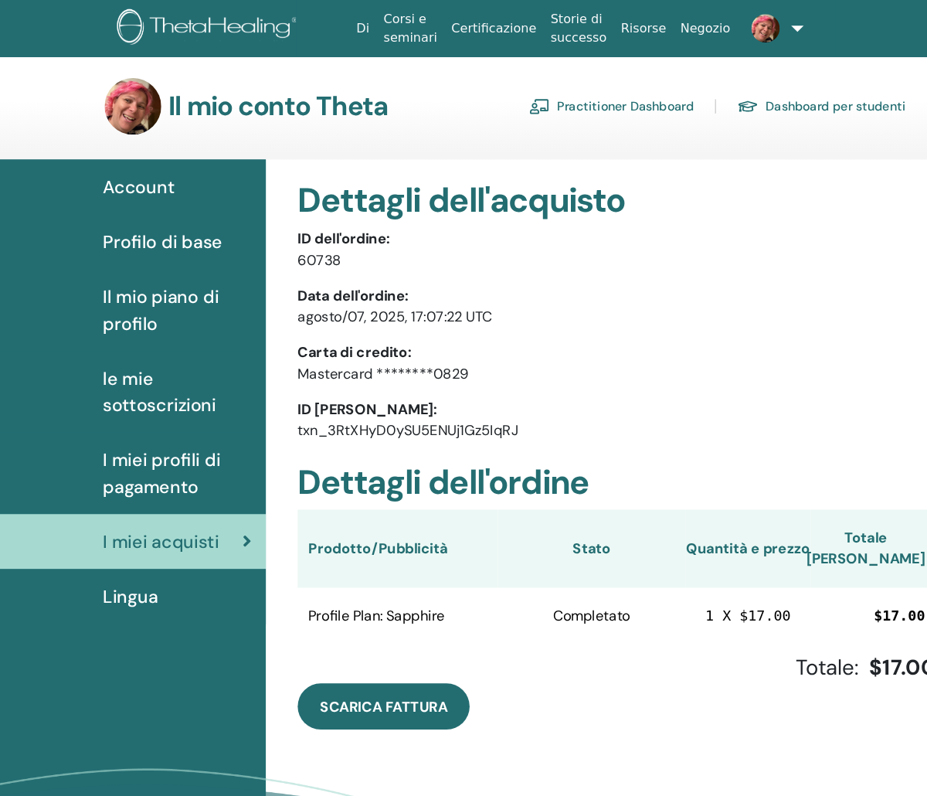
scroll to position [14, 0]
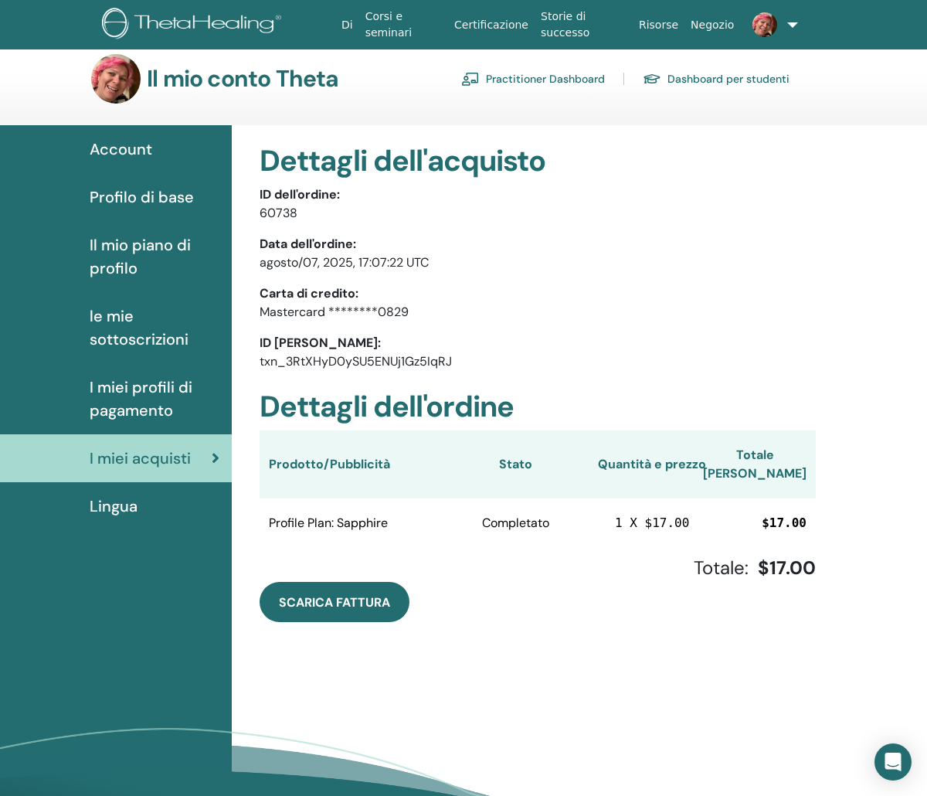
click at [154, 393] on span "I miei profili di pagamento" at bounding box center [155, 398] width 130 height 46
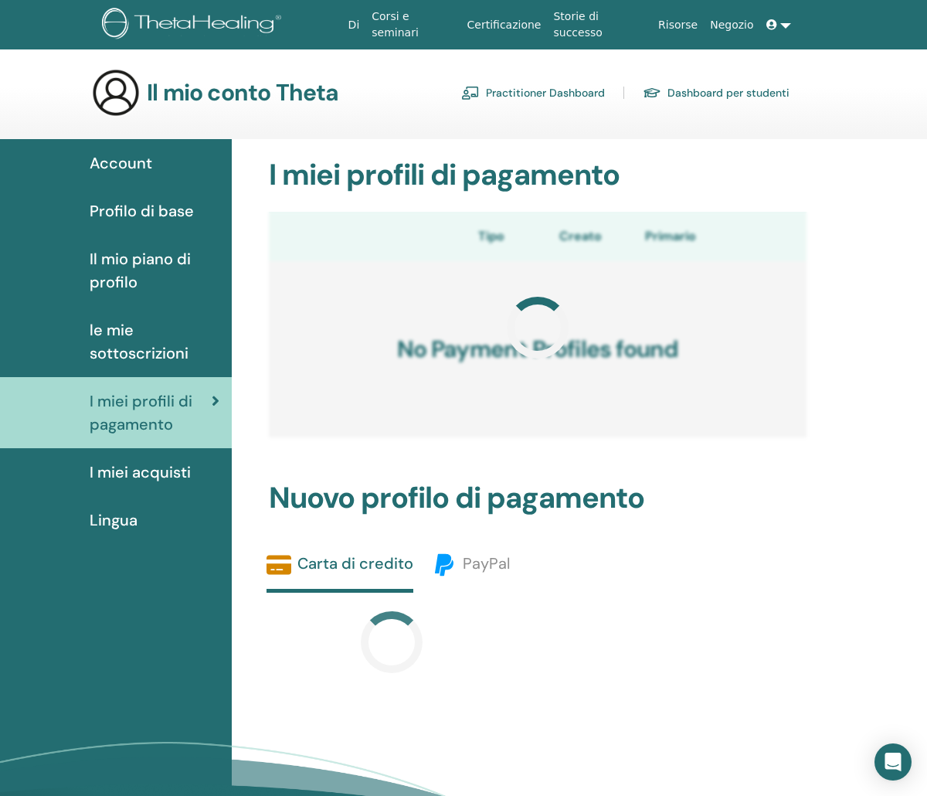
scroll to position [14, 0]
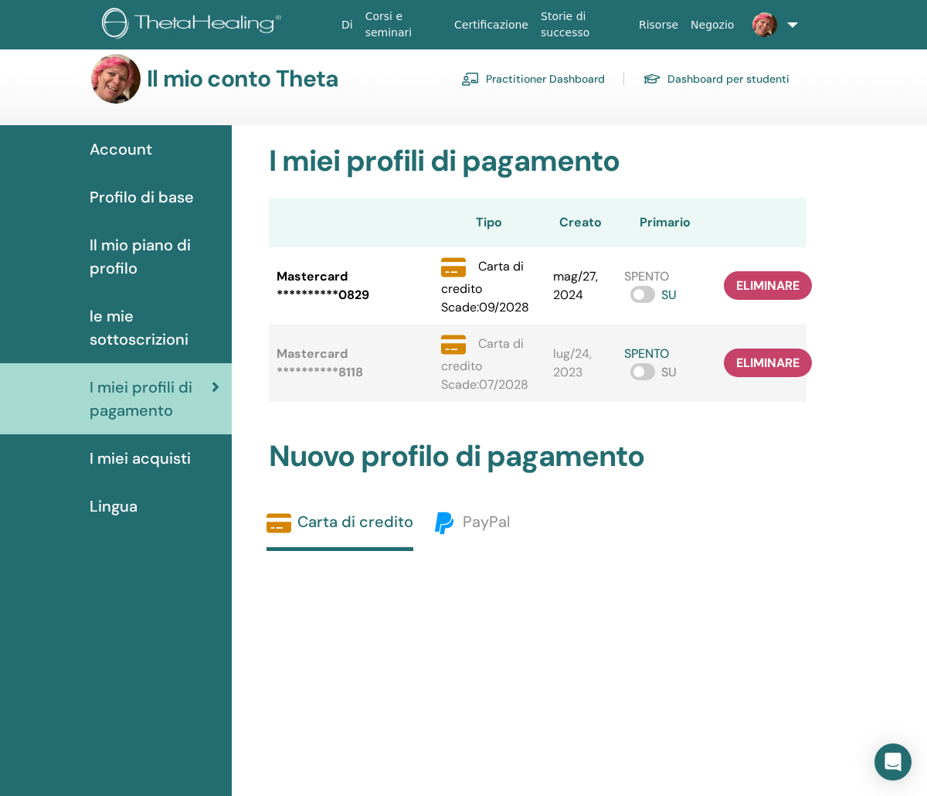
click at [135, 344] on span "le mie sottoscrizioni" at bounding box center [155, 327] width 130 height 46
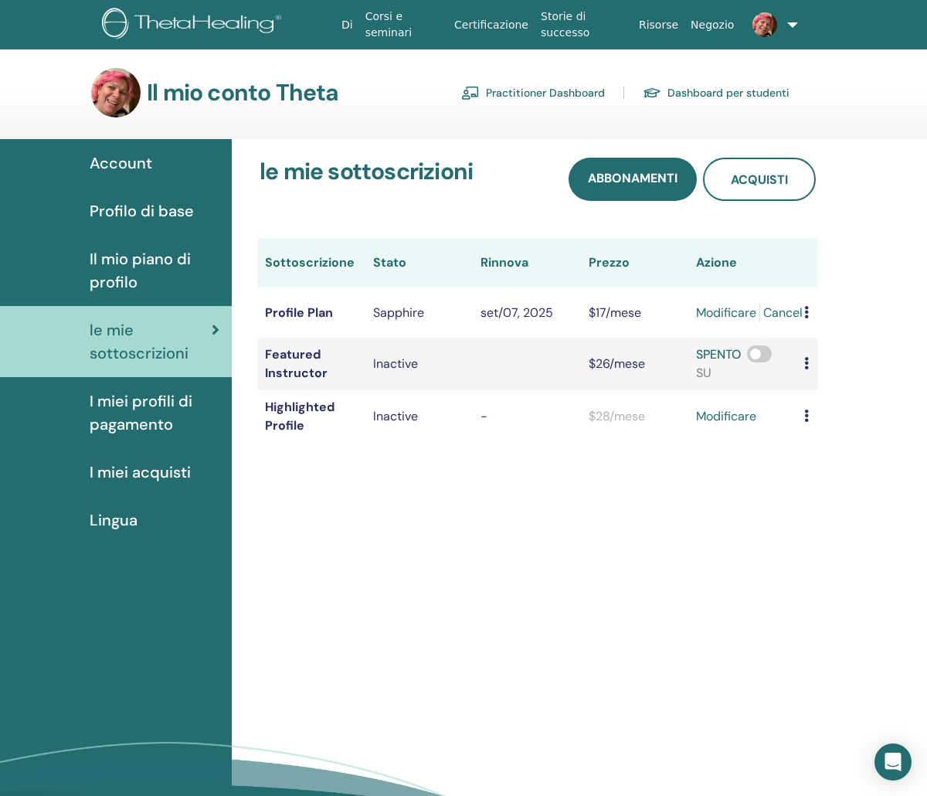
click at [804, 317] on icon at bounding box center [806, 312] width 5 height 12
click at [804, 350] on link "Download History" at bounding box center [873, 338] width 138 height 28
click at [155, 220] on span "Profilo di base" at bounding box center [142, 210] width 104 height 23
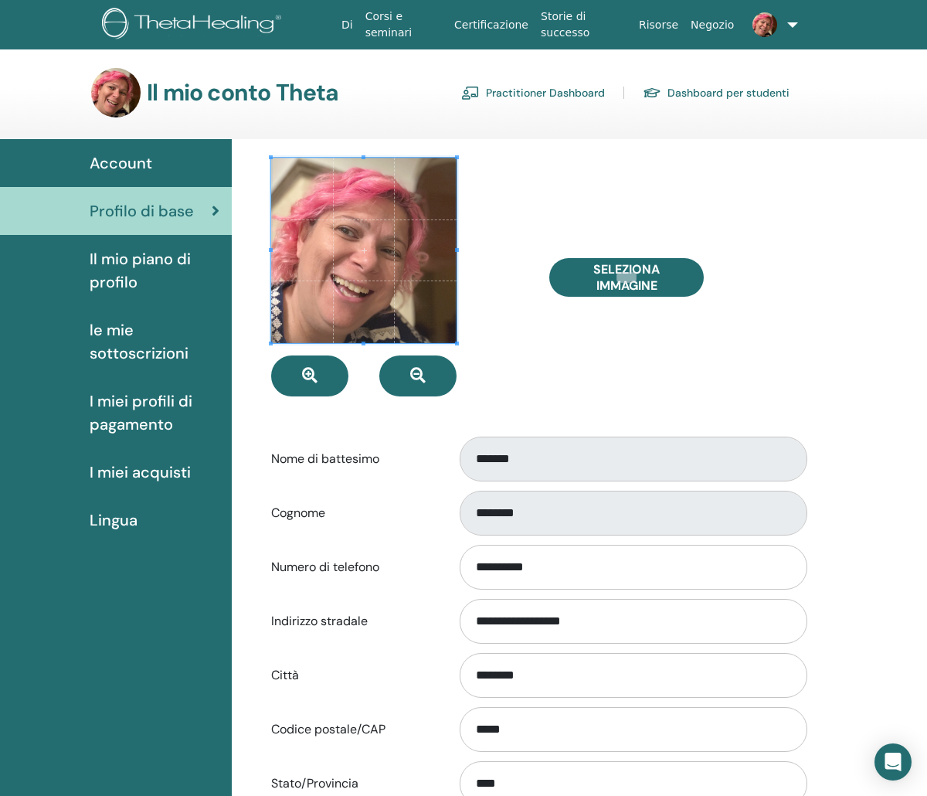
click at [798, 25] on ul "Di Corsi e seminari Certificazione Storie di successo Risorse Negozio AG Ariann…" at bounding box center [566, 24] width 555 height 49
click at [791, 32] on link at bounding box center [768, 24] width 57 height 49
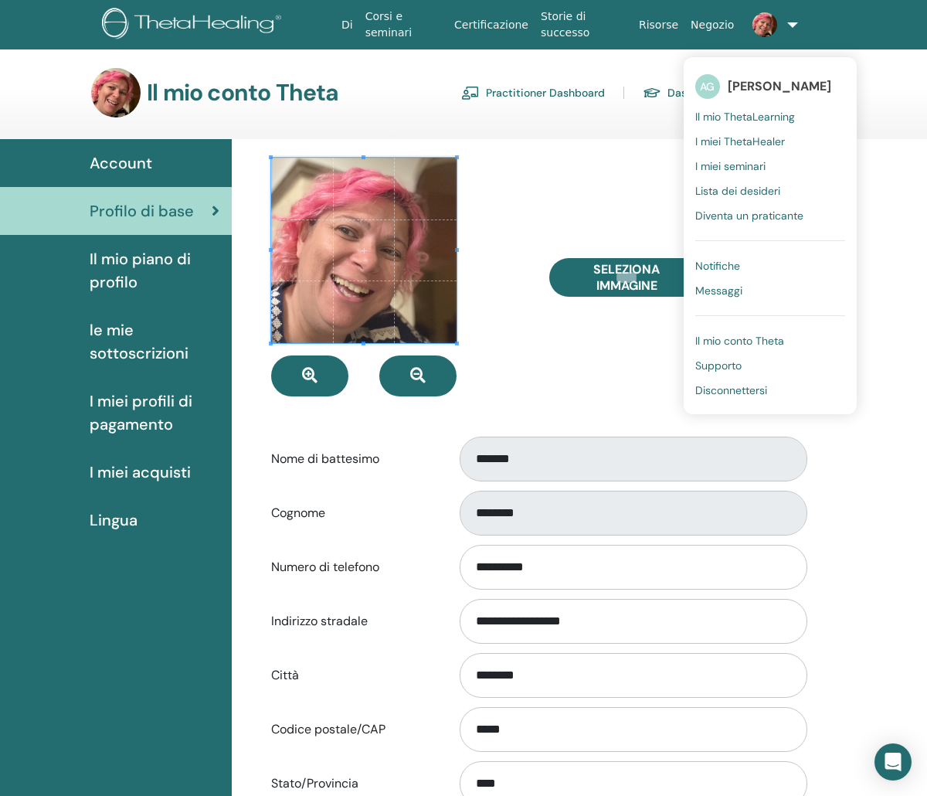
click at [761, 148] on span "I miei ThetaHealer" at bounding box center [740, 141] width 90 height 14
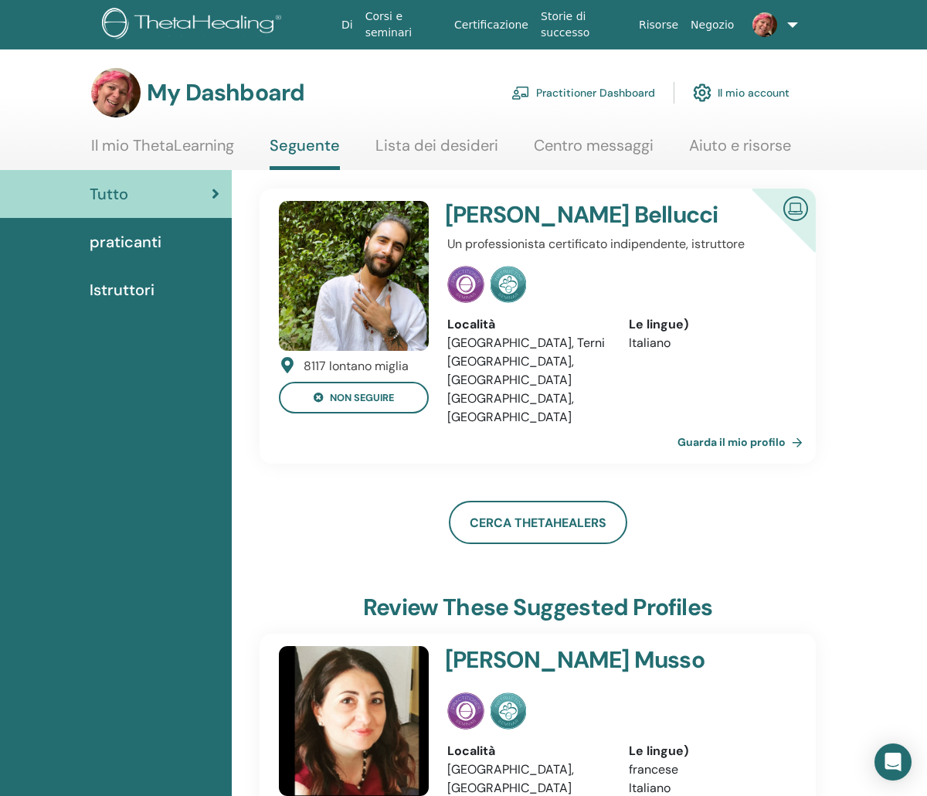
click at [788, 27] on link at bounding box center [768, 24] width 57 height 49
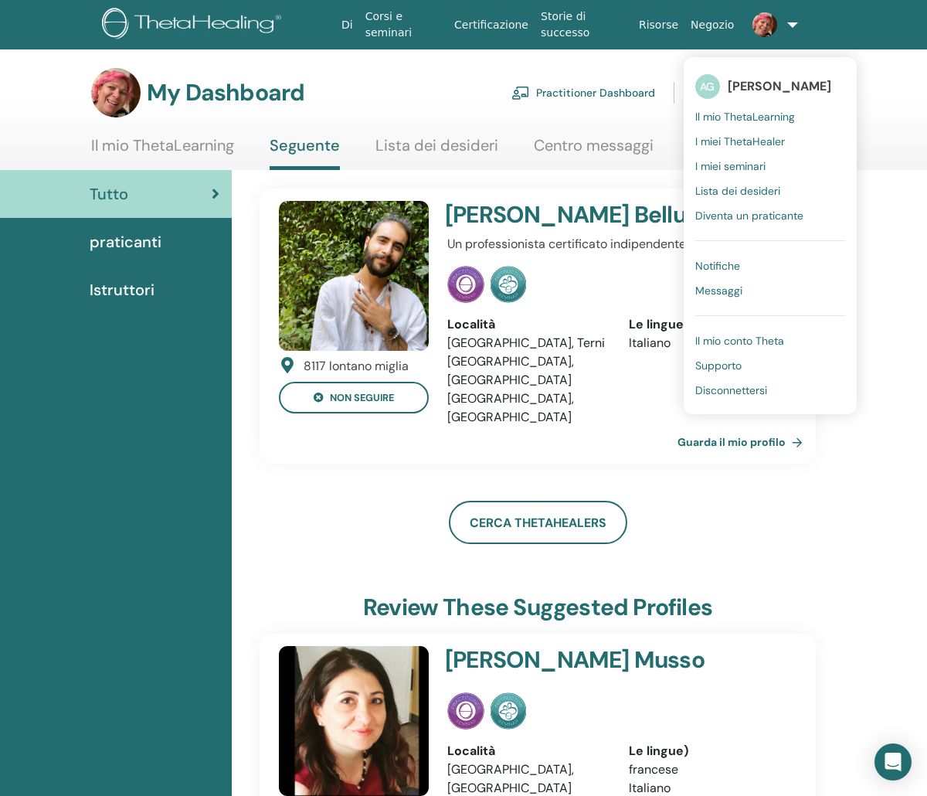
click at [736, 191] on span "Lista dei desideri" at bounding box center [737, 191] width 85 height 14
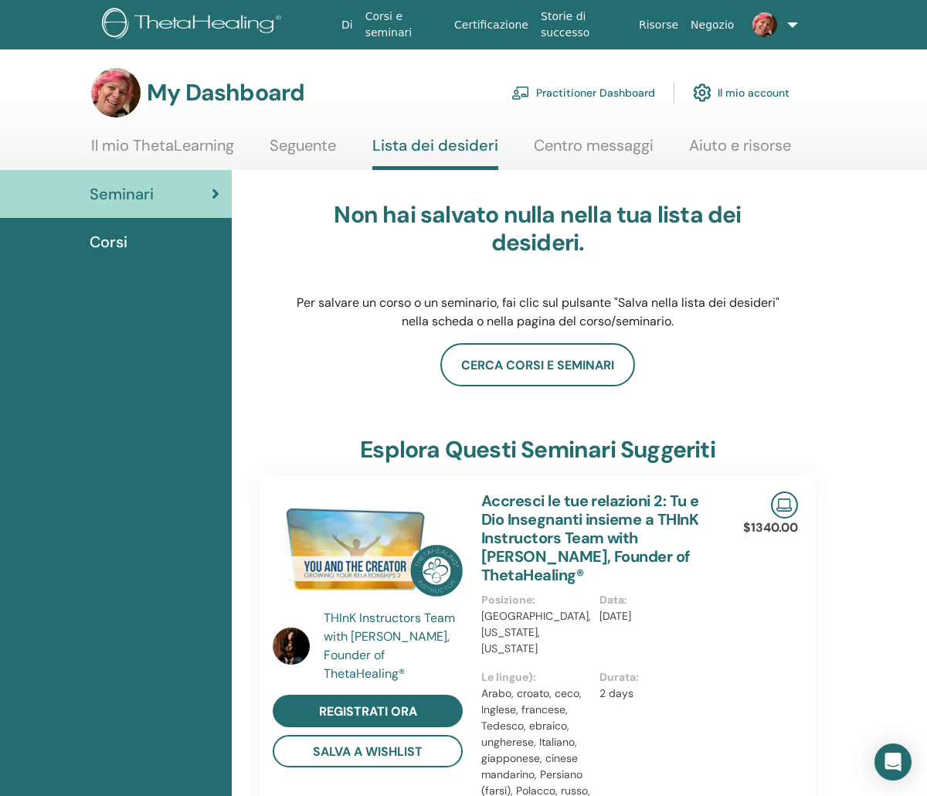
click at [134, 236] on div "Corsi" at bounding box center [115, 241] width 207 height 23
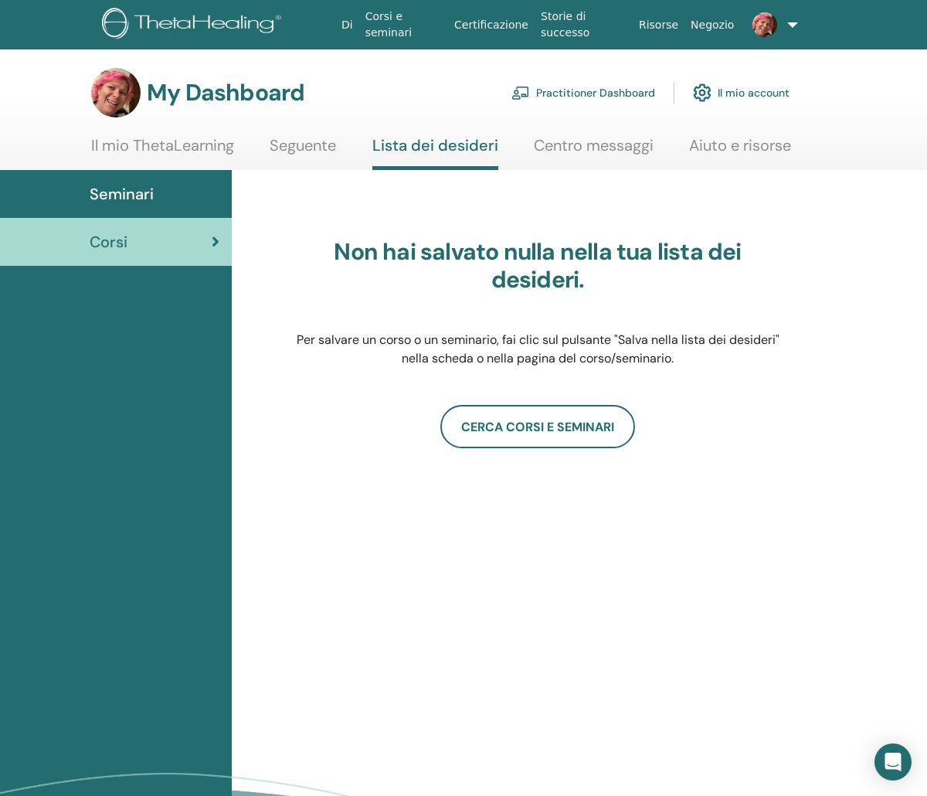
click at [147, 207] on link "Seminari" at bounding box center [116, 194] width 232 height 48
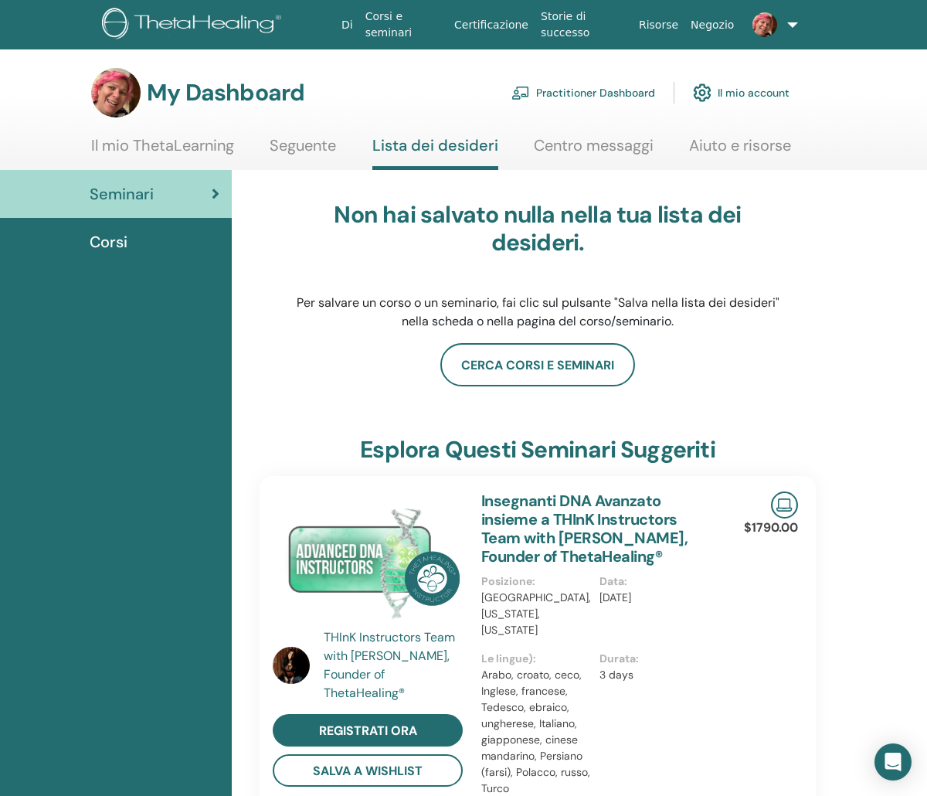
click at [284, 21] on img at bounding box center [194, 25] width 185 height 35
